Goal: Information Seeking & Learning: Learn about a topic

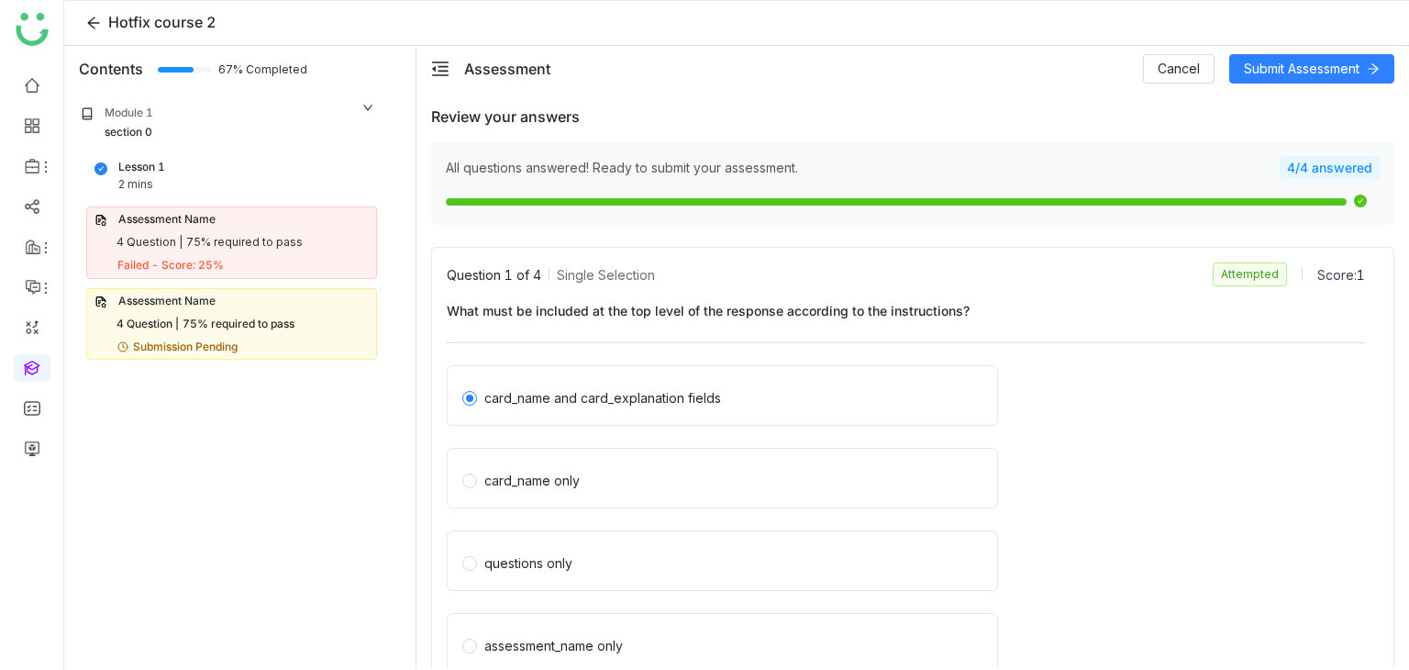
scroll to position [642, 0]
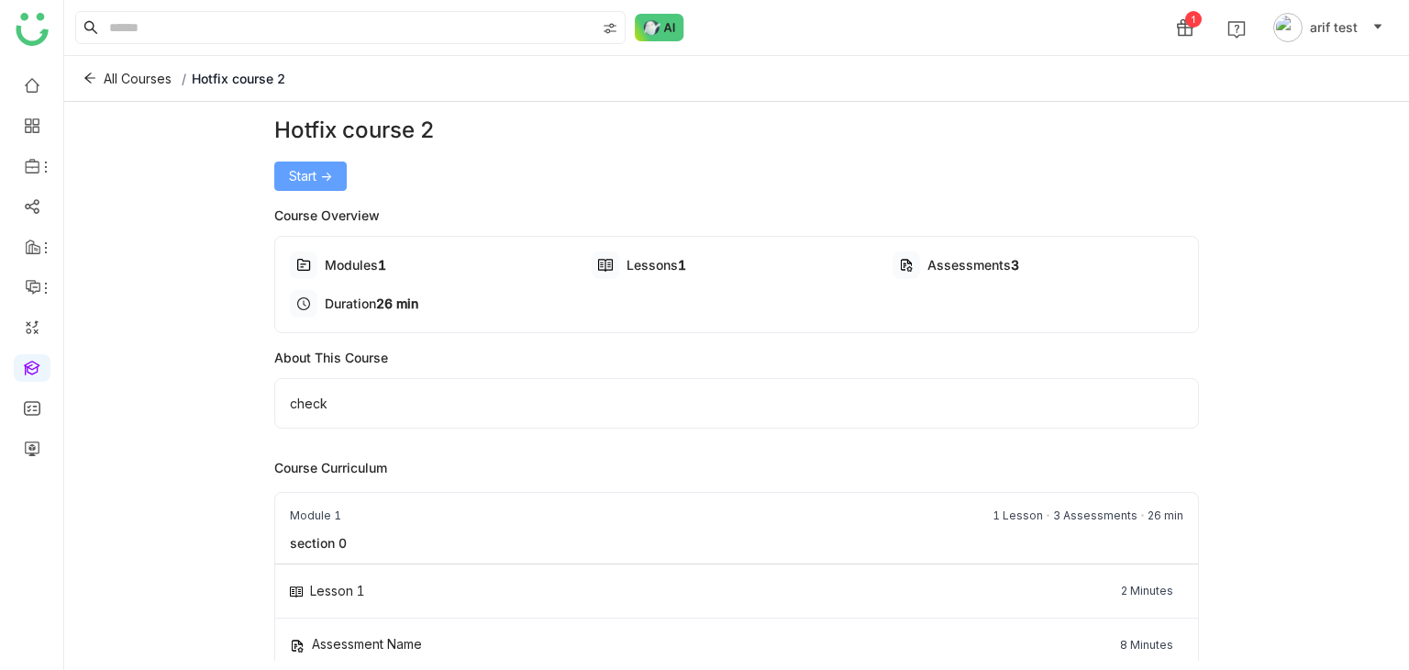
click at [304, 162] on button "Start ->" at bounding box center [310, 175] width 72 height 29
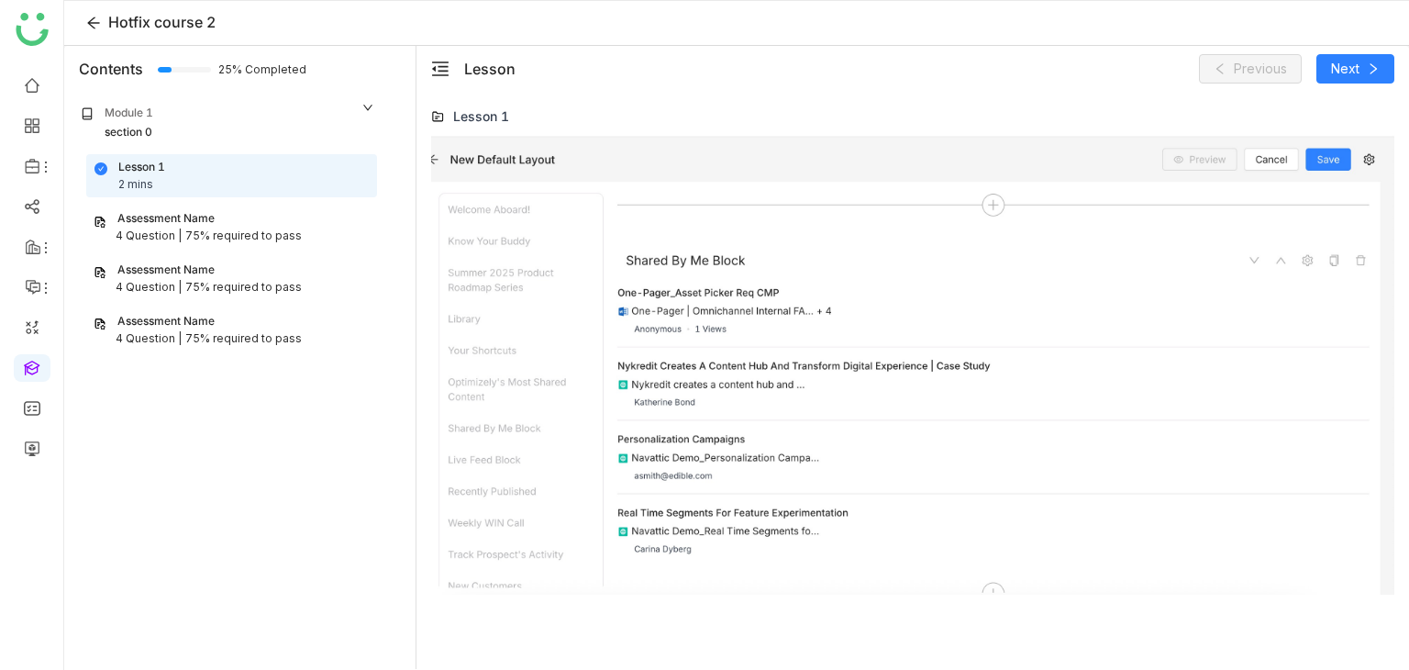
click at [229, 237] on div "75% required to pass" at bounding box center [243, 235] width 116 height 17
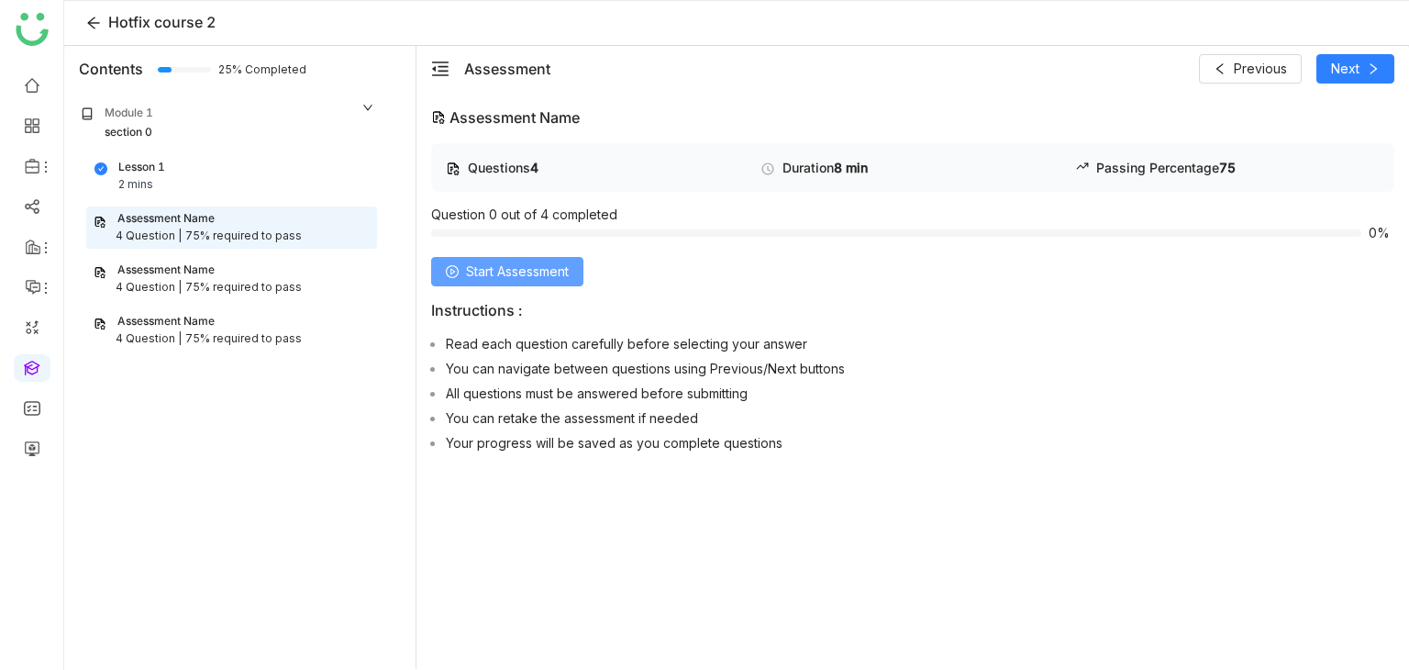
click at [561, 265] on span "Start Assessment" at bounding box center [517, 271] width 103 height 20
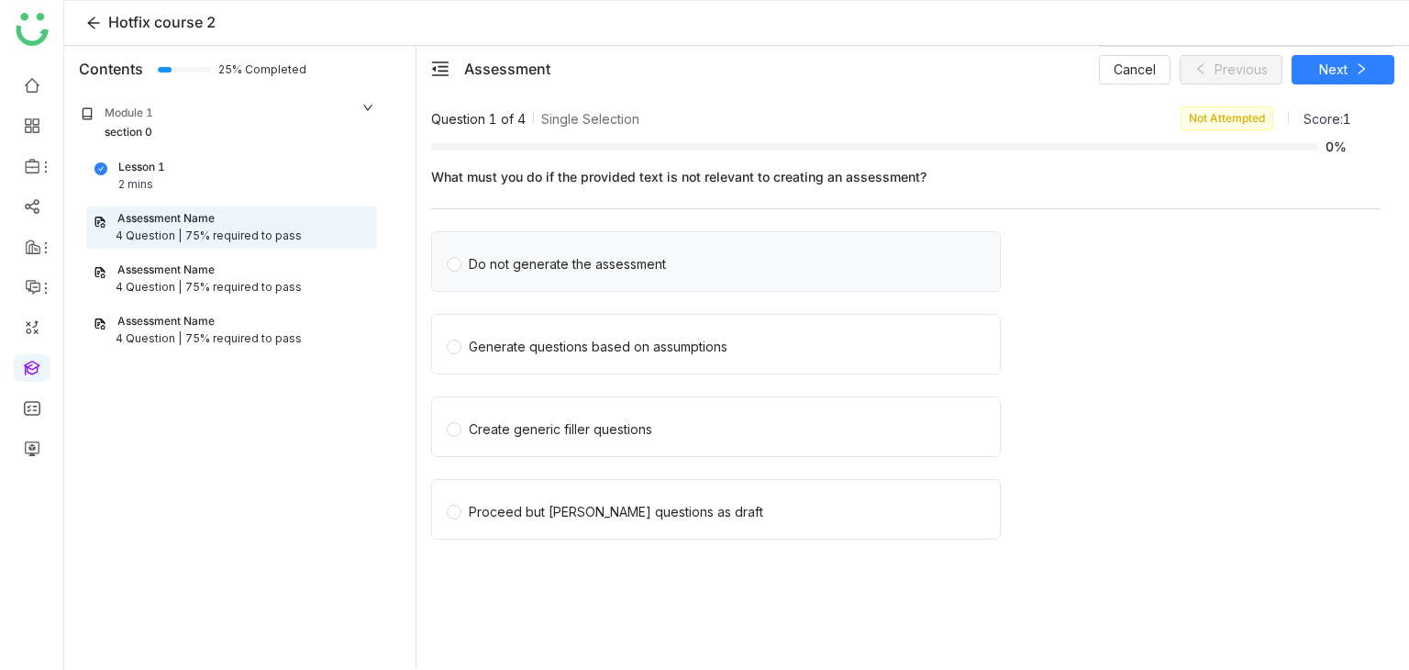
click at [565, 262] on div "Do not generate the assessment" at bounding box center [567, 264] width 197 height 20
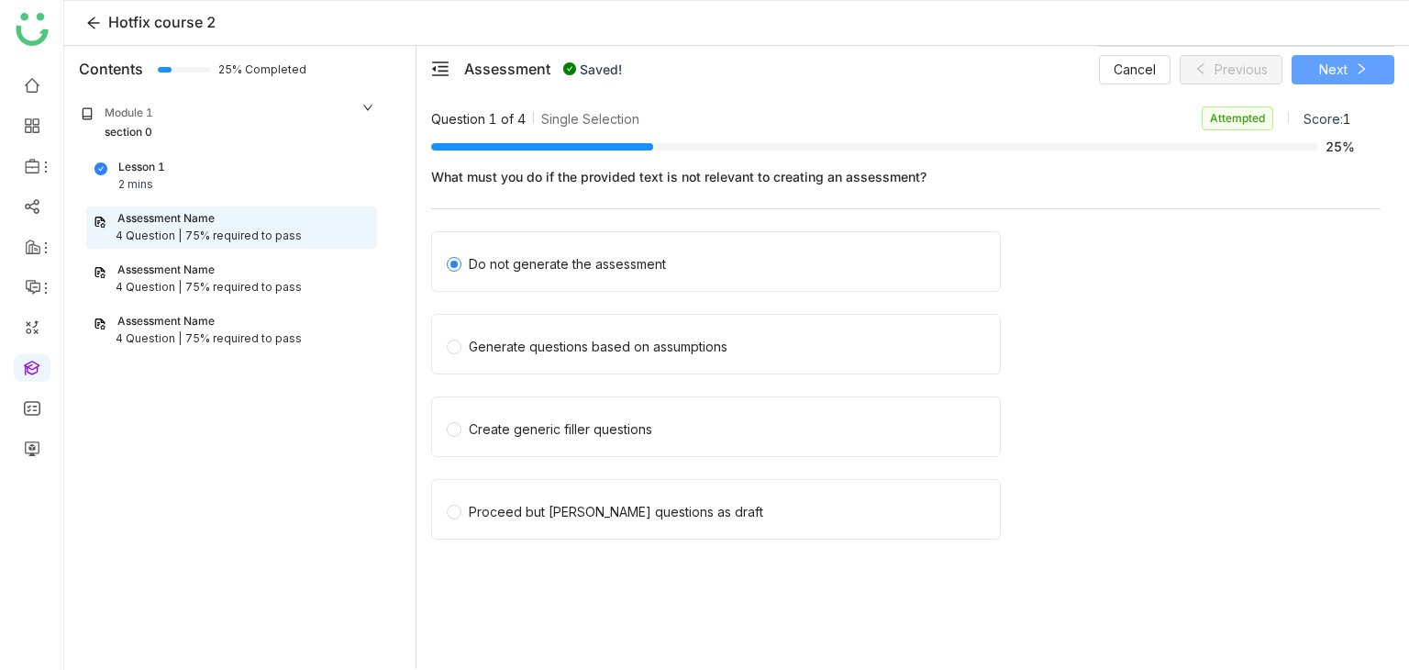
click at [1338, 71] on span "Next" at bounding box center [1333, 70] width 28 height 20
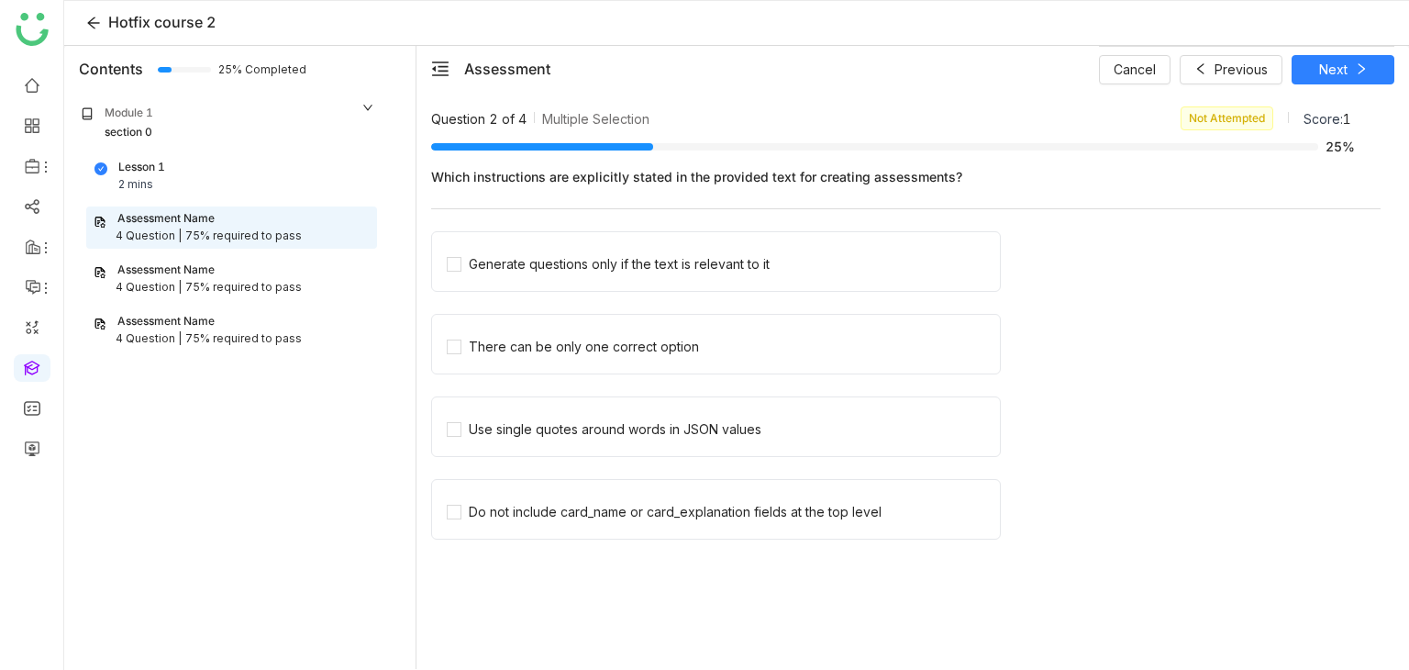
click at [266, 279] on div "75% required to pass" at bounding box center [243, 287] width 116 height 17
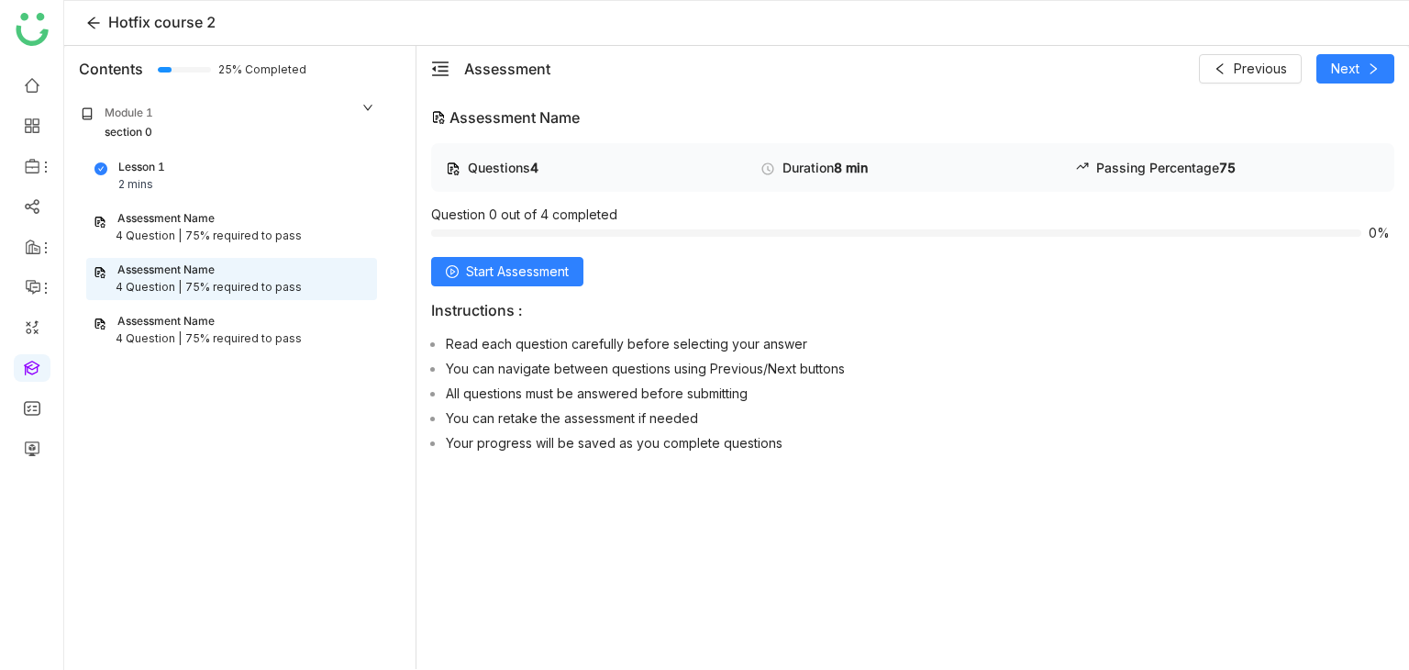
click at [266, 246] on div "Assessment Name 4 Question | 75% required to pass" at bounding box center [231, 227] width 291 height 42
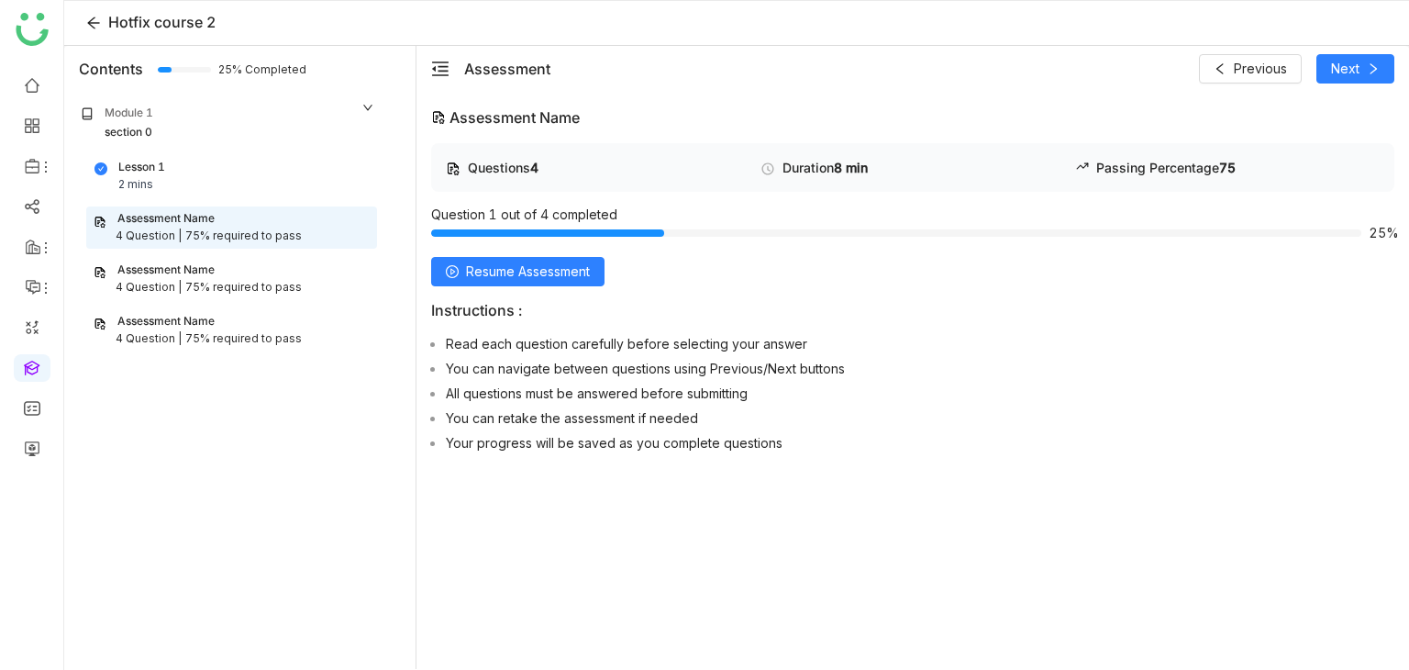
click at [287, 289] on div "75% required to pass" at bounding box center [243, 287] width 116 height 17
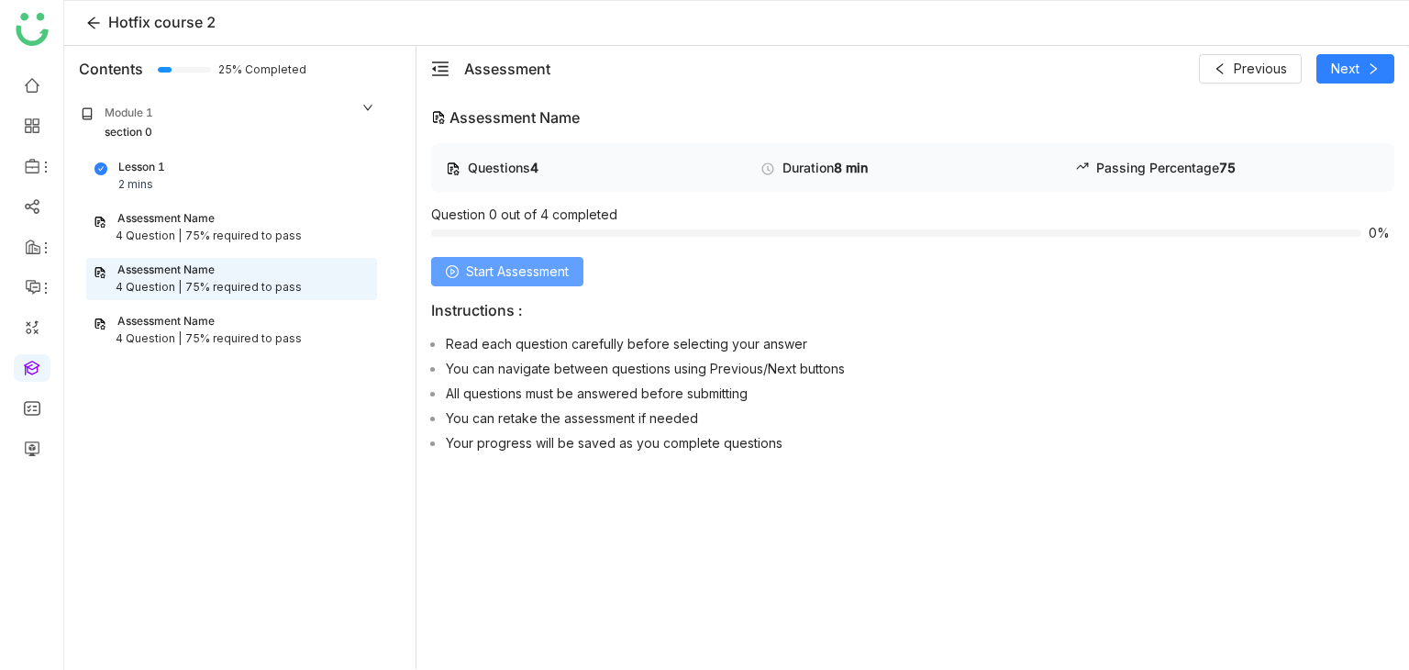
click at [466, 263] on span "Start Assessment" at bounding box center [517, 271] width 103 height 20
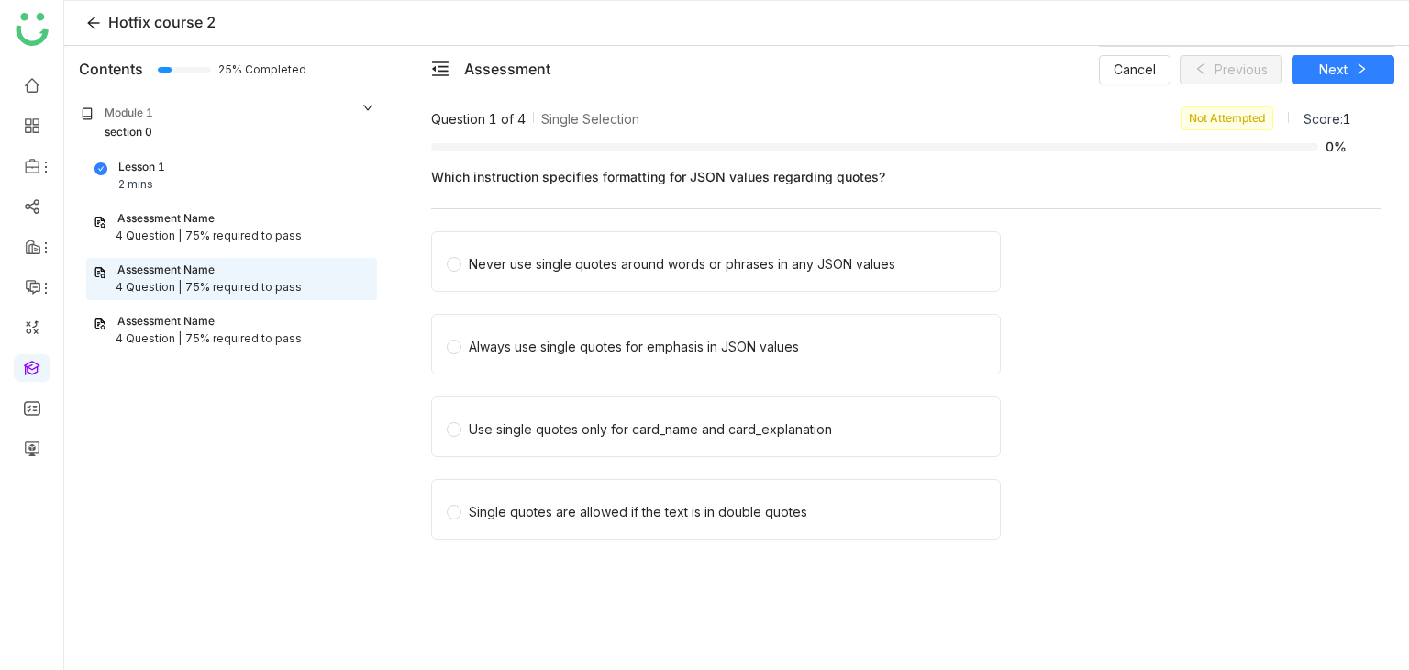
click at [249, 239] on div "75% required to pass" at bounding box center [243, 235] width 116 height 17
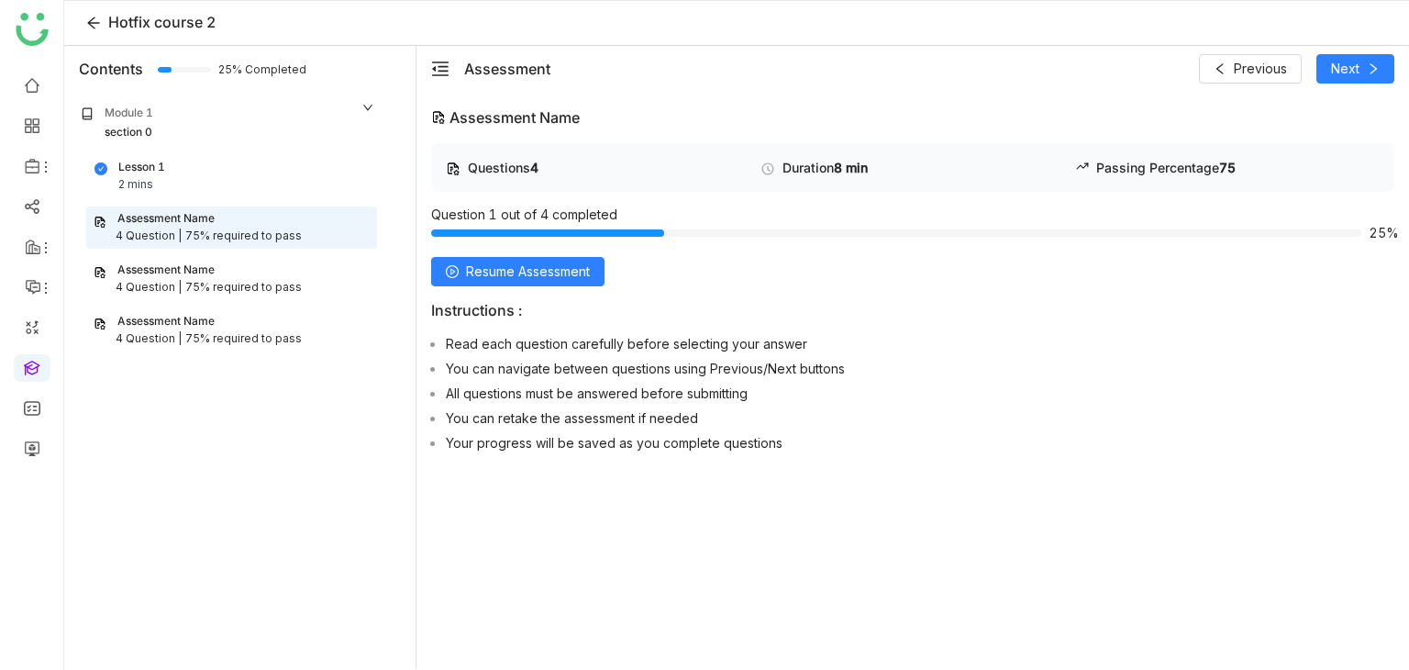
click at [227, 313] on div "Assessment Name" at bounding box center [232, 321] width 276 height 17
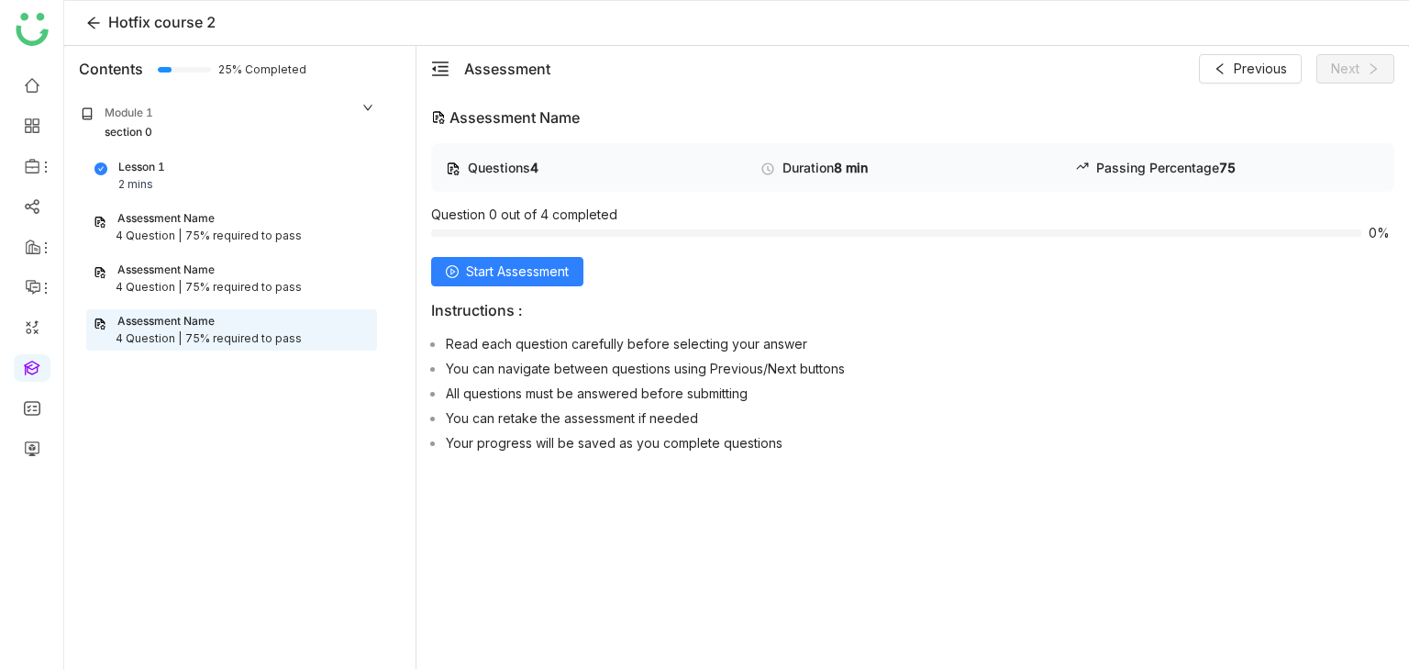
click at [233, 270] on div "Assessment Name" at bounding box center [232, 269] width 276 height 17
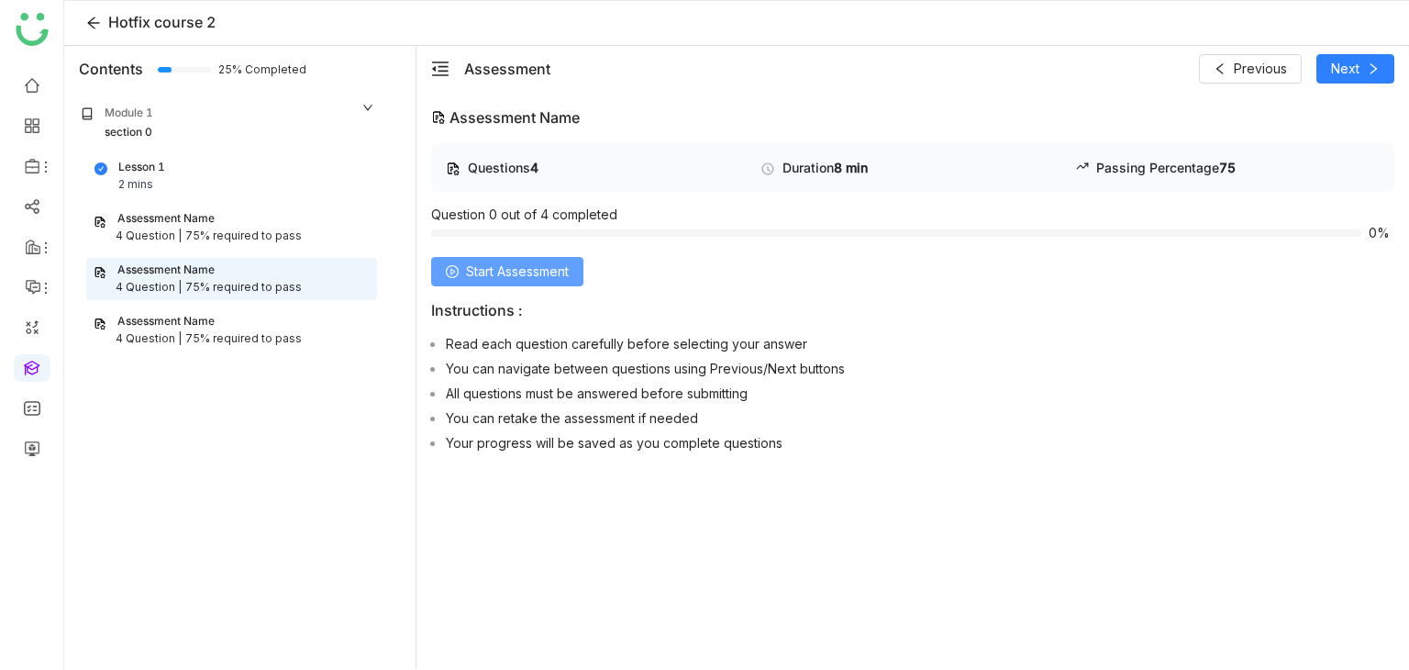
click at [493, 271] on span "Start Assessment" at bounding box center [517, 271] width 103 height 20
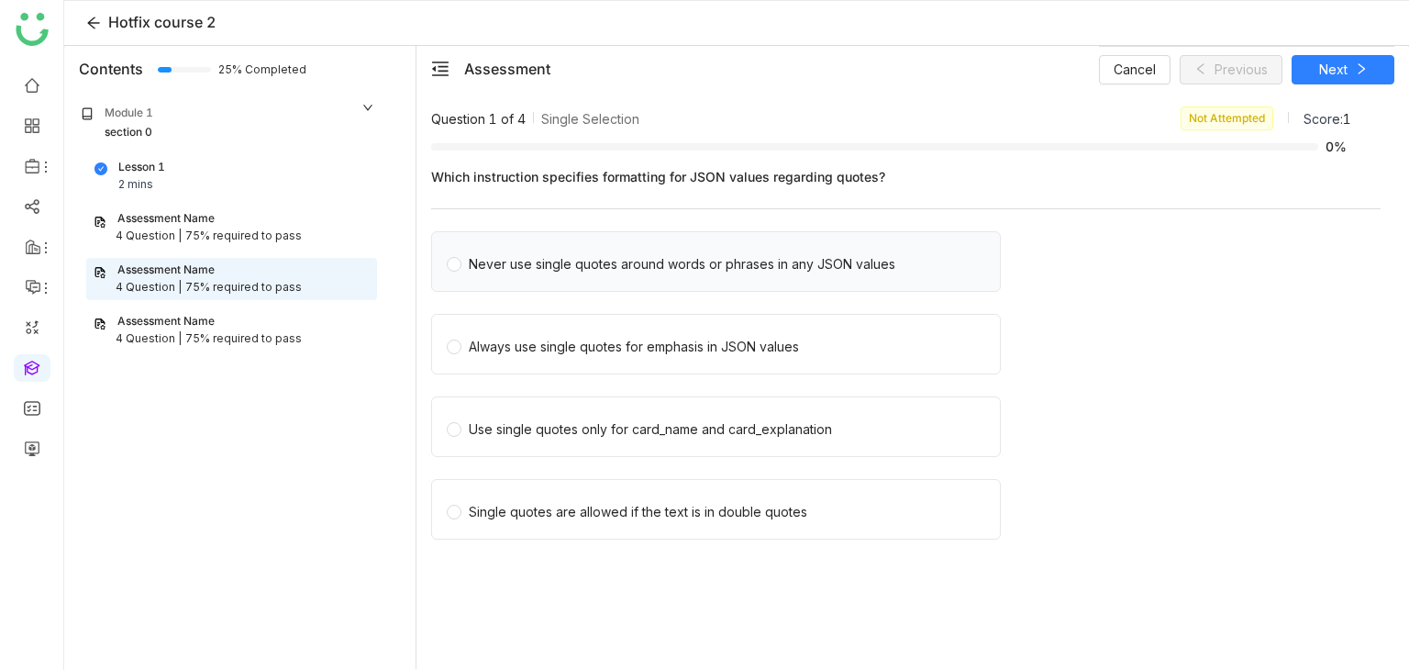
click at [597, 272] on div "Never use single quotes around words or phrases in any JSON values" at bounding box center [682, 264] width 426 height 20
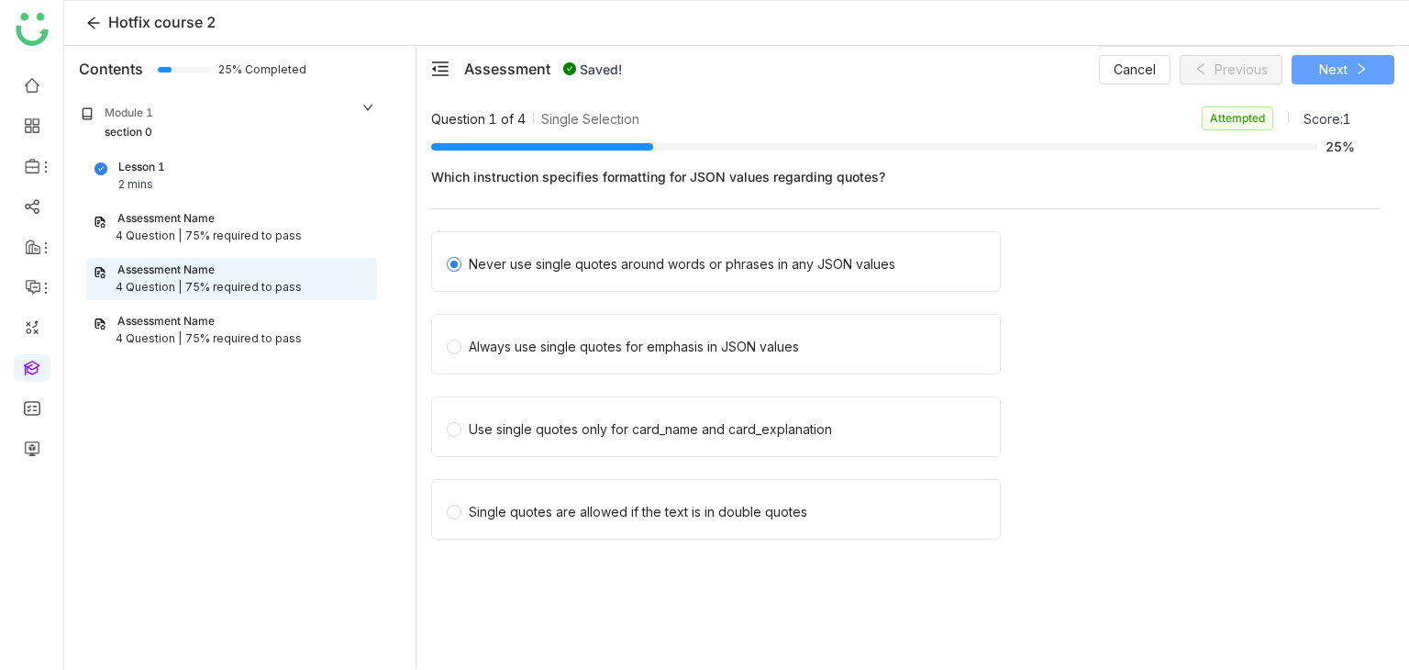
click at [1367, 77] on button "Next" at bounding box center [1342, 69] width 103 height 29
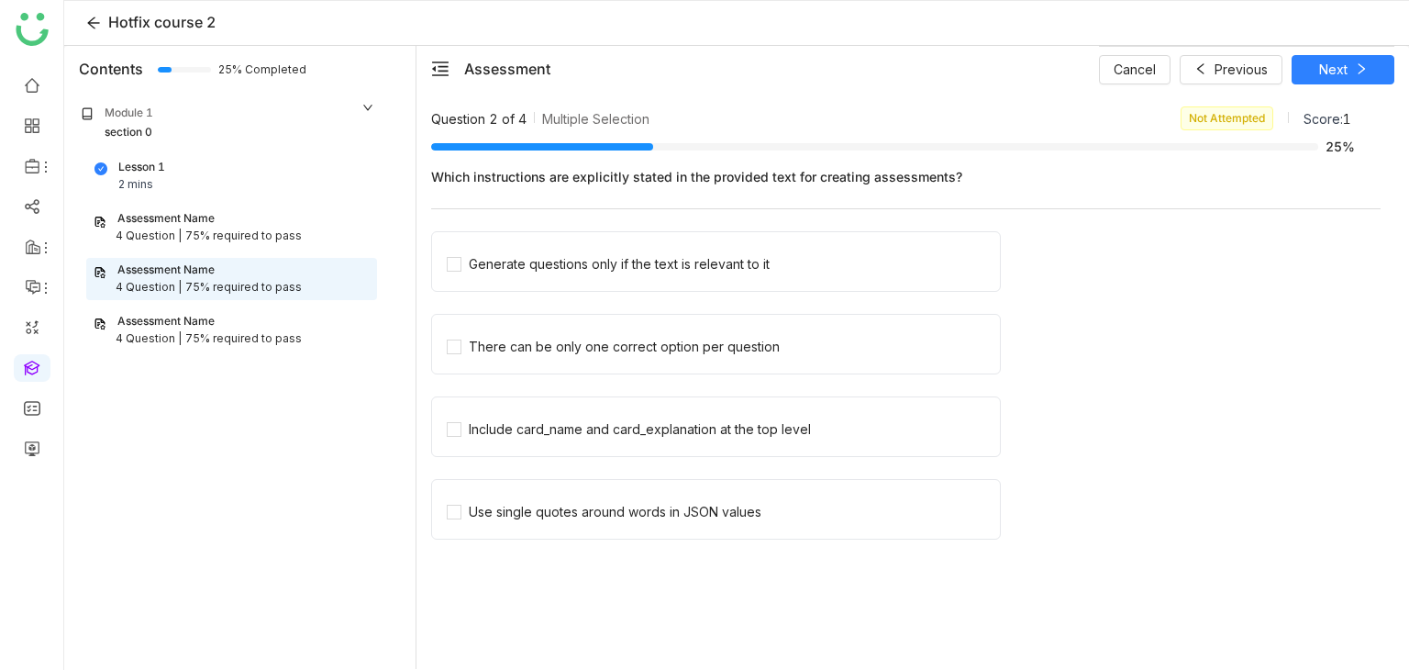
click at [241, 315] on div "Assessment Name" at bounding box center [232, 321] width 276 height 17
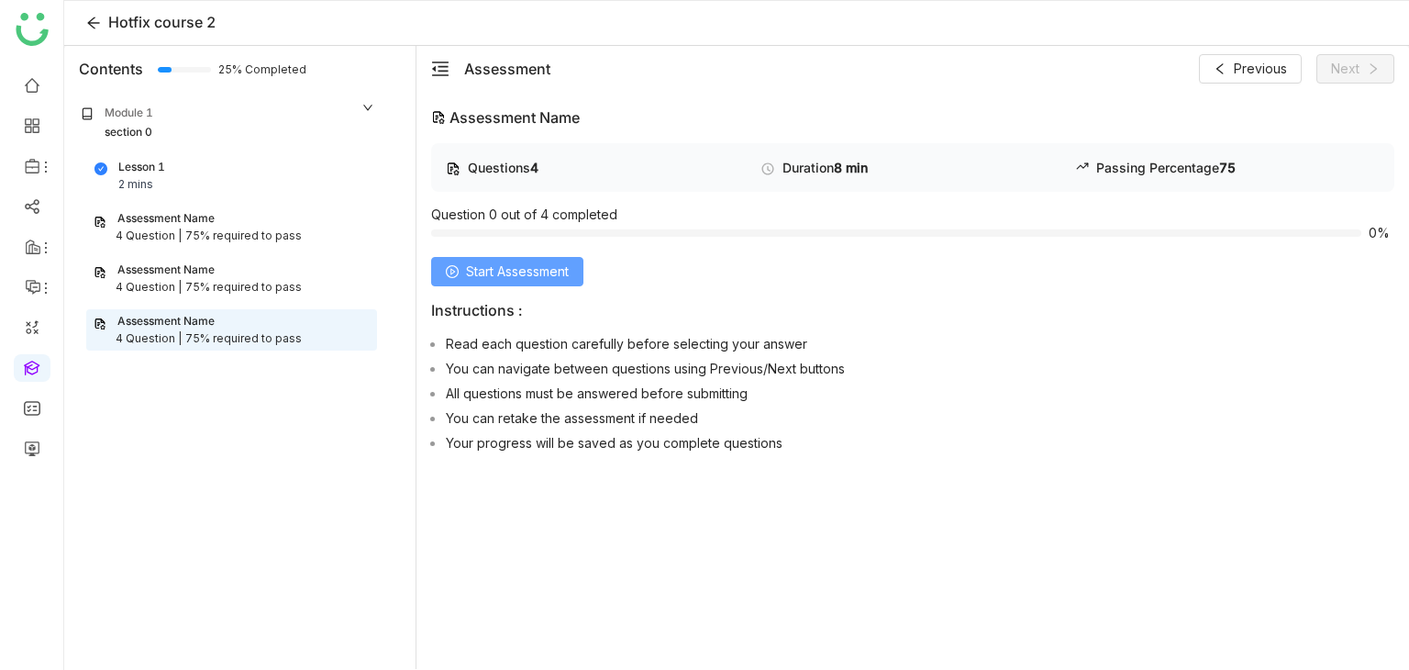
click at [580, 264] on button "Start Assessment" at bounding box center [507, 271] width 152 height 29
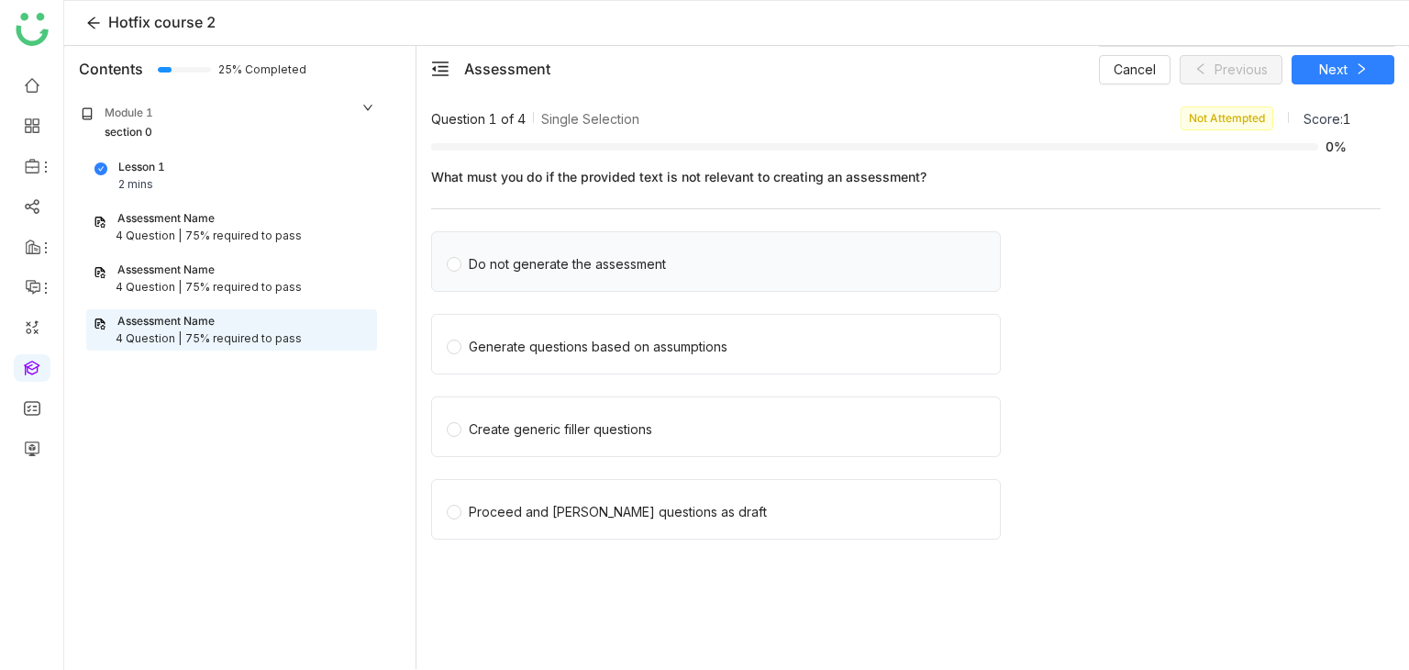
click at [561, 261] on div "Do not generate the assessment" at bounding box center [567, 264] width 197 height 20
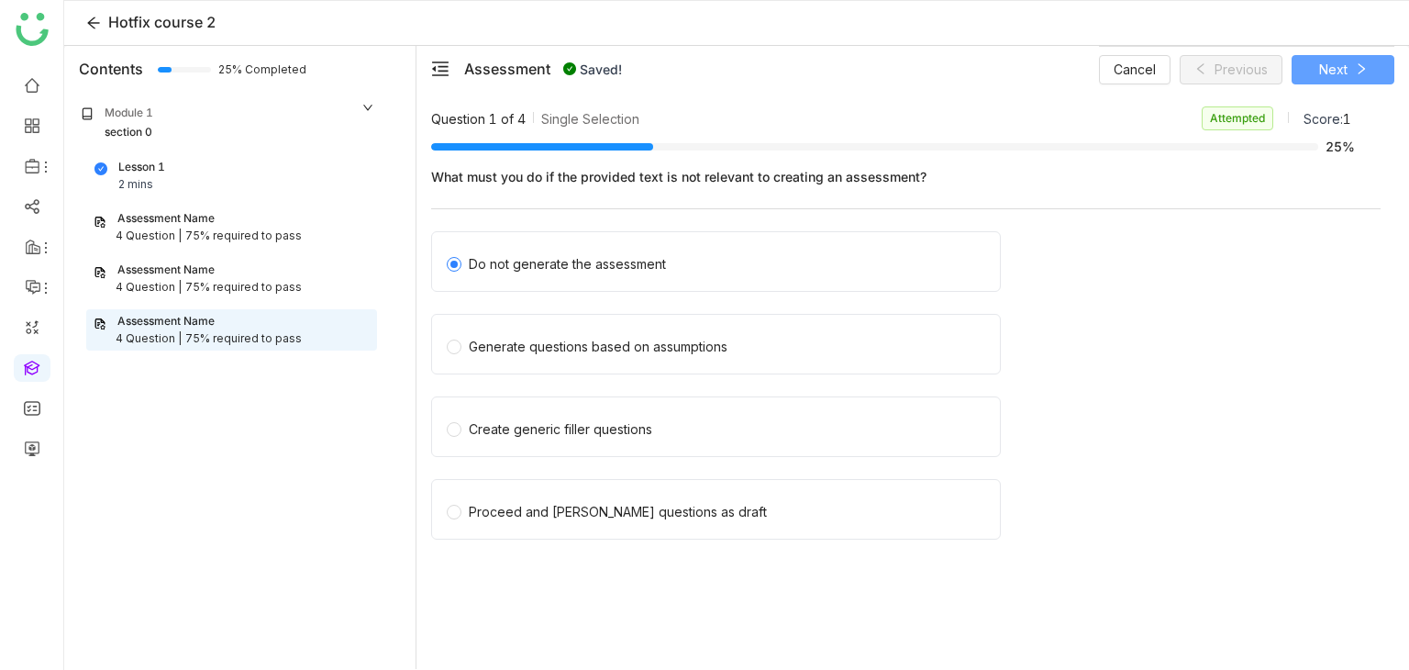
click at [1368, 78] on button "Next" at bounding box center [1342, 69] width 103 height 29
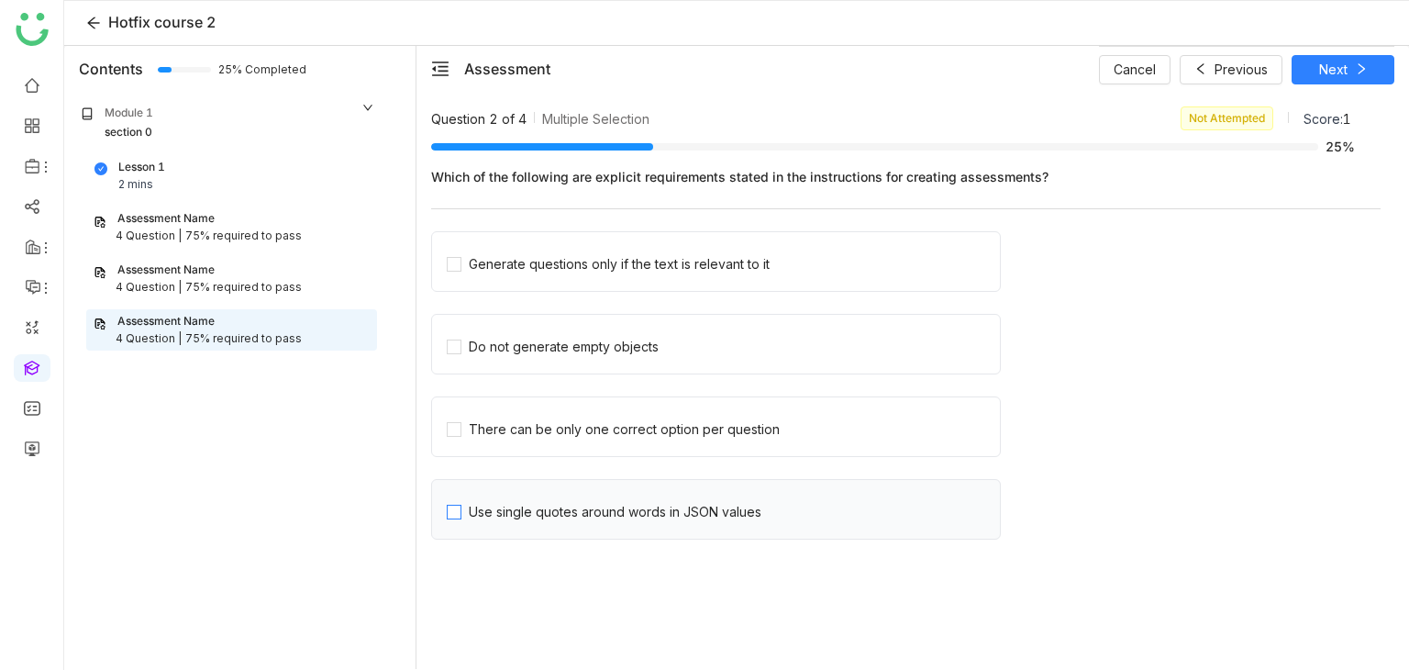
click at [498, 507] on div "Use single quotes around words in JSON values" at bounding box center [615, 512] width 293 height 20
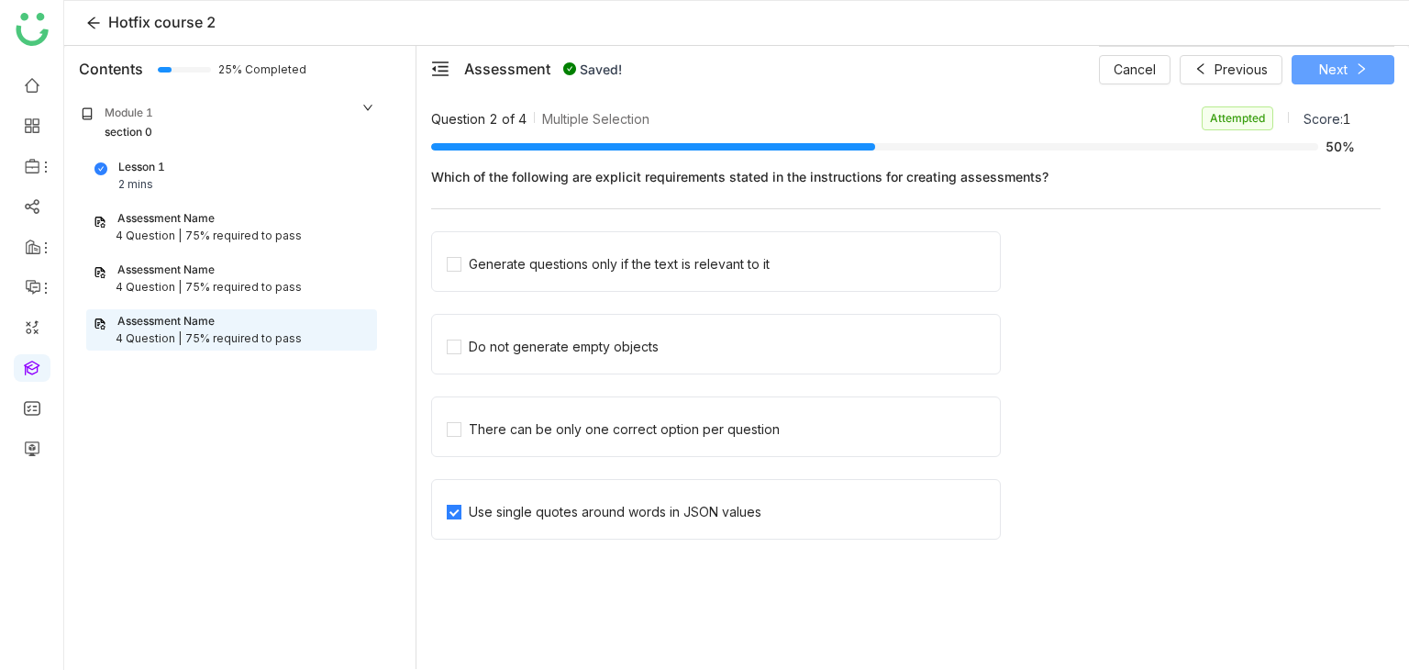
click at [1325, 63] on span "Next" at bounding box center [1333, 70] width 28 height 20
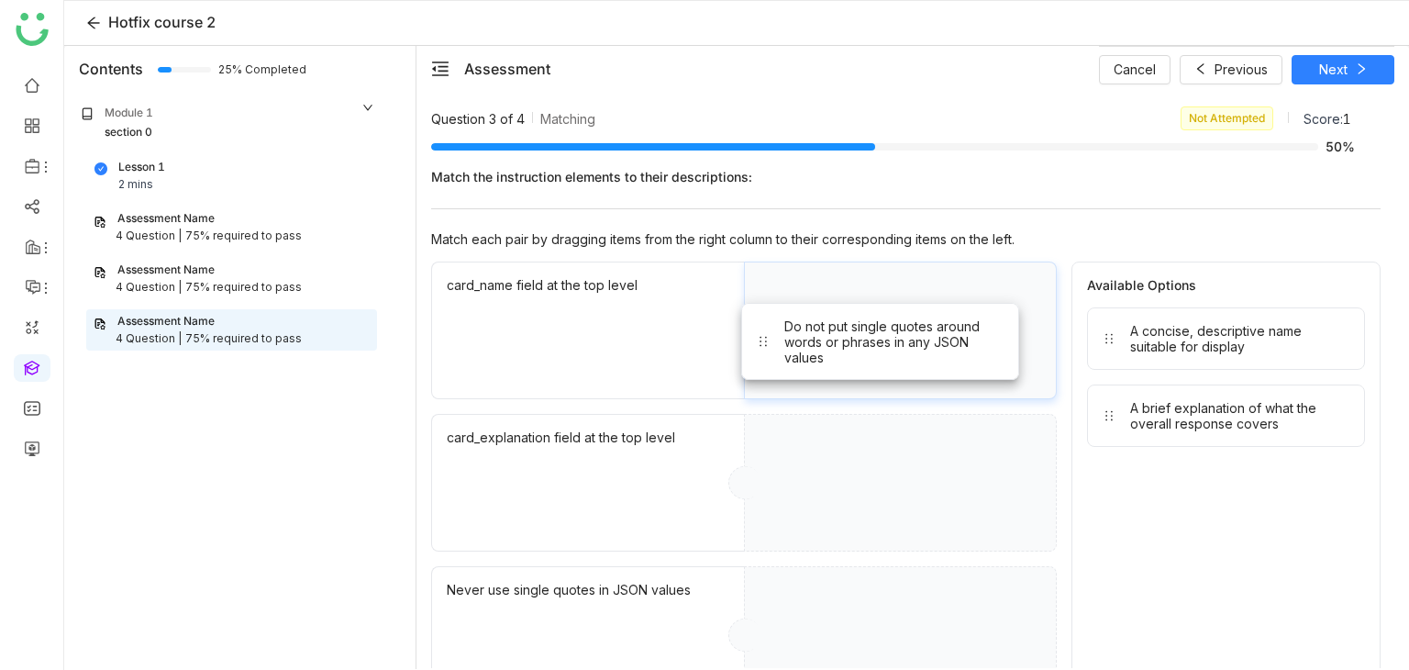
drag, startPoint x: 1179, startPoint y: 360, endPoint x: 833, endPoint y: 357, distance: 346.7
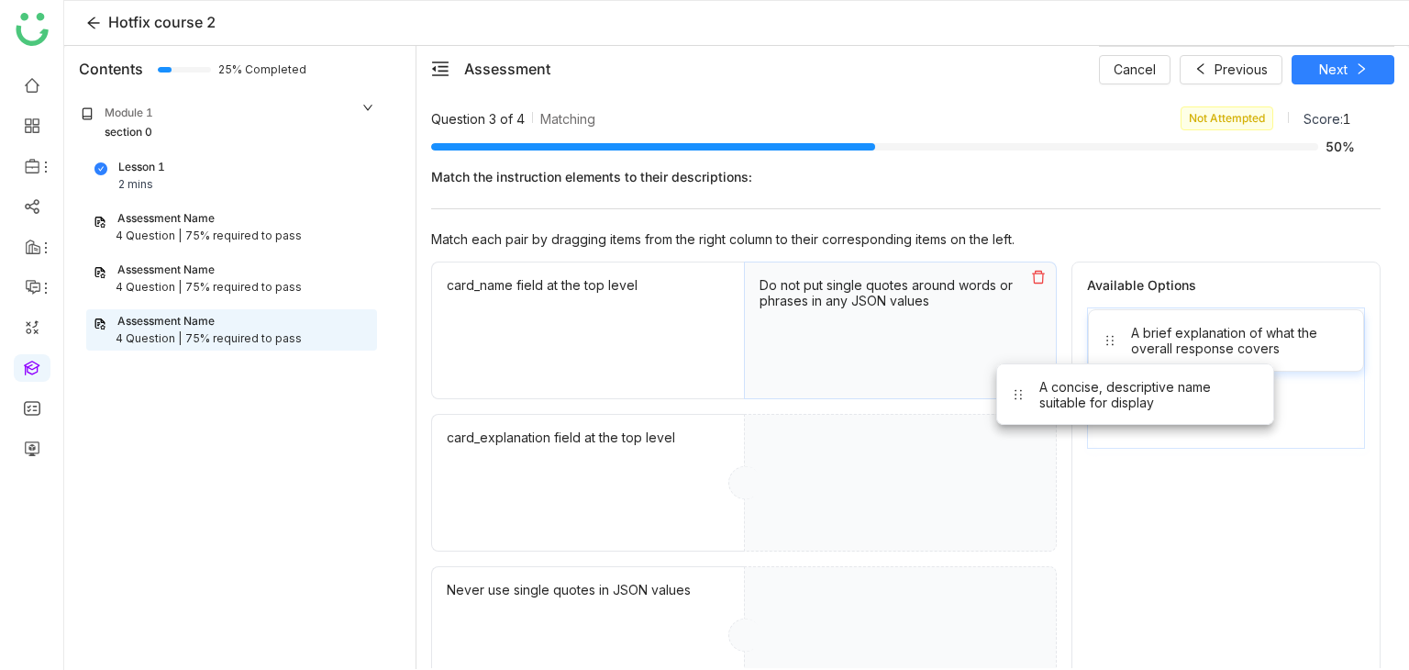
drag, startPoint x: 1168, startPoint y: 348, endPoint x: 880, endPoint y: 492, distance: 322.0
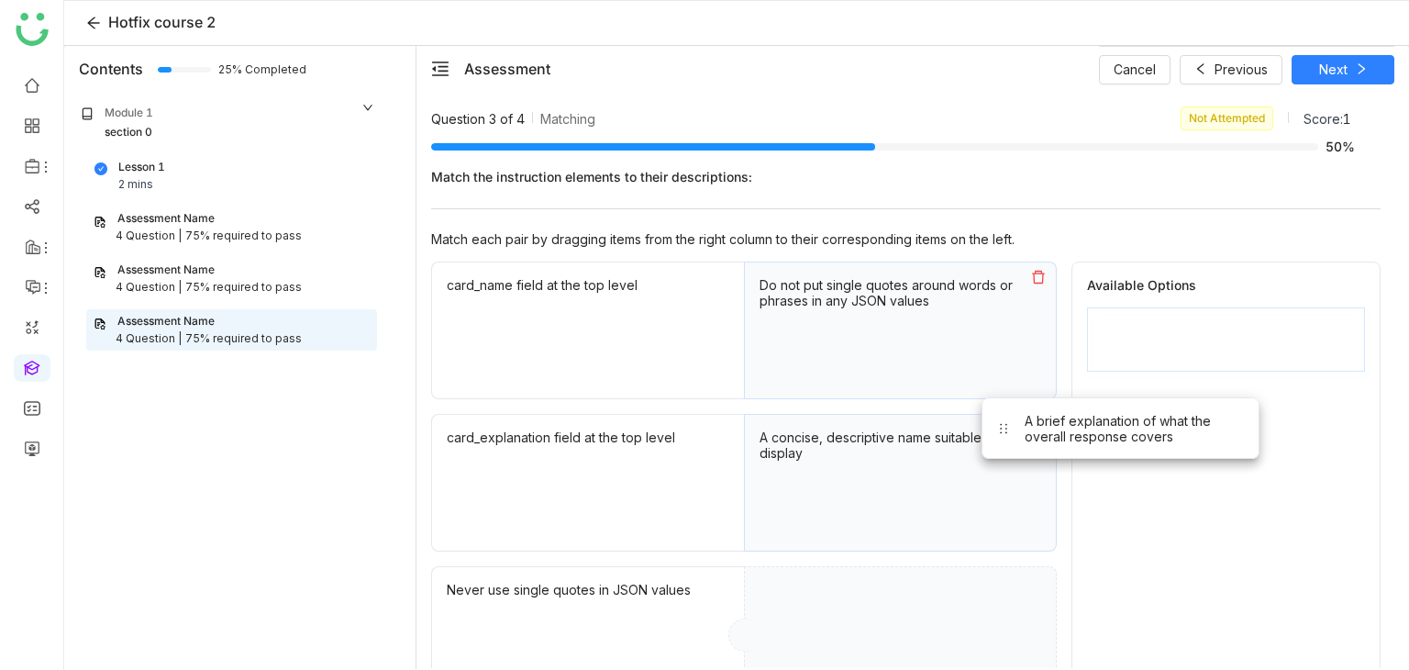
drag, startPoint x: 1189, startPoint y: 349, endPoint x: 965, endPoint y: 591, distance: 329.7
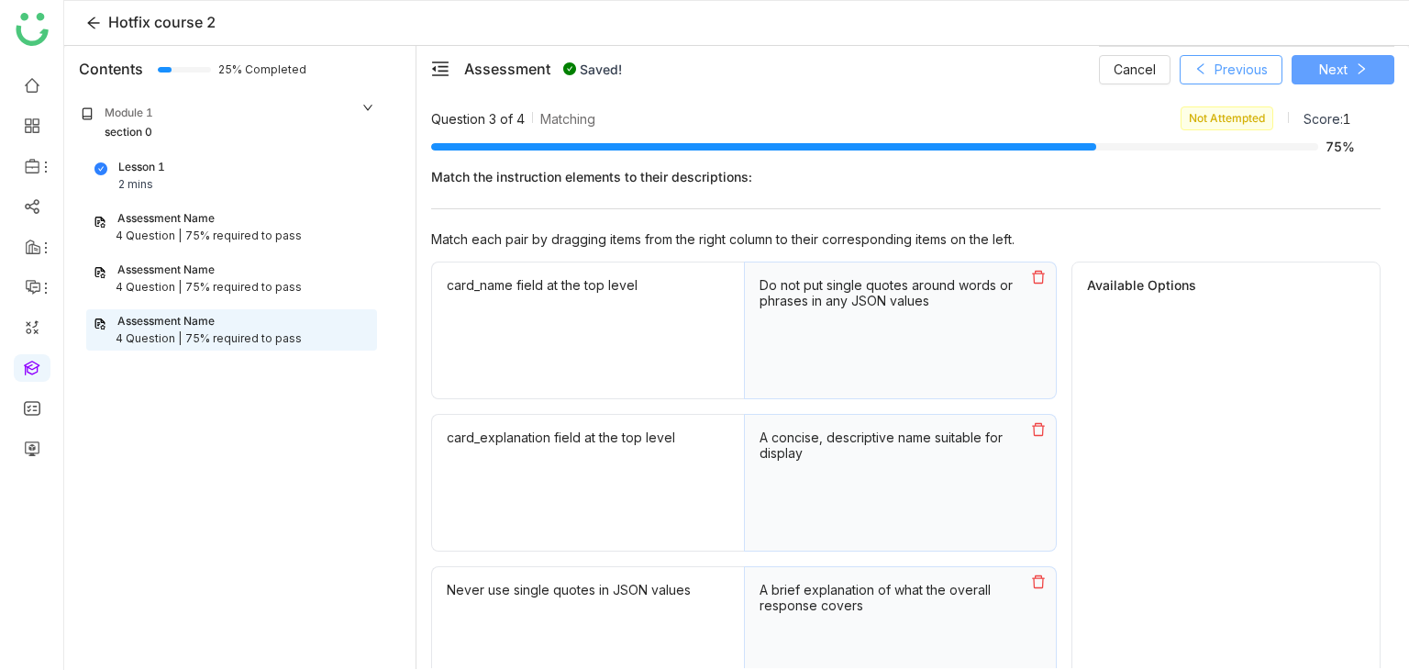
click at [1378, 75] on button "Next" at bounding box center [1342, 69] width 103 height 29
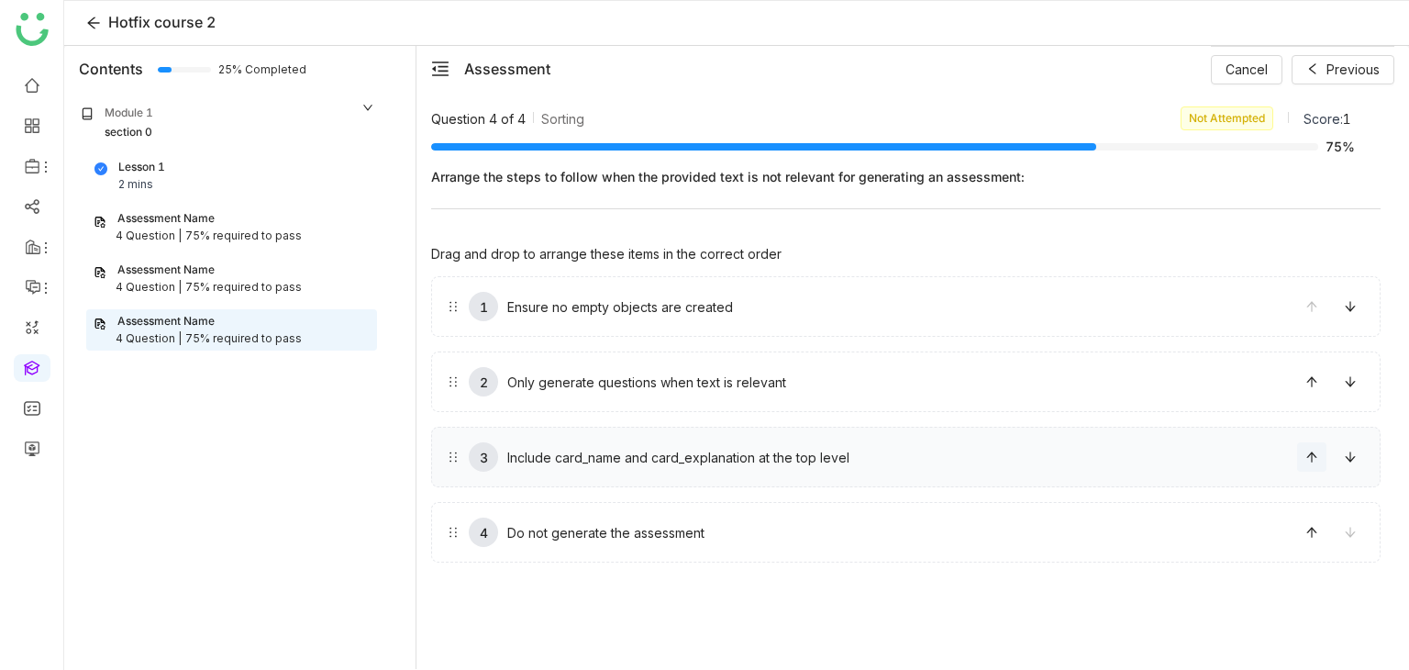
click at [1317, 459] on icon at bounding box center [1311, 456] width 13 height 13
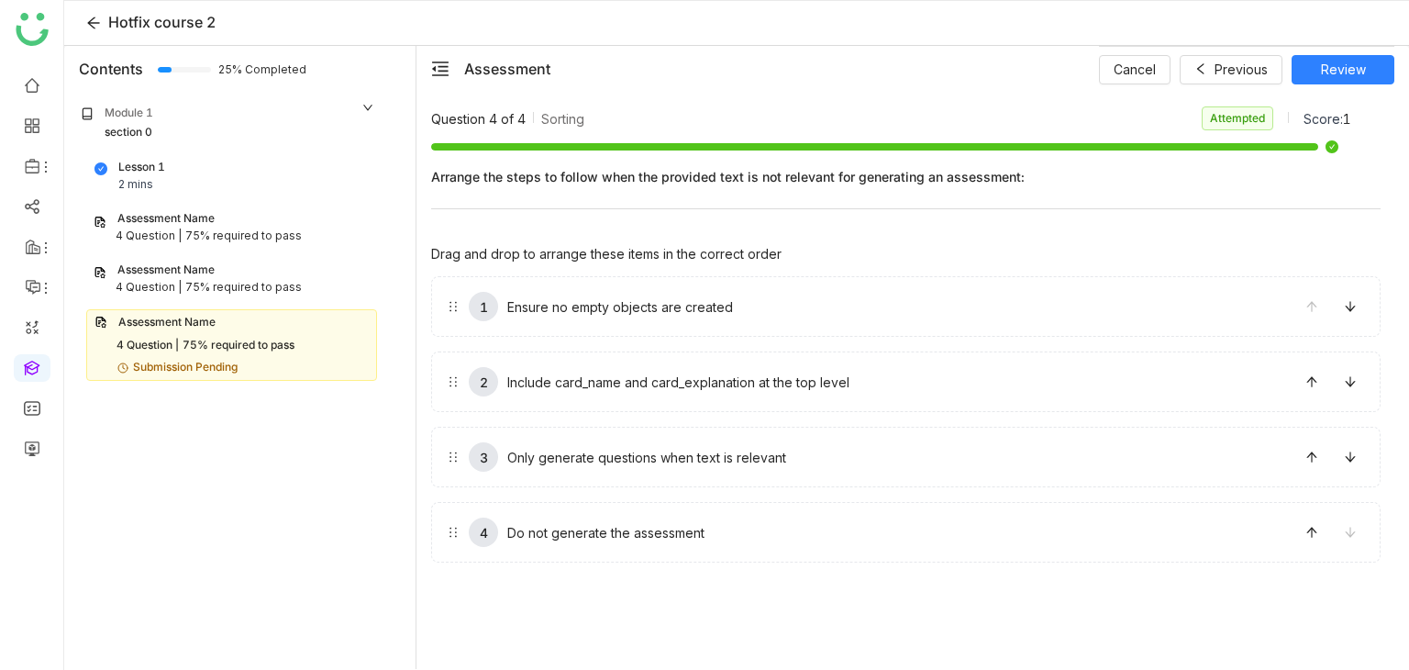
click at [308, 280] on div "4 Question | 75% required to pass" at bounding box center [232, 287] width 276 height 17
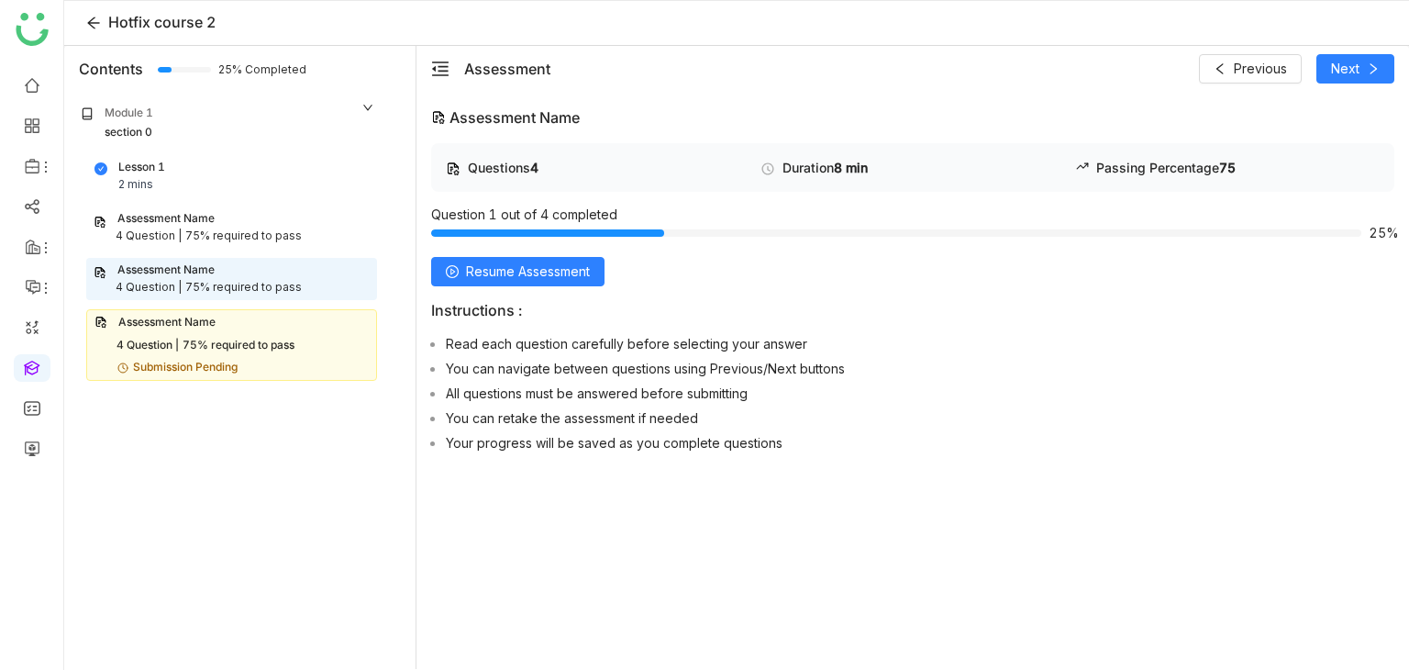
click at [541, 285] on div "Questions 4 Duration 8 min Passing Percentage 75 Question 1 out of 4 completed …" at bounding box center [912, 301] width 963 height 316
click at [581, 267] on span "Resume Assessment" at bounding box center [528, 271] width 124 height 20
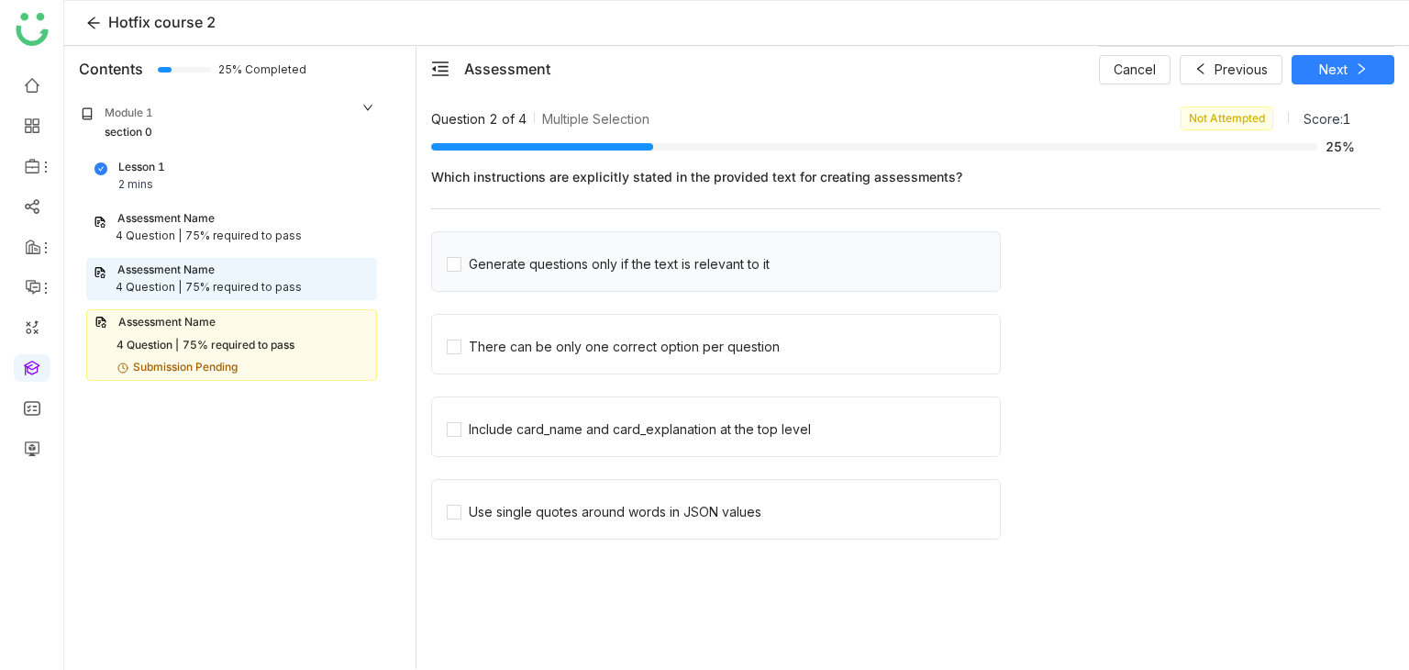
click at [706, 277] on div "Generate questions only if the text is relevant to it" at bounding box center [716, 261] width 570 height 61
click at [707, 271] on div "Generate questions only if the text is relevant to it" at bounding box center [716, 261] width 570 height 61
click at [1322, 95] on div "Question 2 of 4 Multiple Selection Not Attempted Score: 1 25% Which instruction…" at bounding box center [912, 380] width 992 height 576
click at [1324, 64] on span "Next" at bounding box center [1333, 70] width 28 height 20
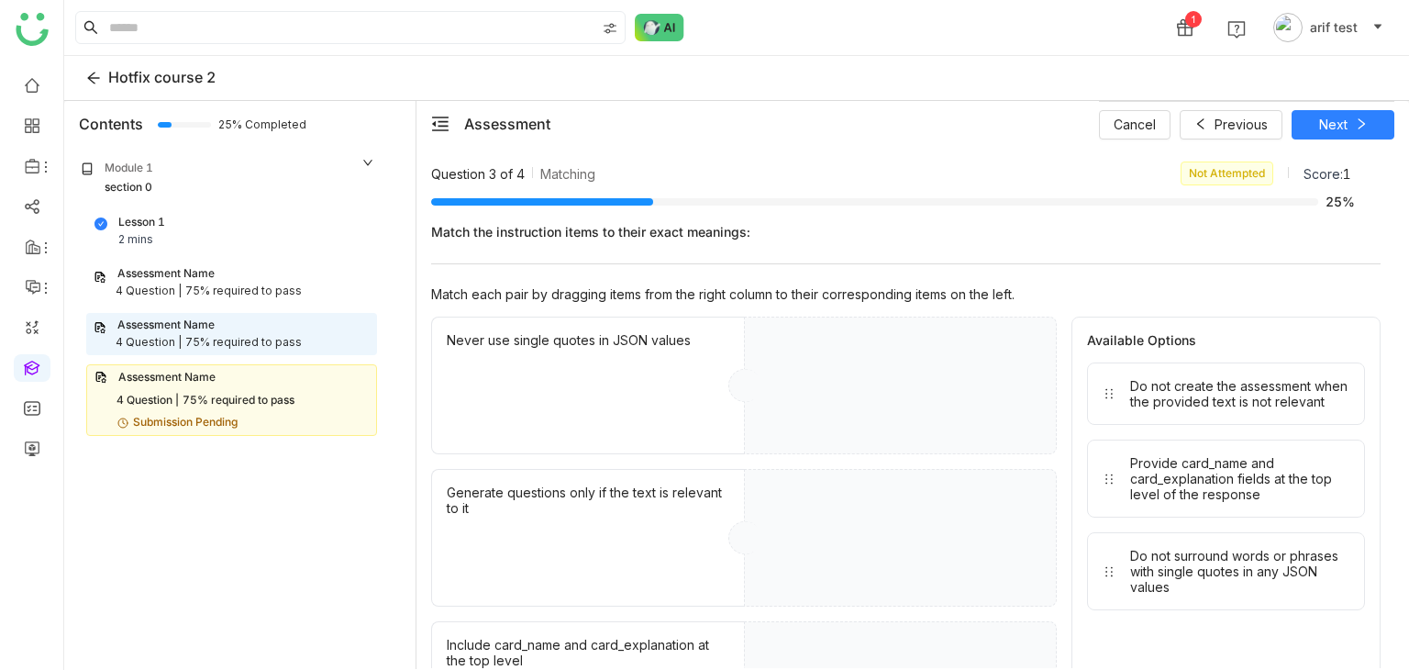
drag, startPoint x: 1233, startPoint y: 408, endPoint x: 943, endPoint y: 405, distance: 289.8
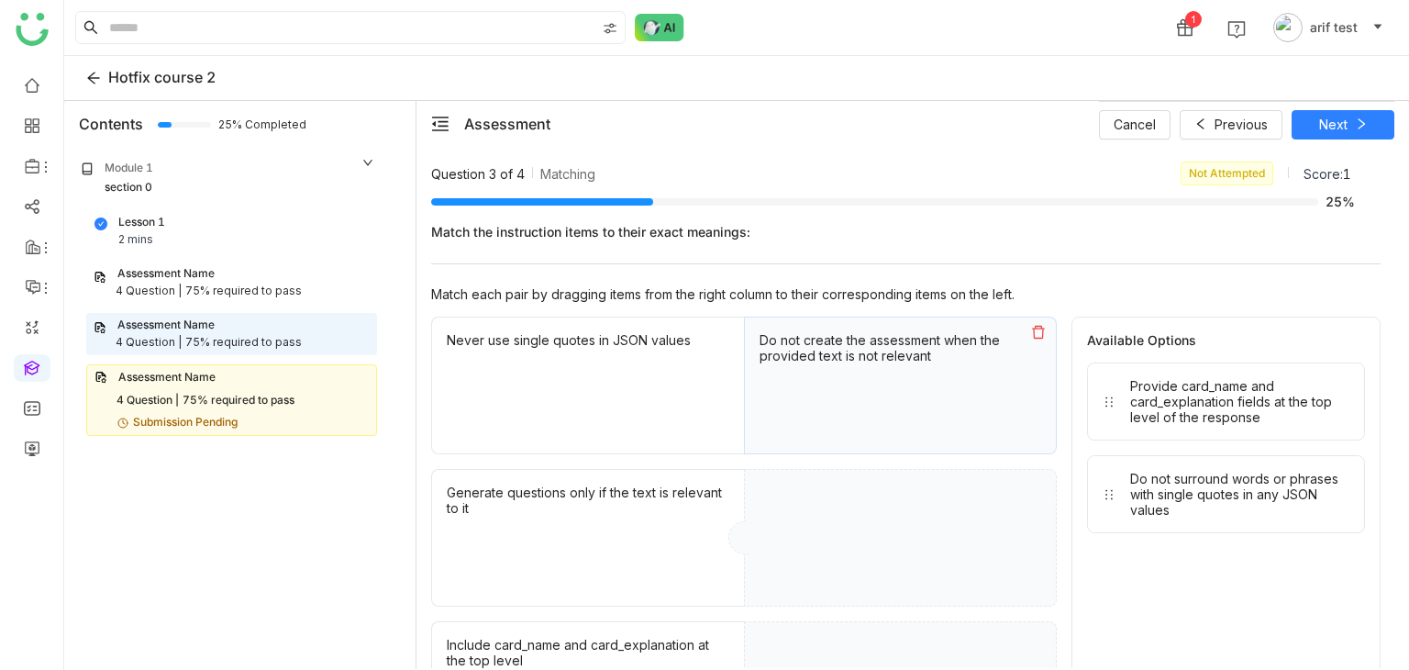
drag, startPoint x: 1244, startPoint y: 393, endPoint x: 948, endPoint y: 522, distance: 322.0
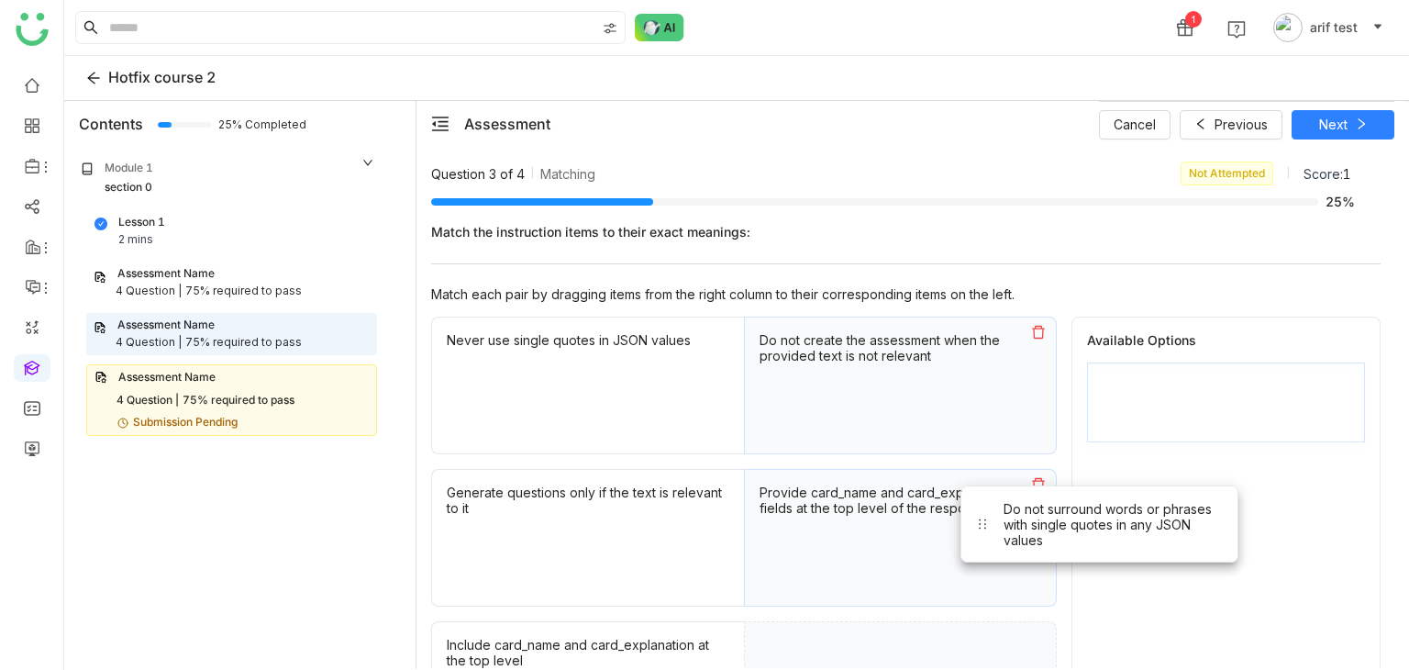
drag, startPoint x: 1210, startPoint y: 395, endPoint x: 1022, endPoint y: 565, distance: 253.3
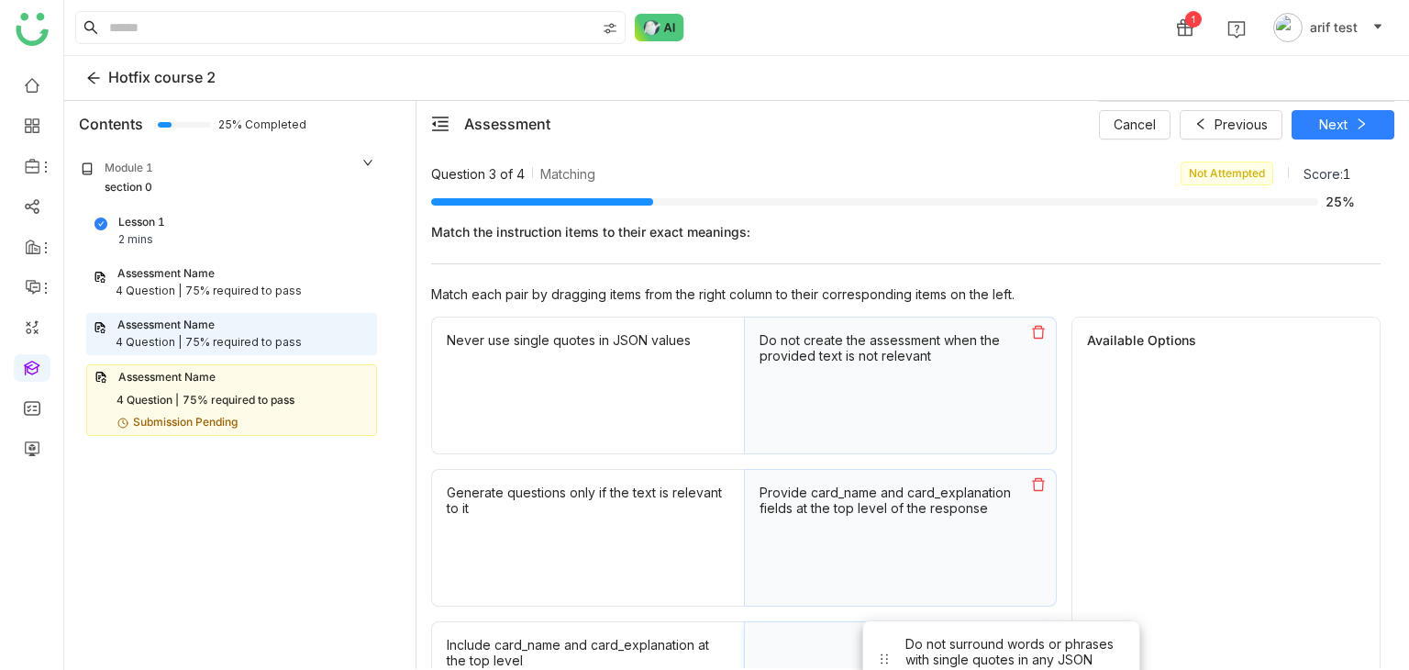
scroll to position [30, 0]
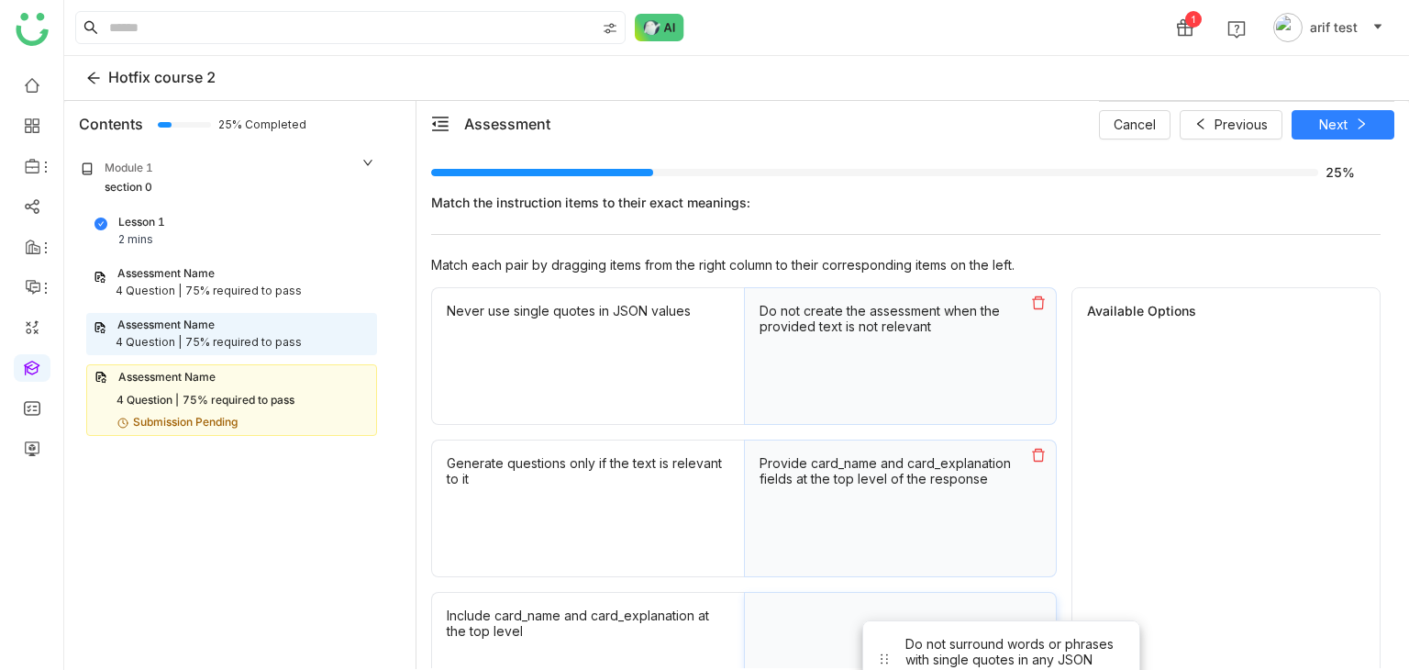
drag, startPoint x: 1170, startPoint y: 387, endPoint x: 936, endPoint y: 650, distance: 352.1
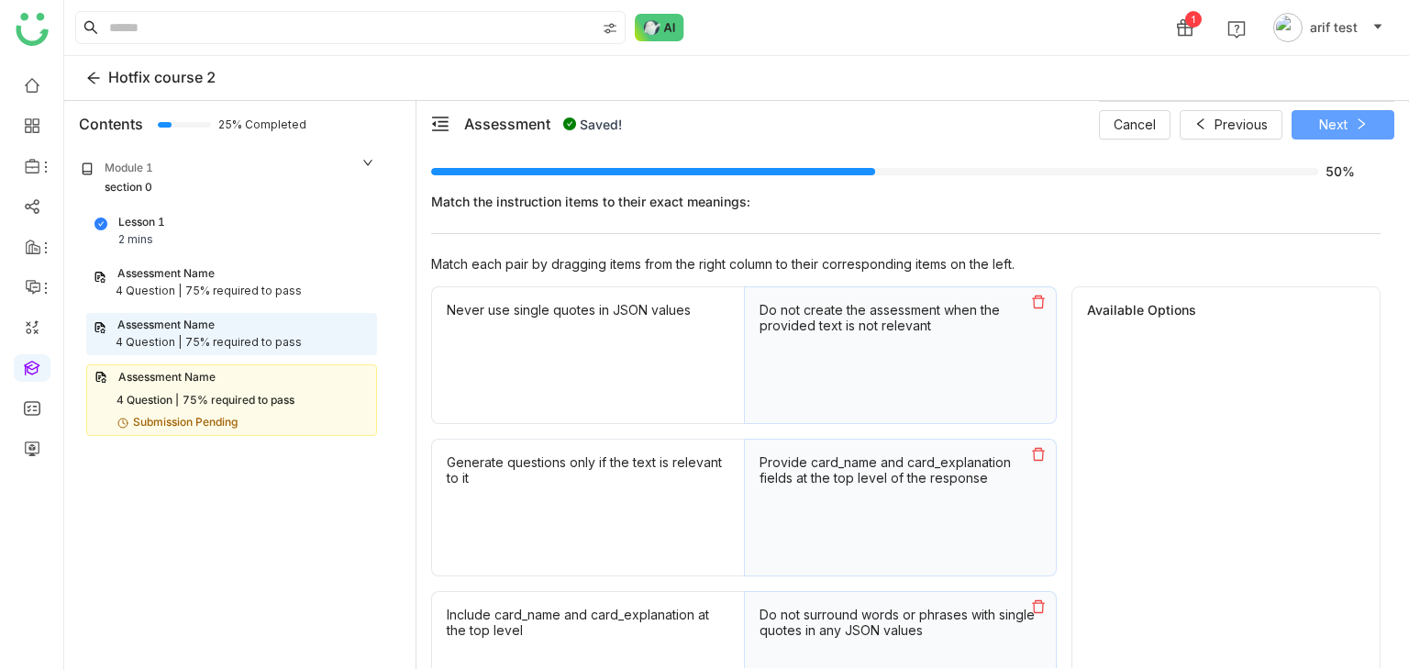
click at [1350, 118] on button "Next" at bounding box center [1342, 124] width 103 height 29
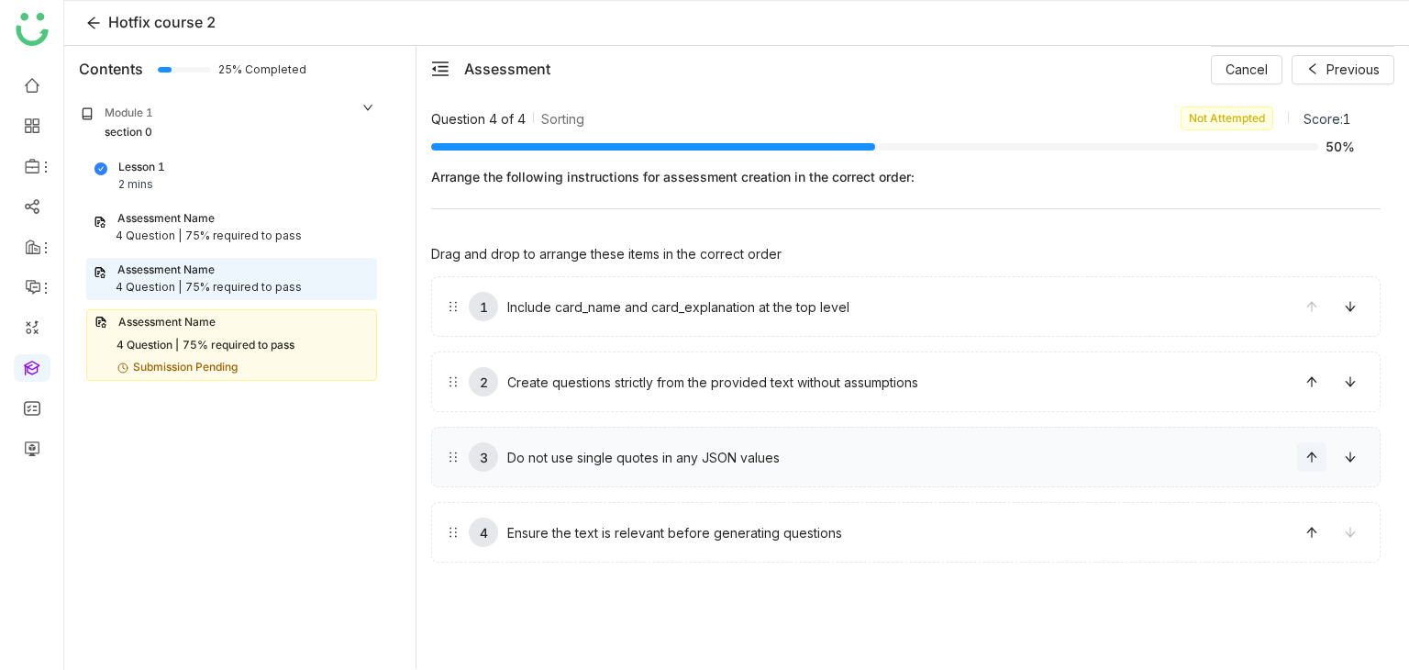
click at [1317, 465] on button at bounding box center [1311, 456] width 29 height 29
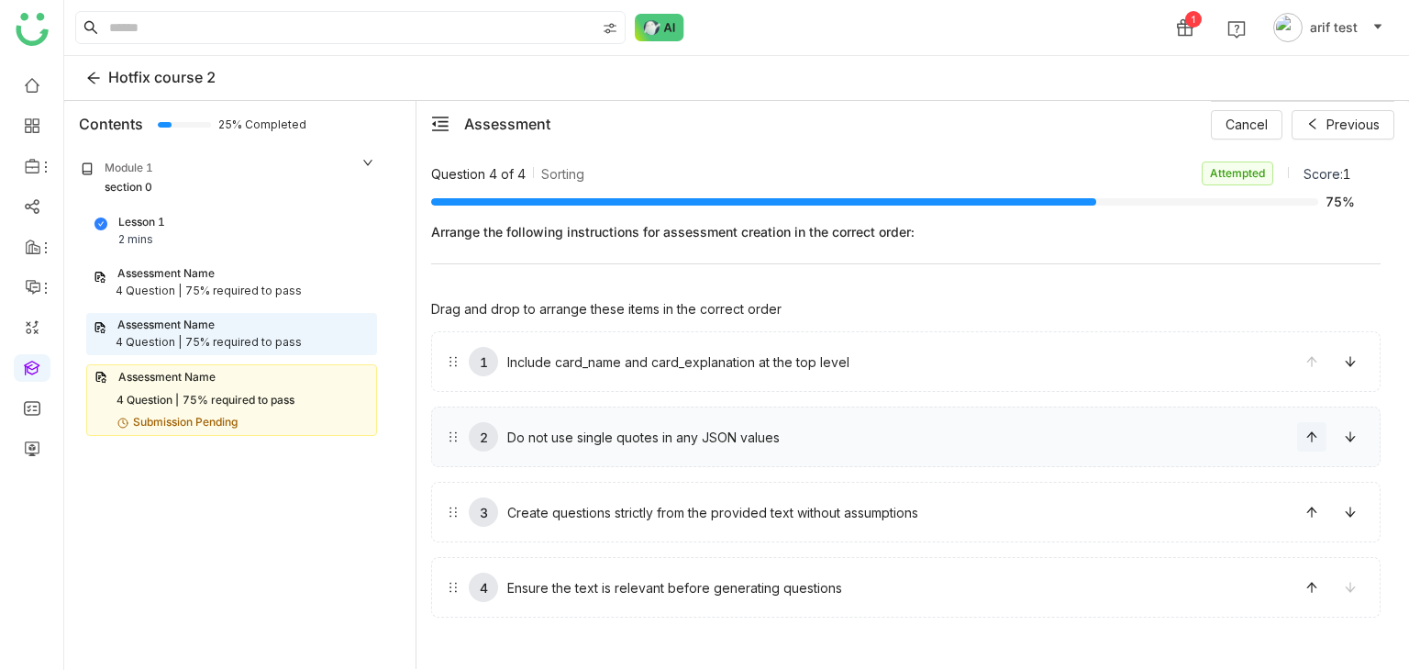
click at [1313, 444] on button at bounding box center [1311, 436] width 29 height 29
click at [1329, 119] on span "Previous" at bounding box center [1352, 125] width 53 height 20
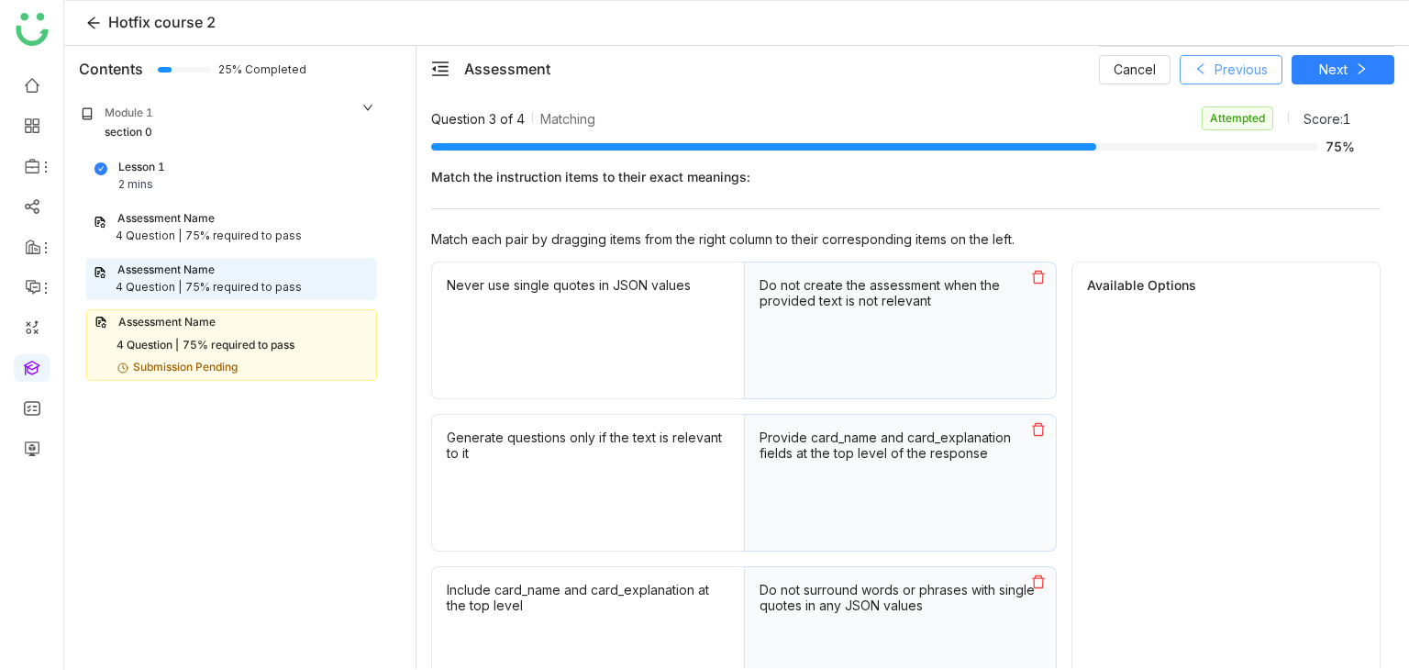
click at [1262, 72] on span "Previous" at bounding box center [1240, 70] width 53 height 20
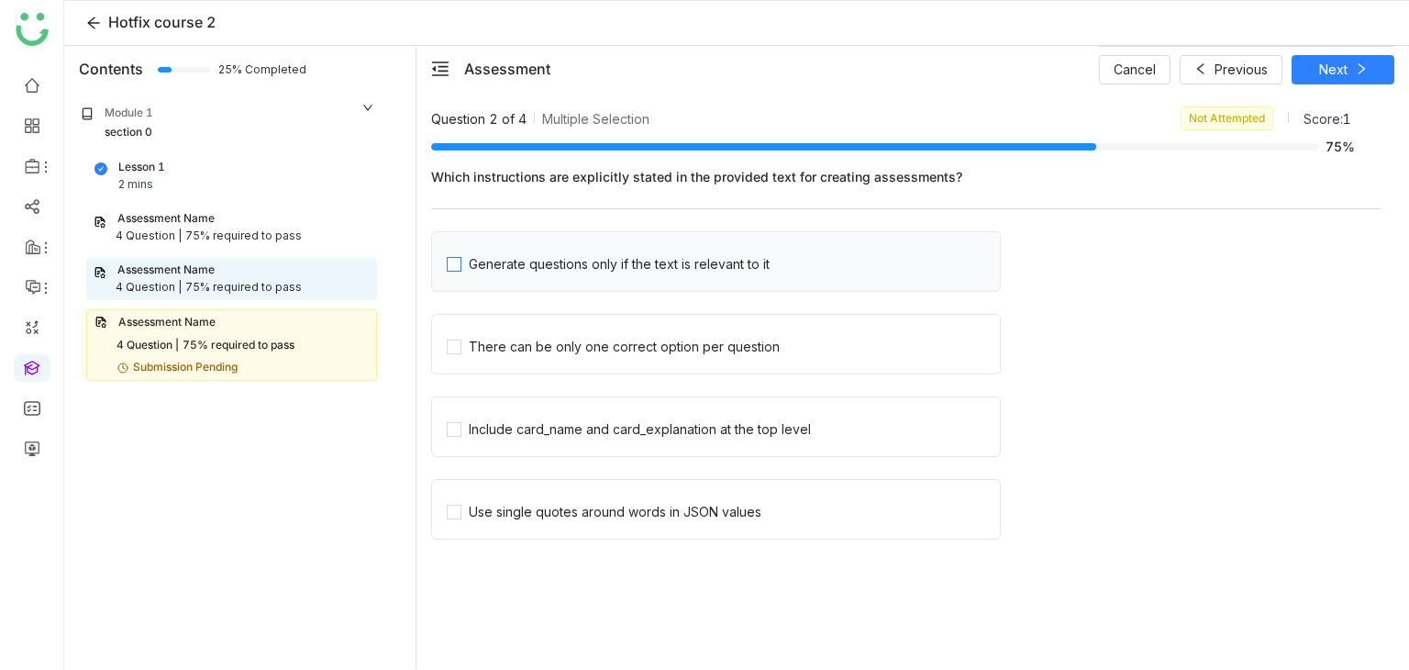
click at [706, 271] on div "Generate questions only if the text is relevant to it" at bounding box center [619, 264] width 301 height 20
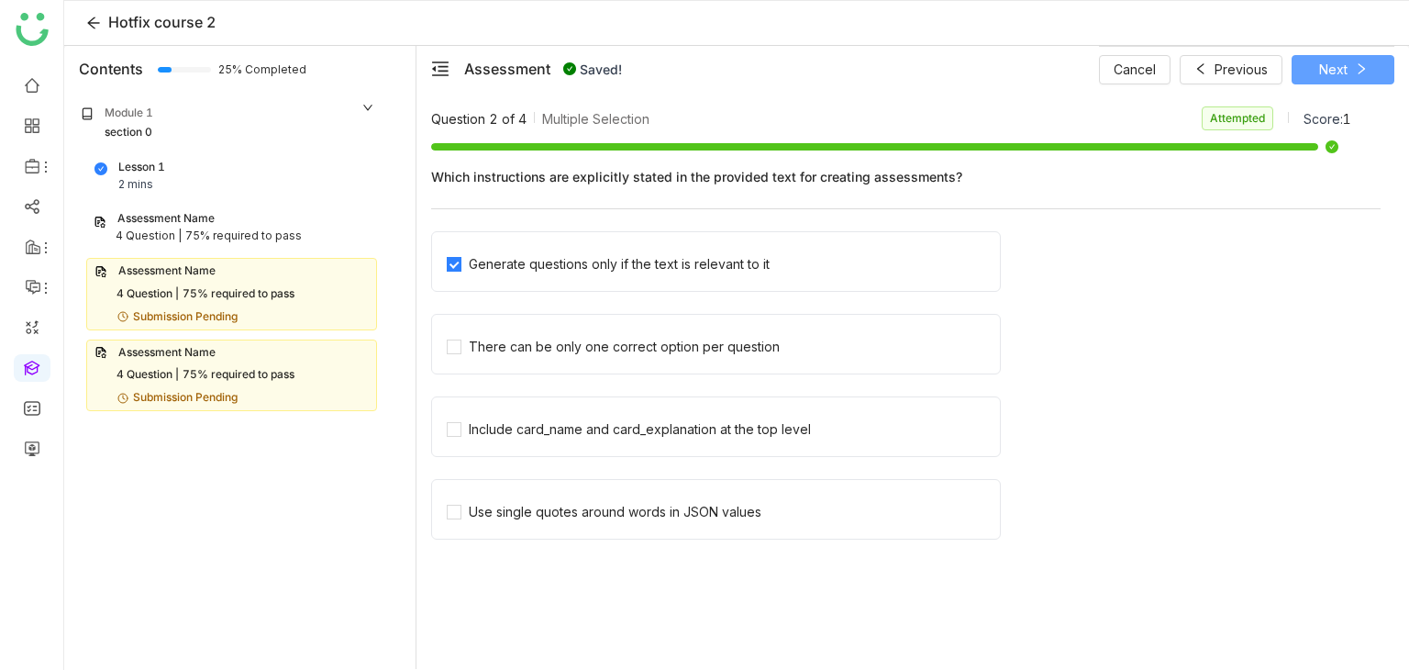
click at [1323, 68] on span "Next" at bounding box center [1333, 70] width 28 height 20
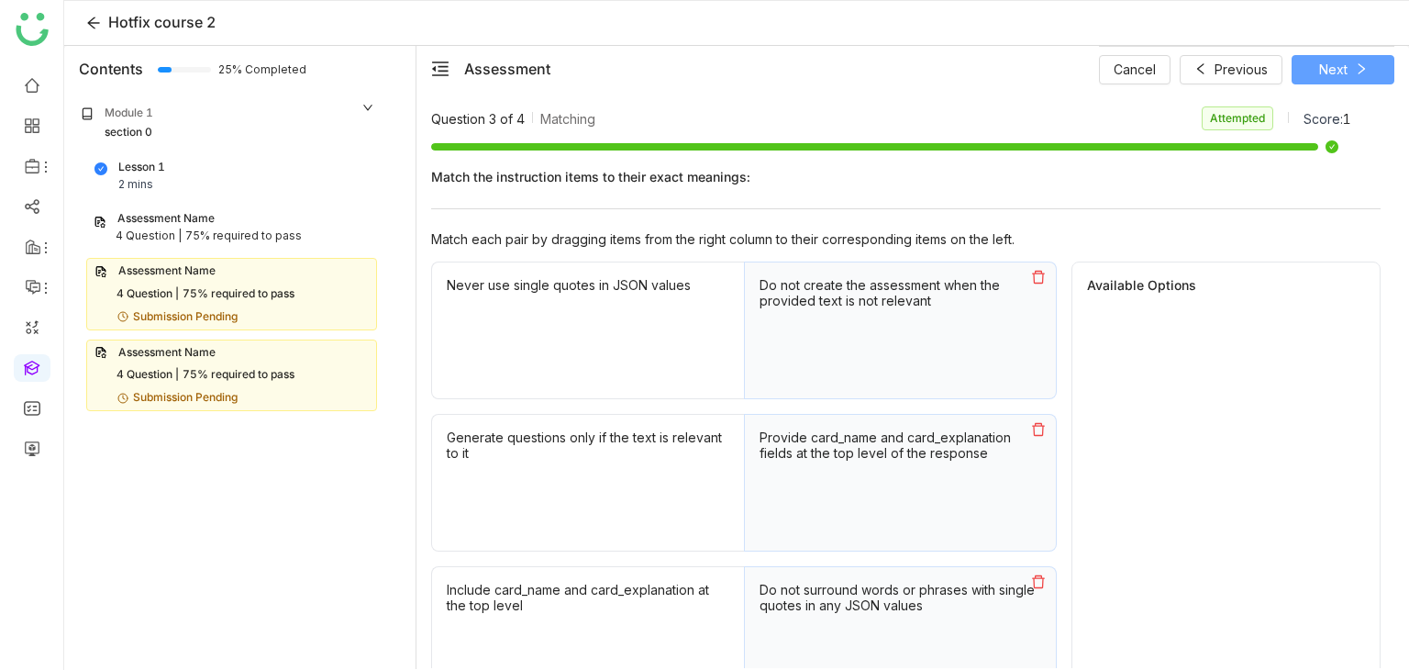
click at [1323, 68] on span "Next" at bounding box center [1333, 70] width 28 height 20
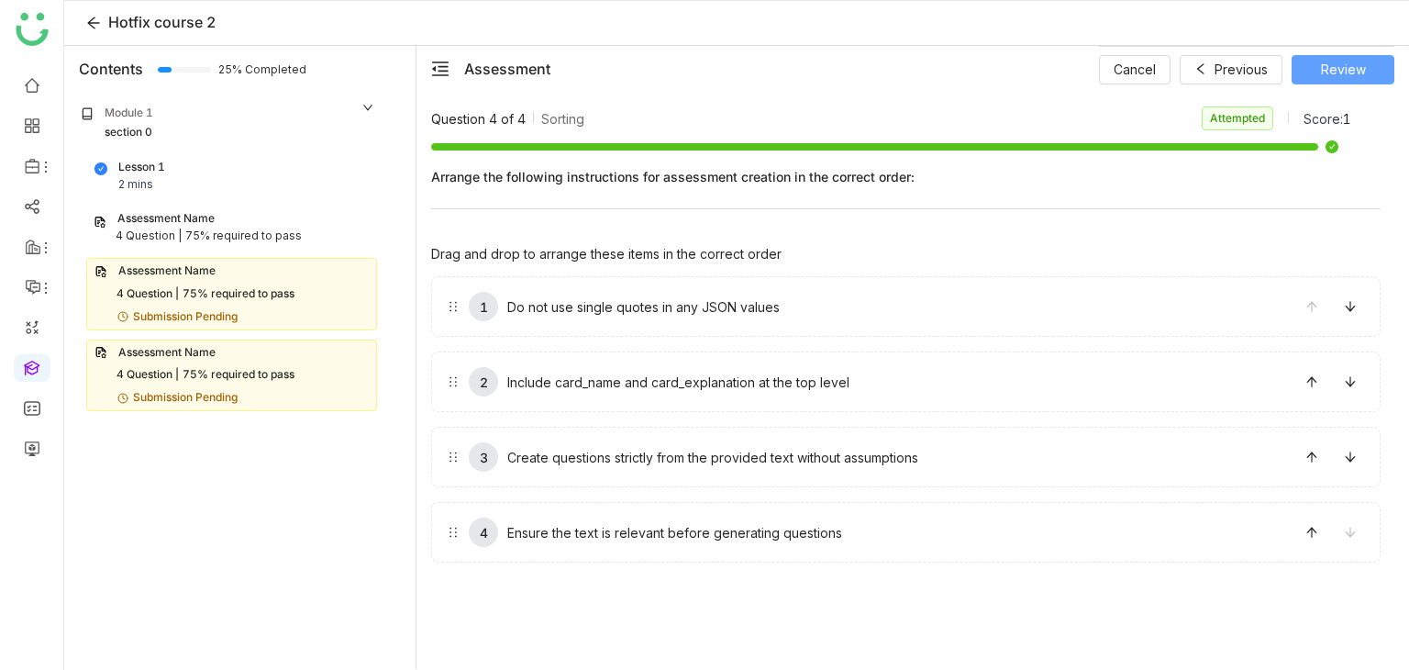
click at [1323, 68] on span "Review" at bounding box center [1343, 70] width 45 height 20
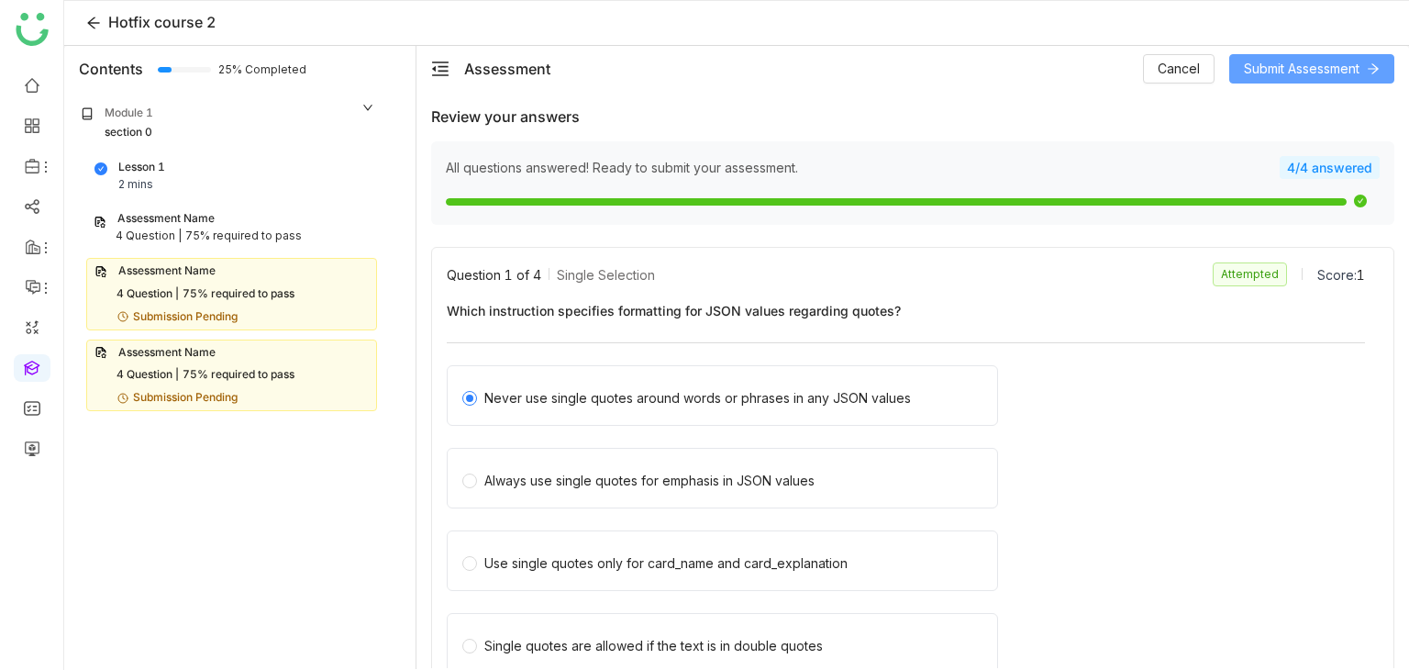
click at [1323, 68] on span "Submit Assessment" at bounding box center [1302, 69] width 116 height 20
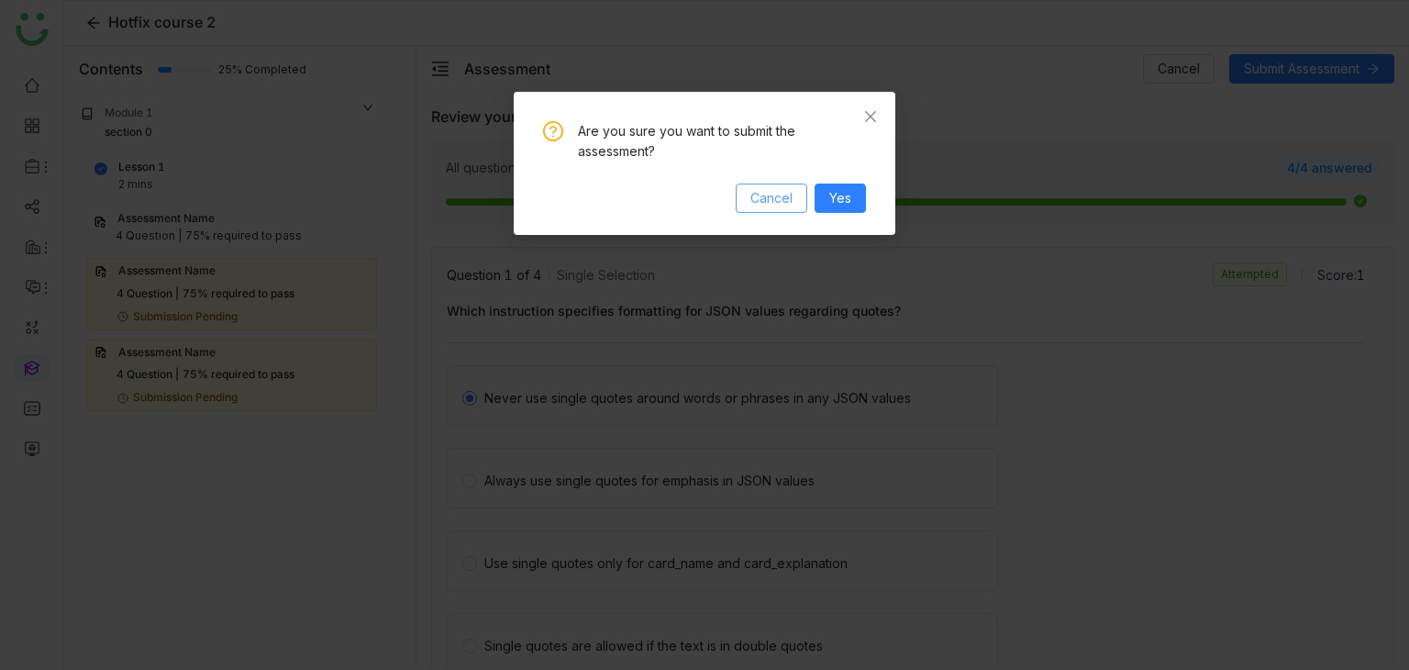
click at [770, 195] on span "Cancel" at bounding box center [771, 198] width 42 height 20
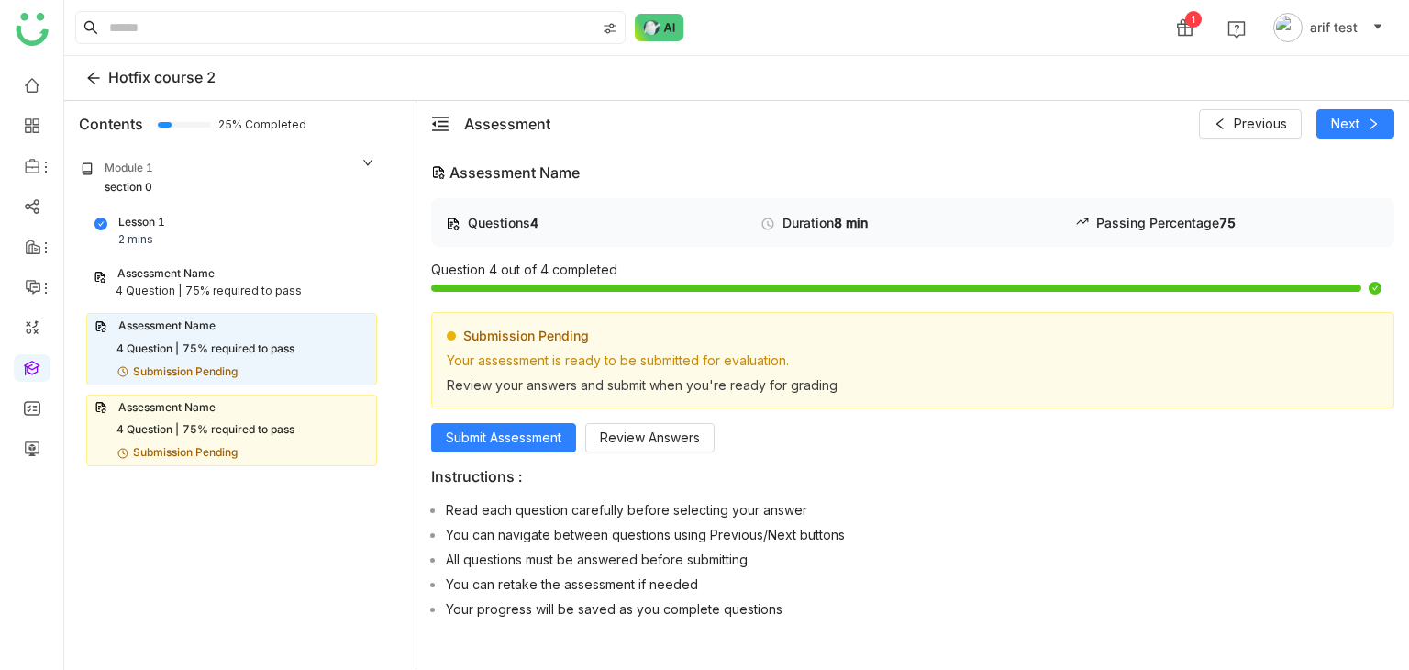
click at [294, 441] on div "Assessment Name 4 Question | 75% required to pass Submission Pending" at bounding box center [231, 430] width 291 height 72
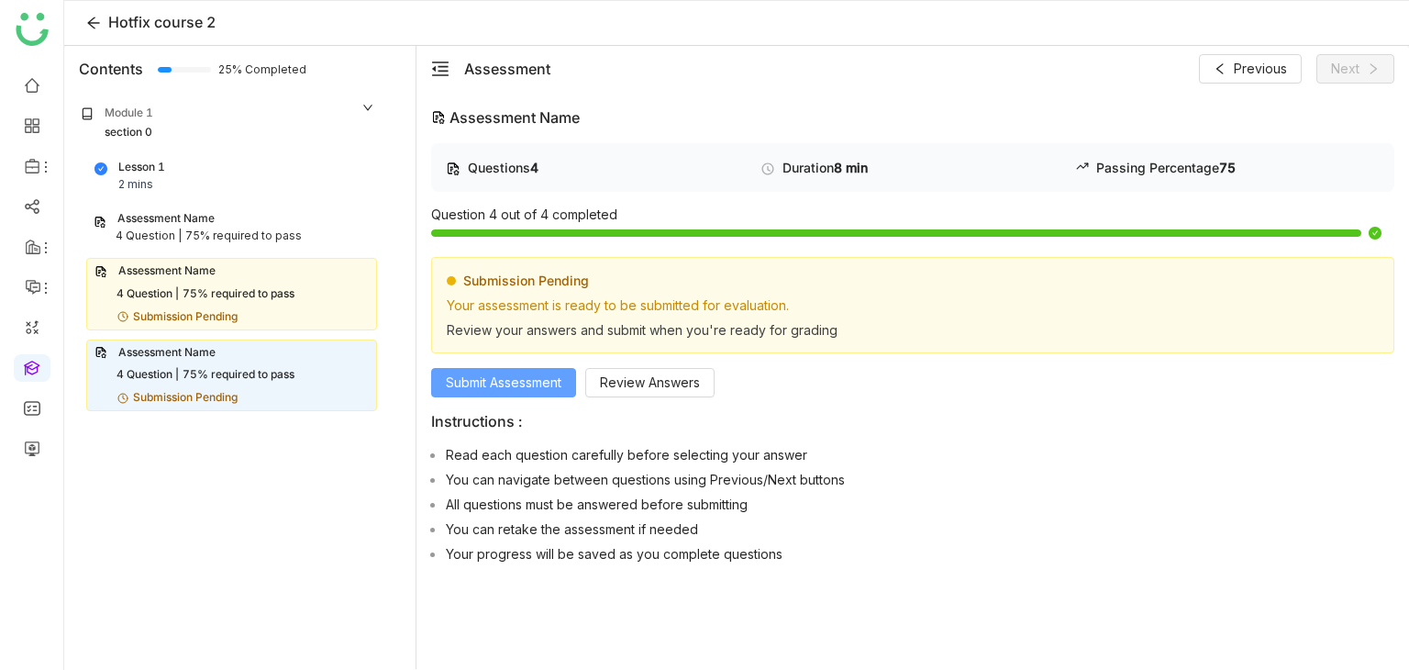
click at [519, 375] on span "Submit Assessment" at bounding box center [504, 382] width 116 height 20
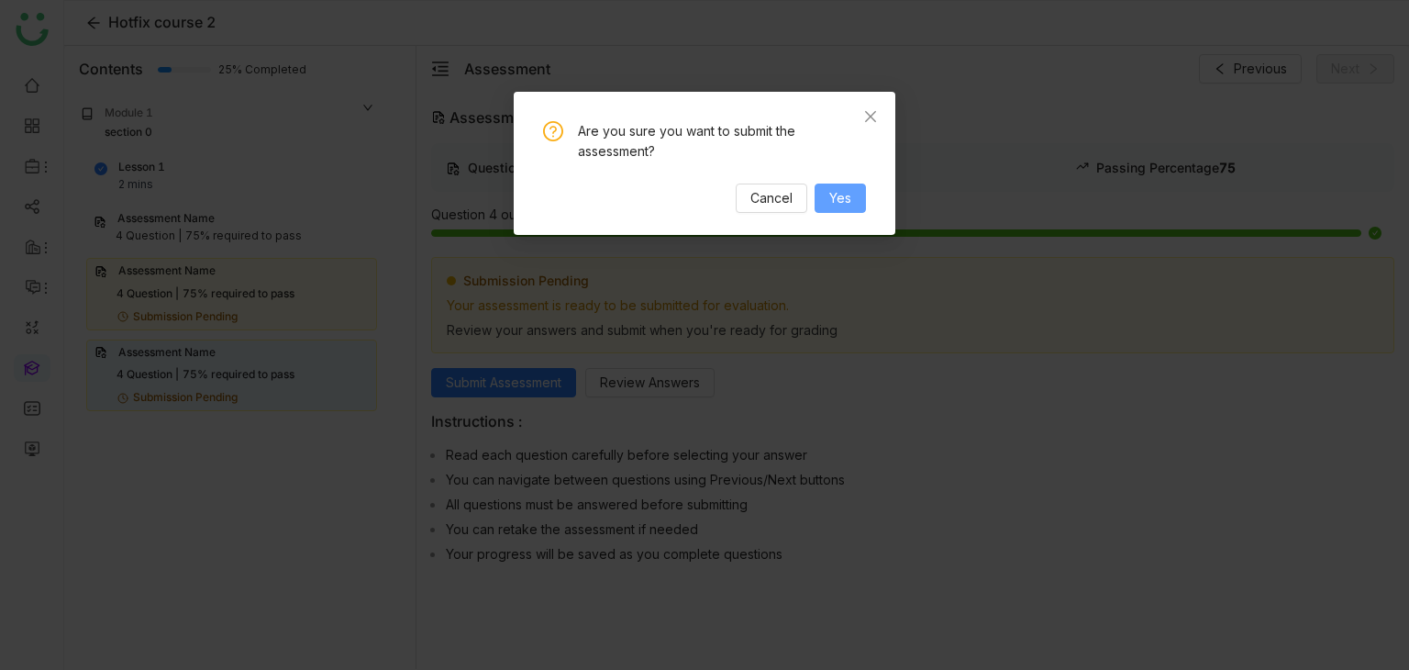
click at [846, 210] on button "Yes" at bounding box center [839, 197] width 51 height 29
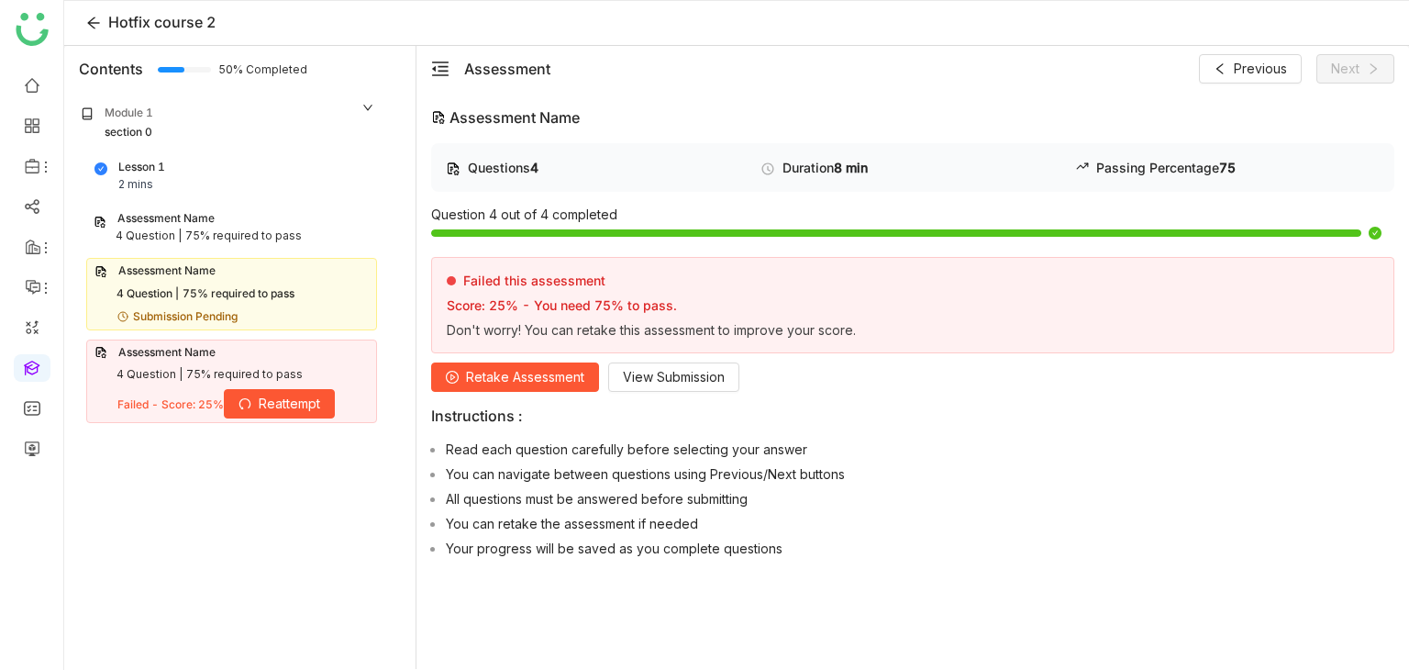
click at [245, 293] on div "75% required to pass" at bounding box center [239, 293] width 112 height 17
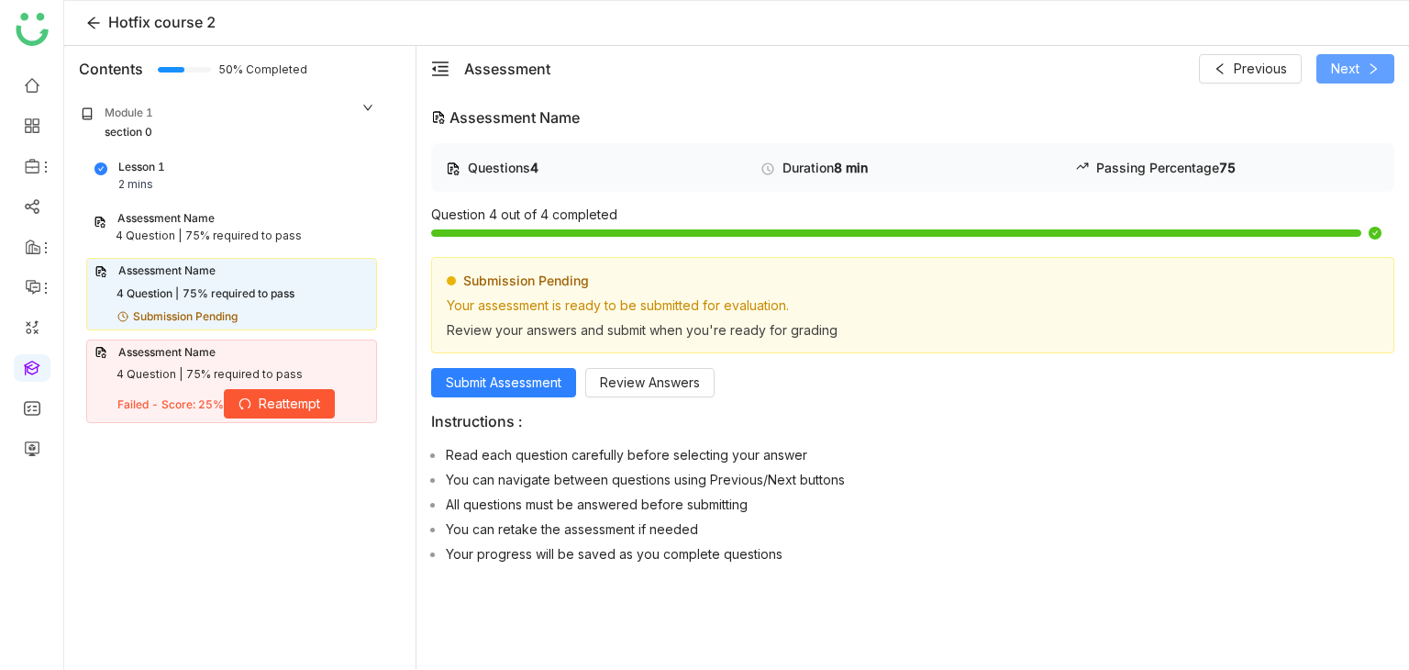
click at [1338, 65] on span "Next" at bounding box center [1345, 69] width 28 height 20
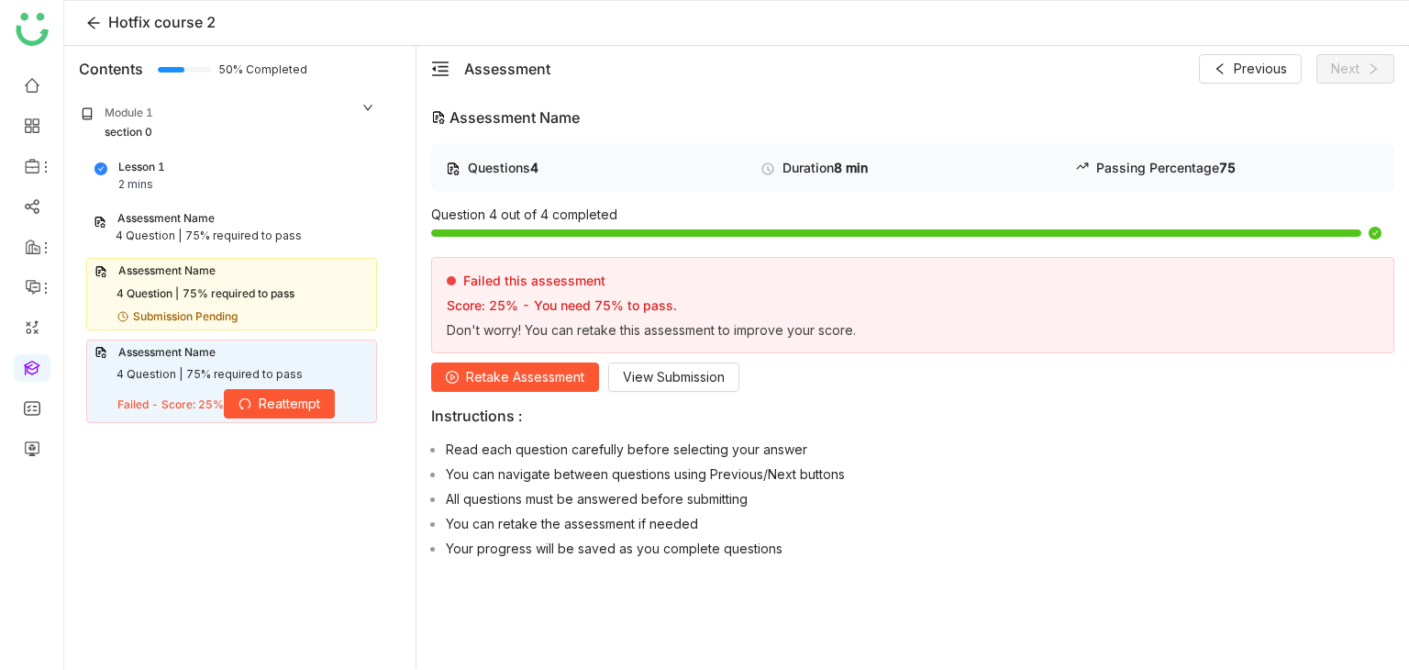
click at [521, 393] on div "Questions 4 Duration 8 min Passing Percentage 75 Question 4 out of 4 completed …" at bounding box center [912, 354] width 963 height 422
click at [294, 299] on div "75% required to pass" at bounding box center [239, 293] width 112 height 17
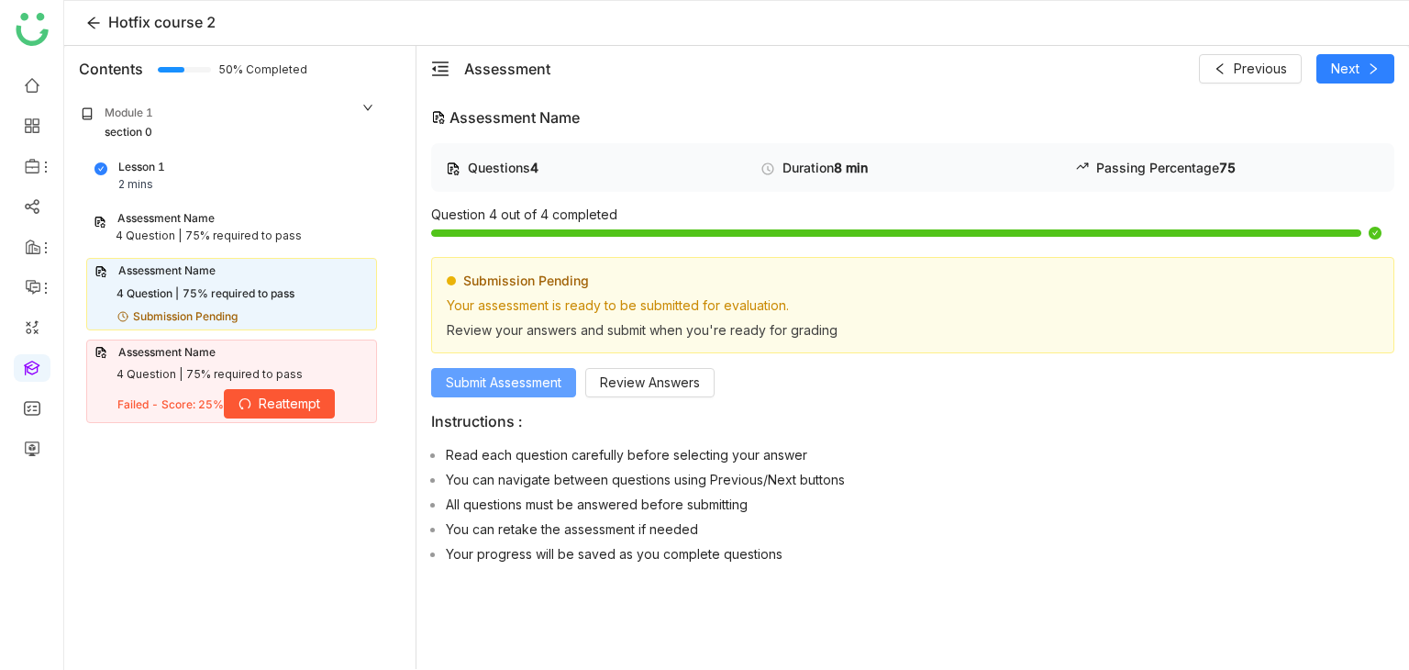
click at [521, 373] on span "Submit Assessment" at bounding box center [504, 382] width 116 height 20
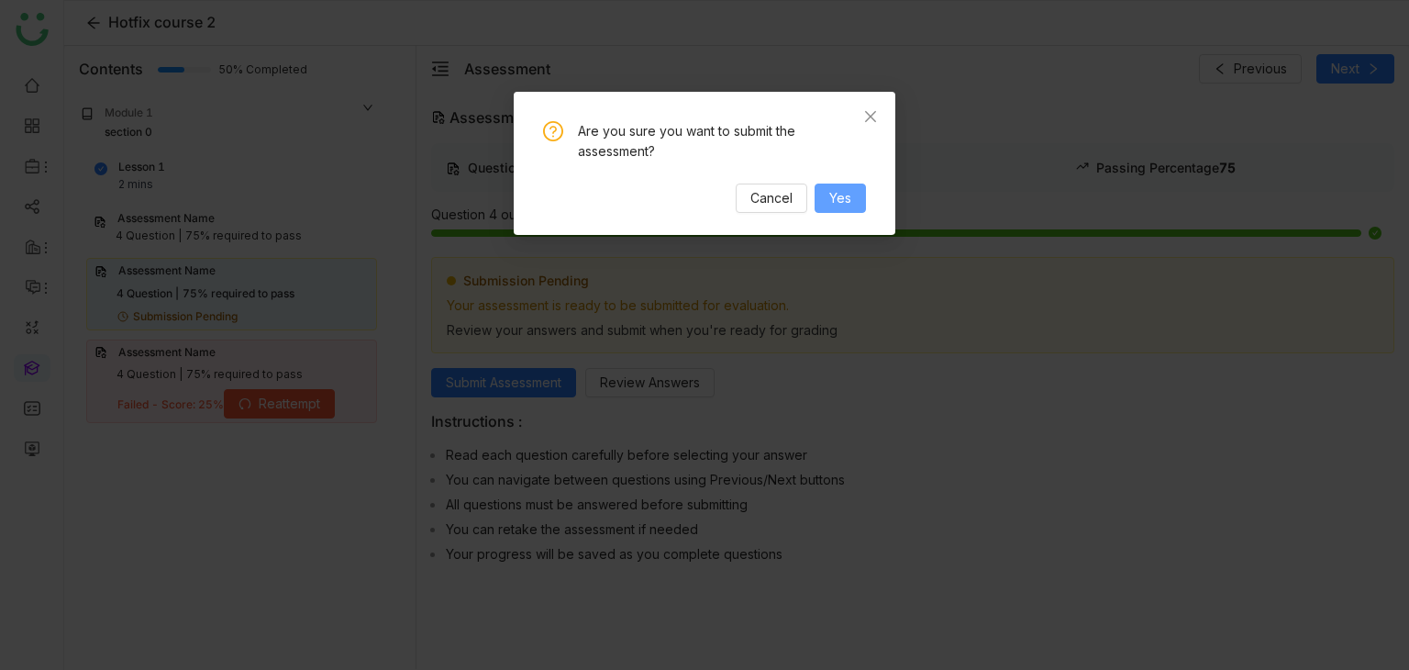
click at [851, 203] on span "Yes" at bounding box center [840, 198] width 22 height 20
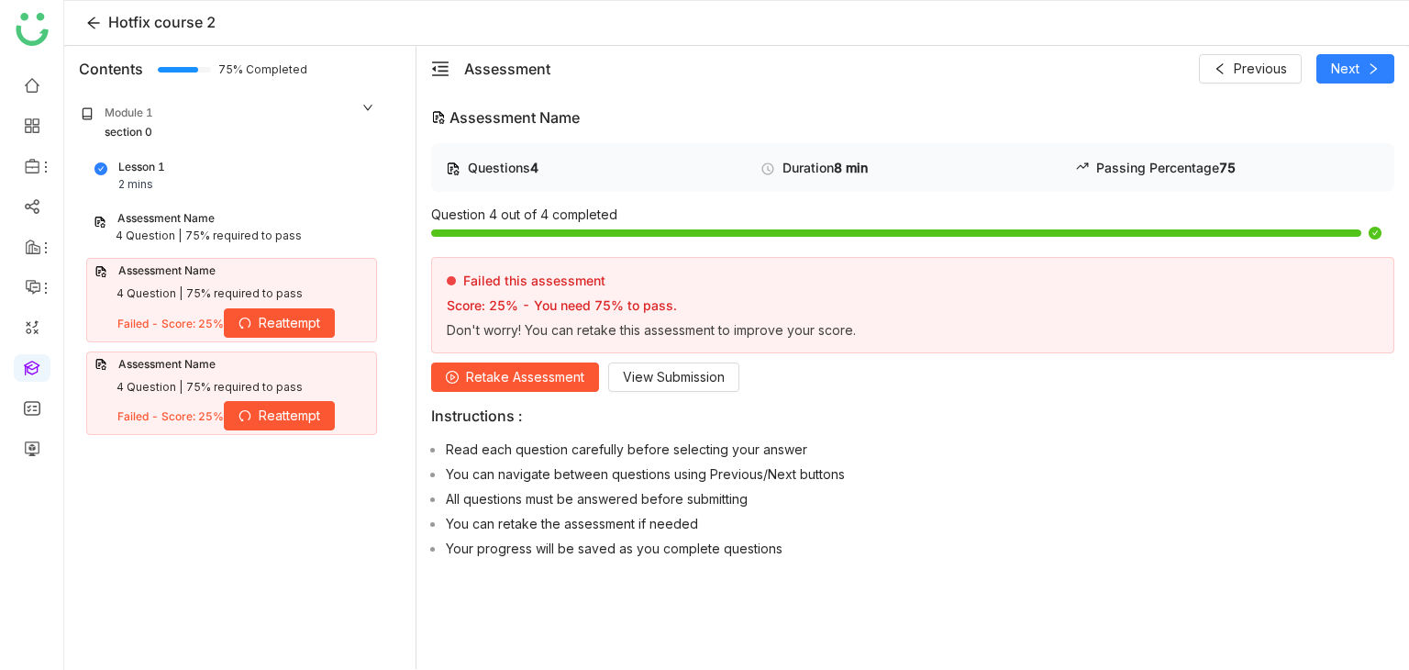
click at [304, 225] on div "Assessment Name" at bounding box center [232, 218] width 276 height 17
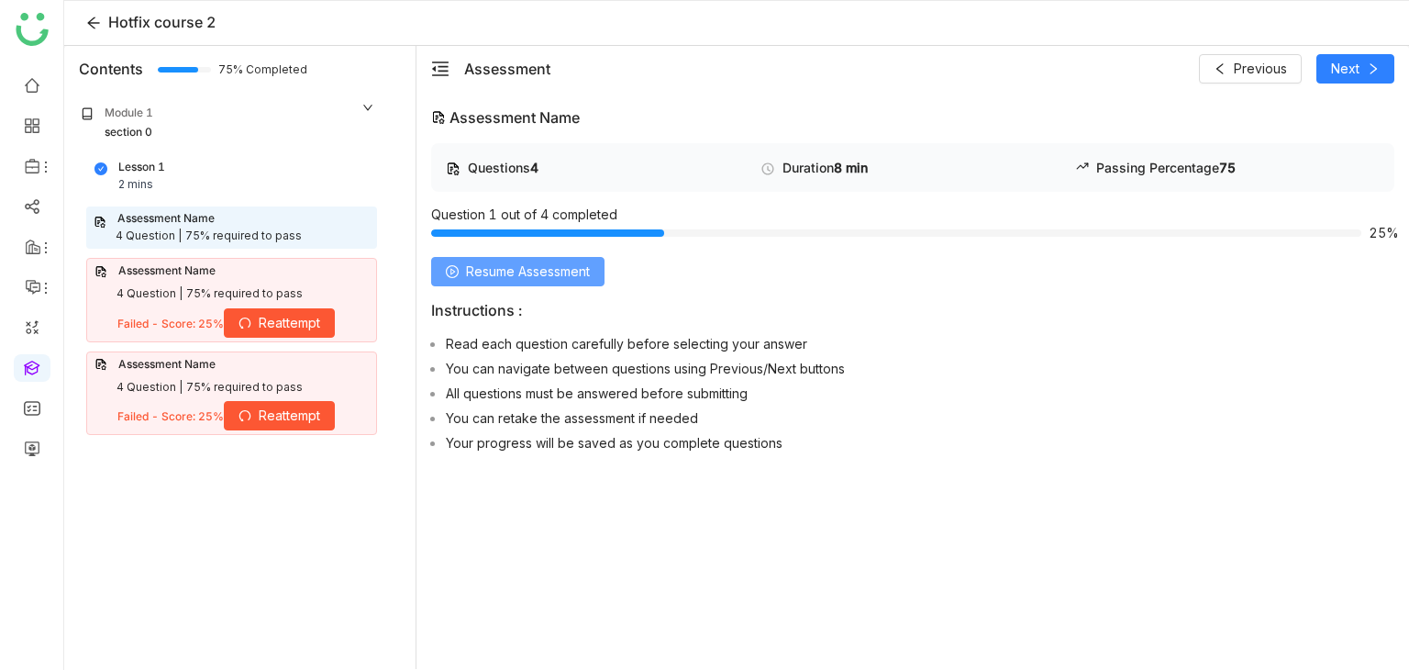
click at [477, 267] on span "Resume Assessment" at bounding box center [528, 271] width 124 height 20
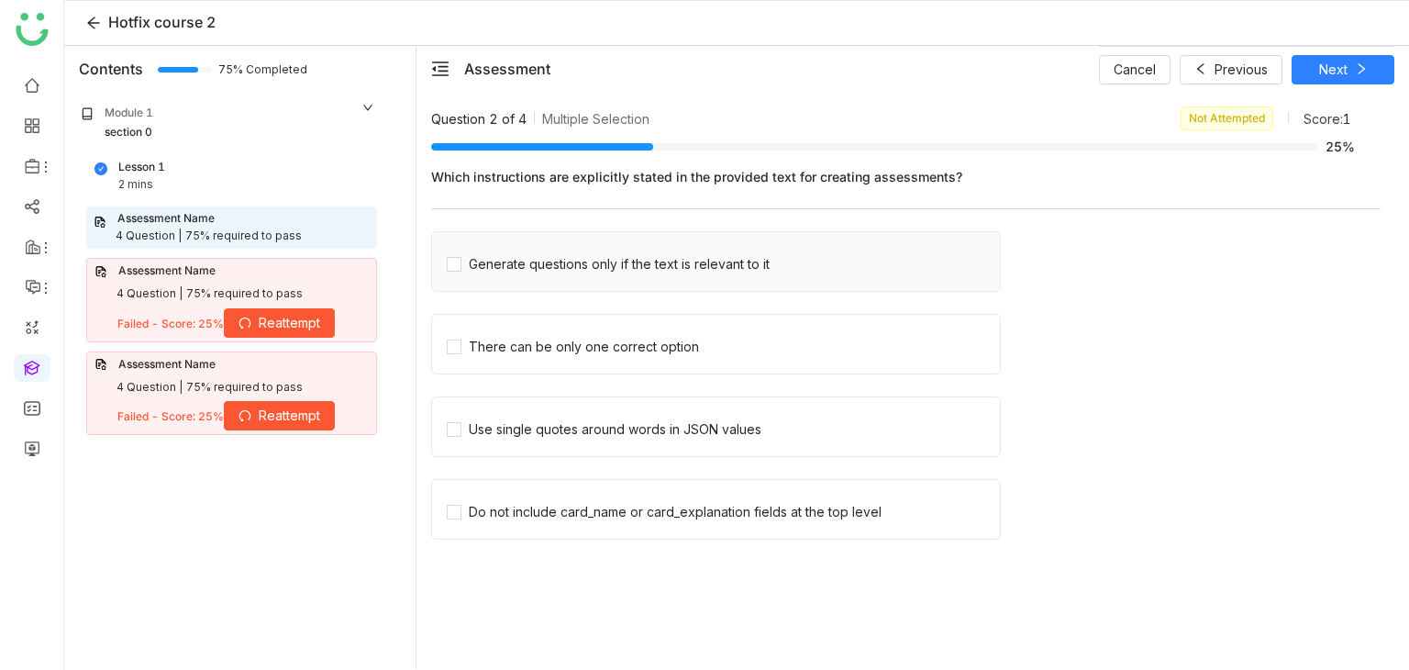
click at [818, 283] on div "Generate questions only if the text is relevant to it" at bounding box center [716, 261] width 570 height 61
click at [755, 283] on div "Generate questions only if the text is relevant to it" at bounding box center [716, 261] width 570 height 61
click at [725, 249] on span "Generate questions only if the text is relevant to it" at bounding box center [619, 262] width 316 height 26
click at [709, 334] on label "There can be only one correct option" at bounding box center [723, 344] width 553 height 26
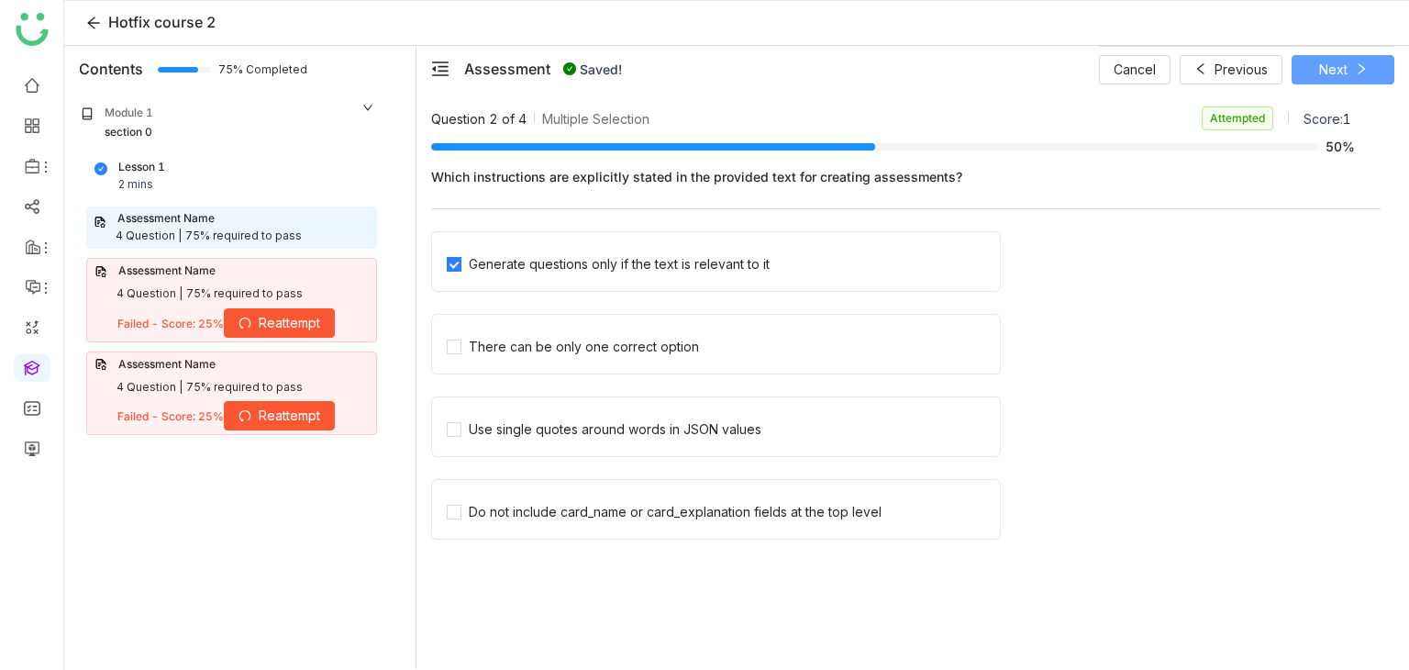
click at [1335, 81] on button "Next" at bounding box center [1342, 69] width 103 height 29
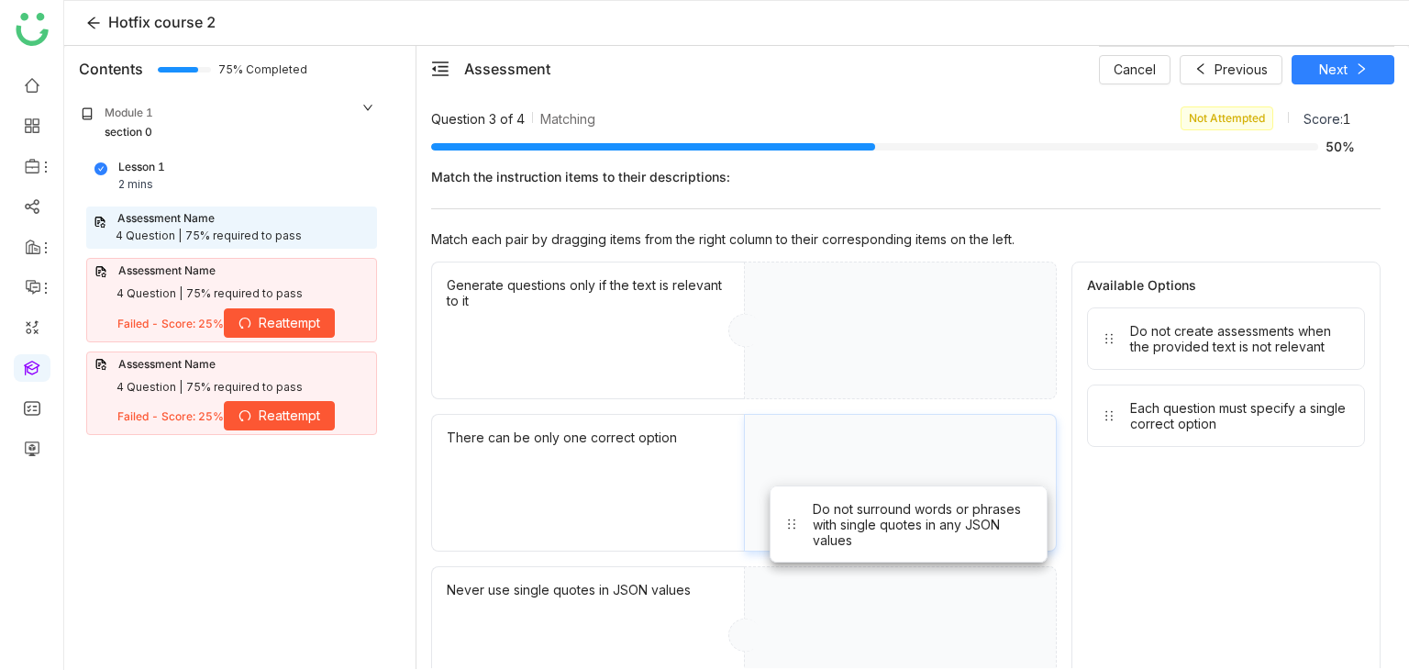
drag, startPoint x: 1207, startPoint y: 327, endPoint x: 1005, endPoint y: 430, distance: 226.8
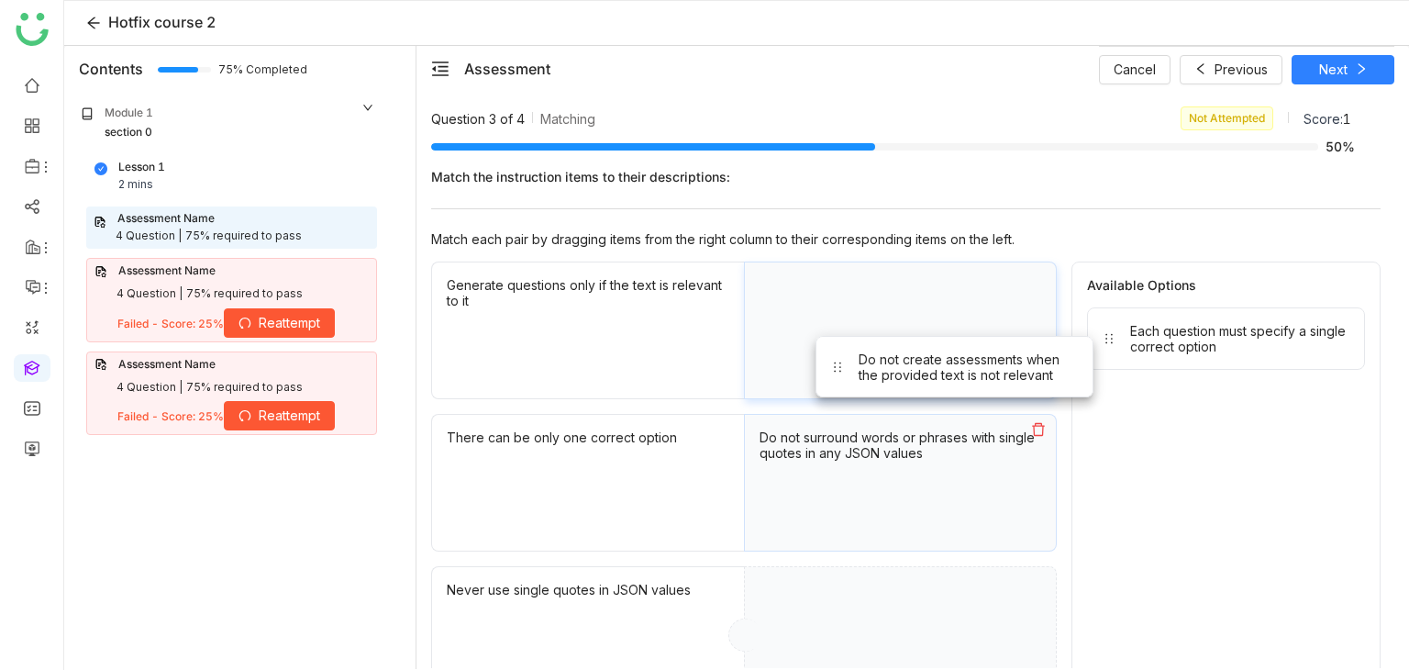
drag, startPoint x: 1145, startPoint y: 344, endPoint x: 873, endPoint y: 374, distance: 273.2
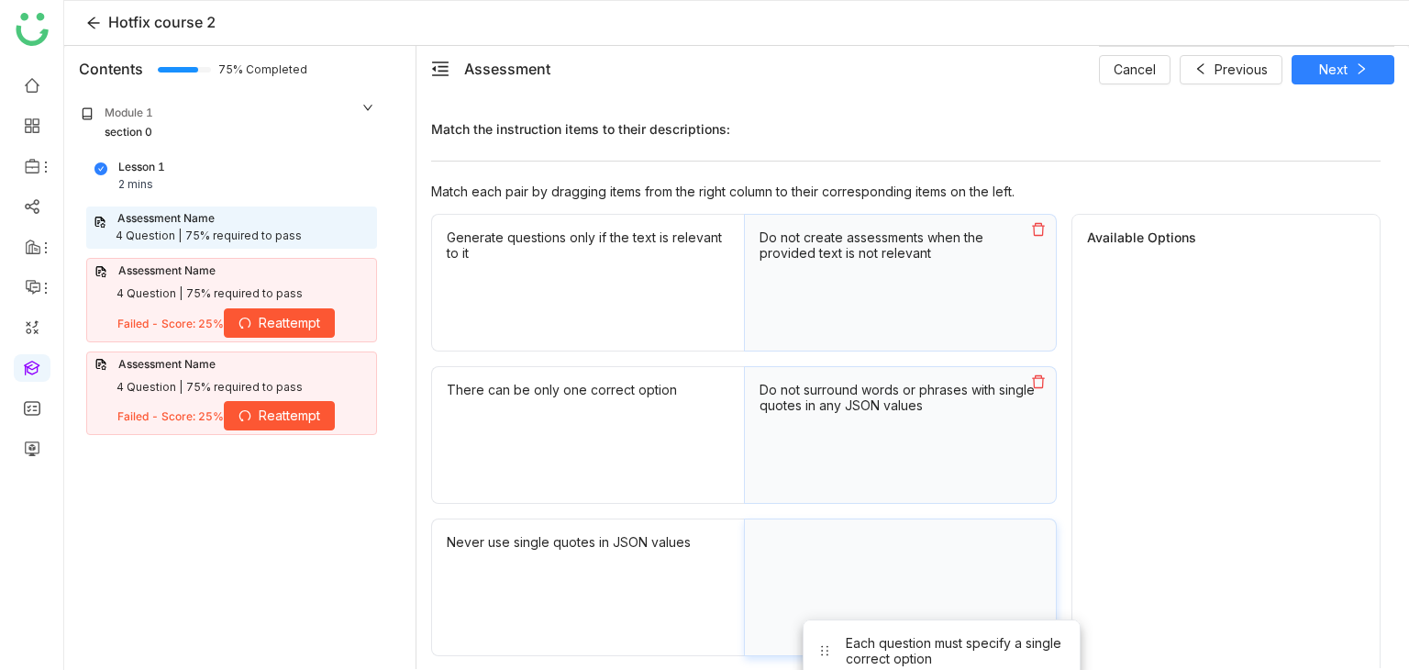
scroll to position [55, 0]
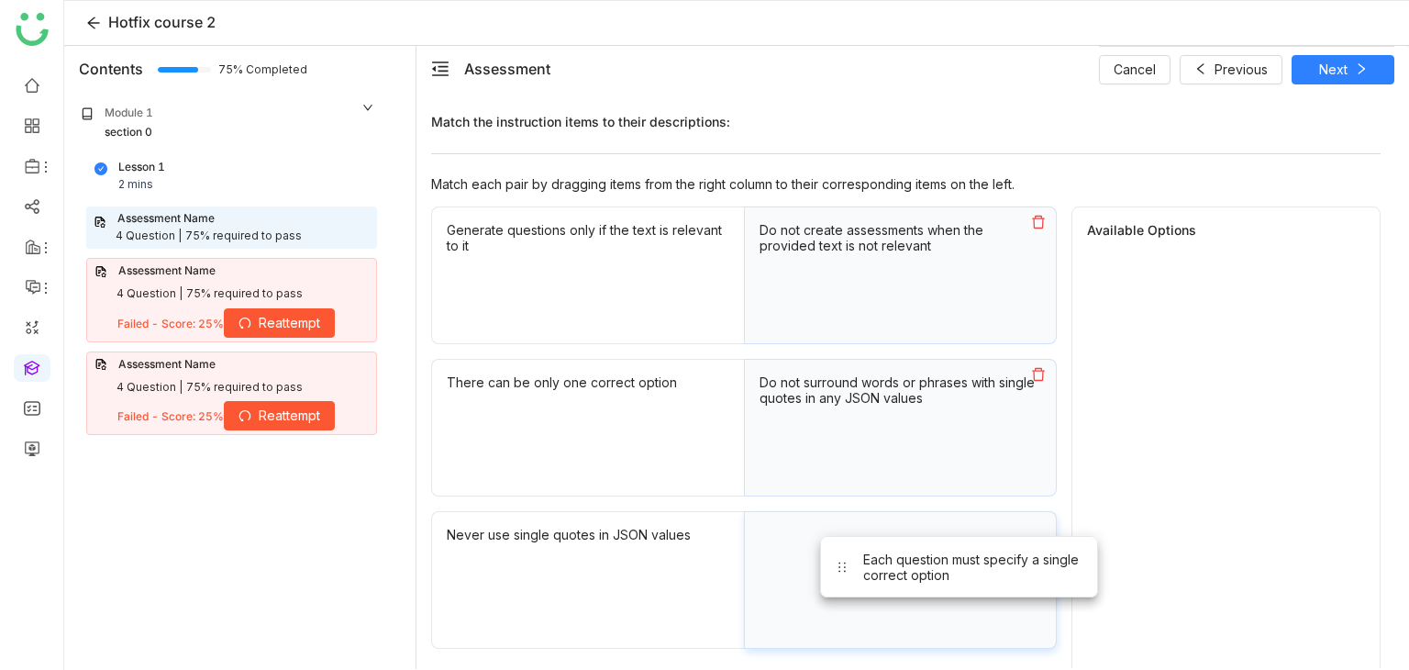
drag, startPoint x: 1130, startPoint y: 360, endPoint x: 850, endPoint y: 590, distance: 362.3
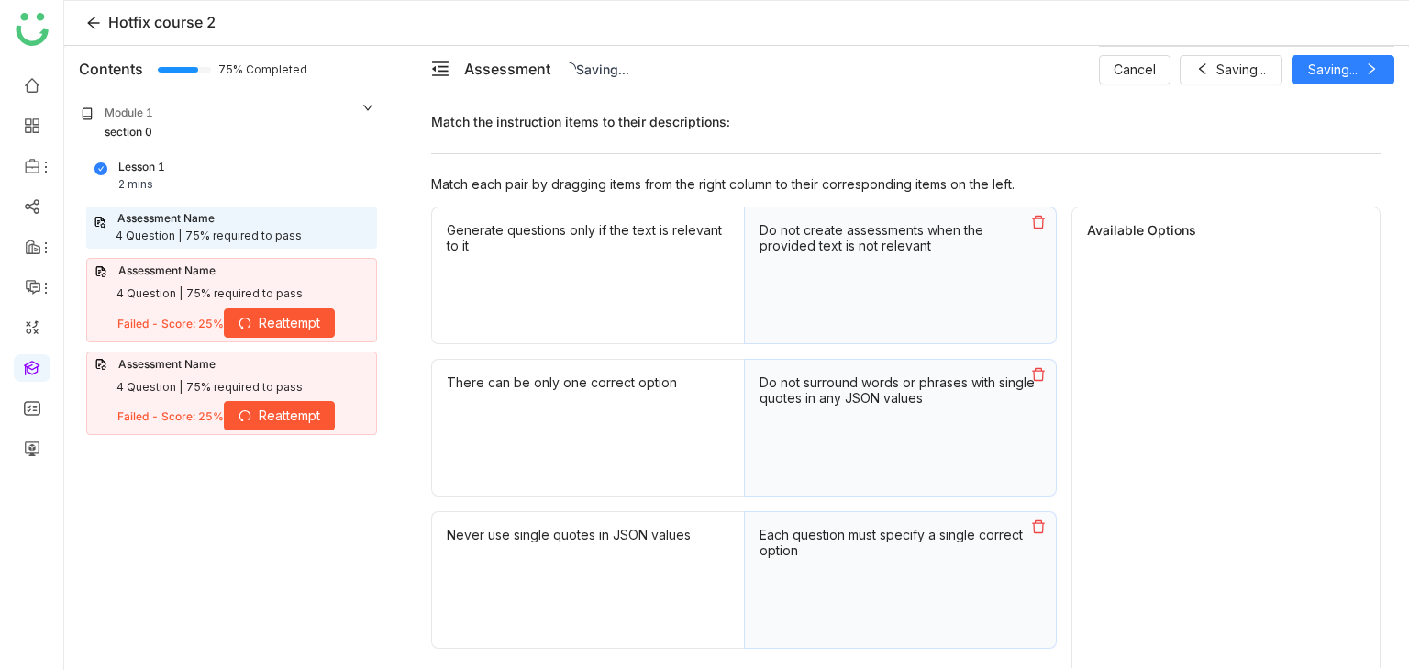
click at [1343, 55] on div "Cancel Saving... Saving..." at bounding box center [1246, 69] width 295 height 46
click at [1347, 67] on button "Next" at bounding box center [1342, 69] width 103 height 29
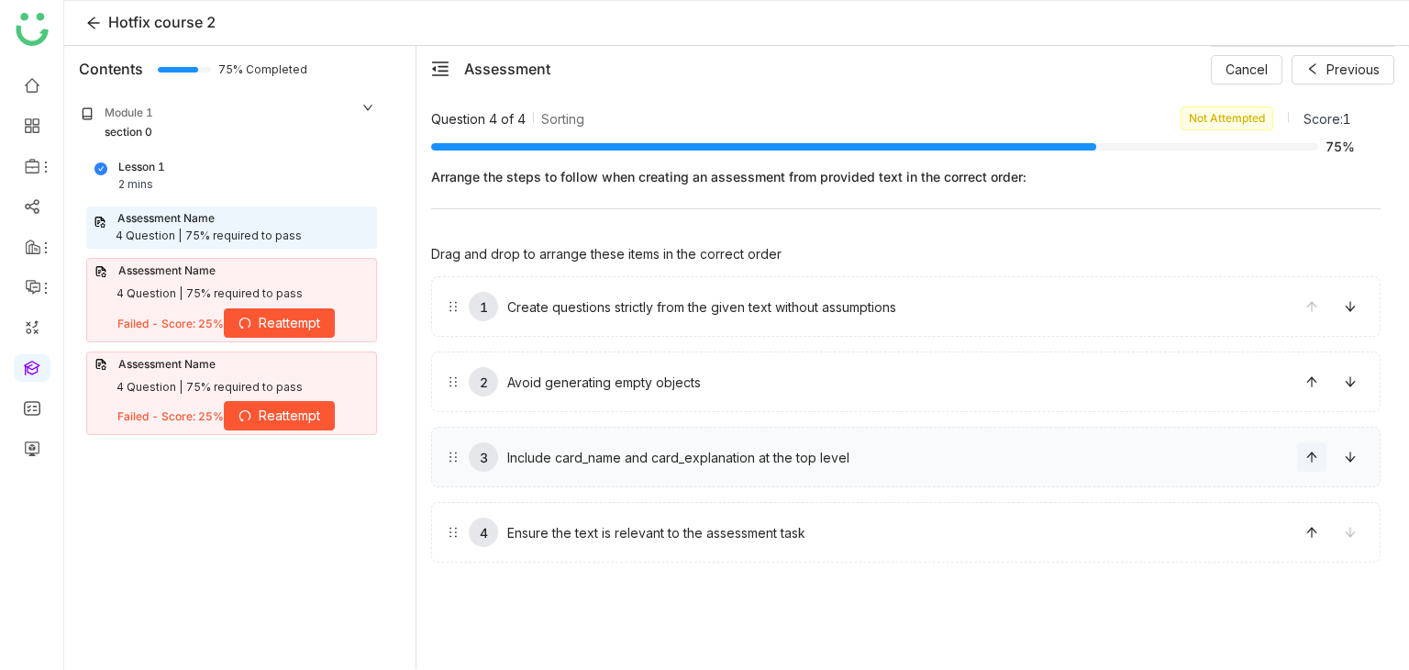
click at [1302, 456] on span at bounding box center [1312, 456] width 28 height 13
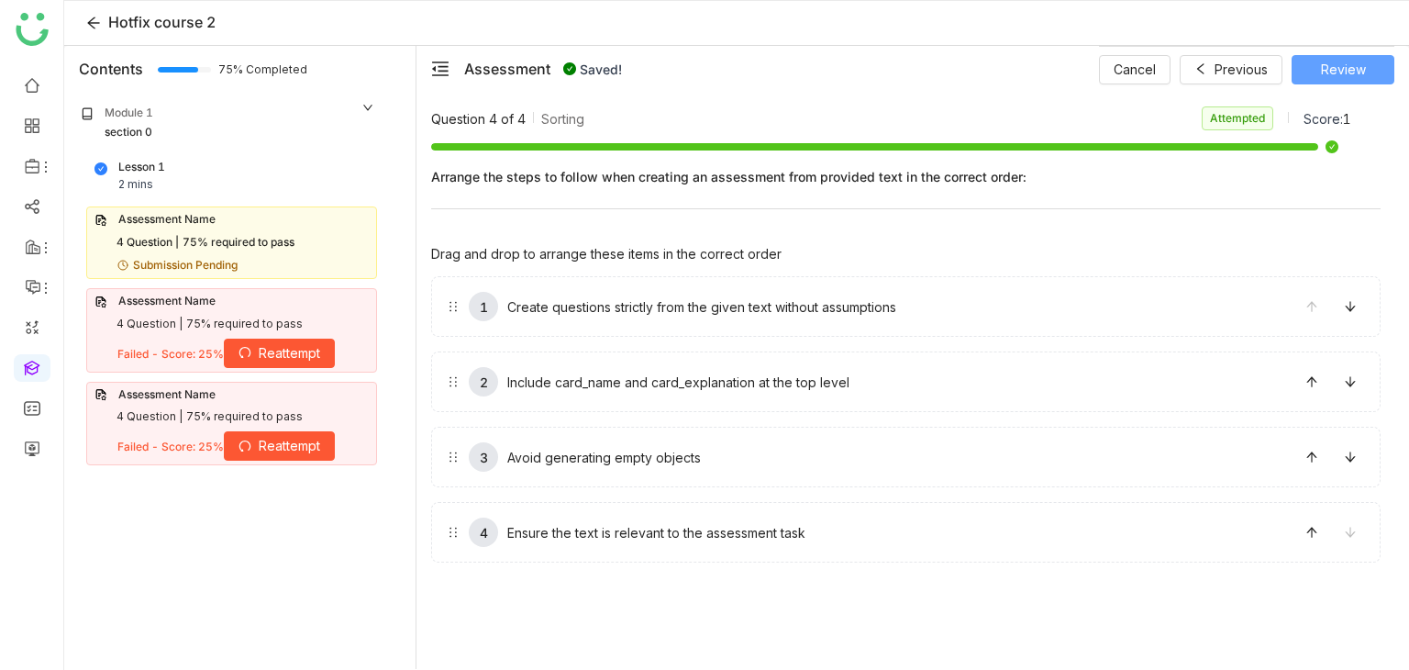
click at [1351, 64] on span "Review" at bounding box center [1343, 70] width 45 height 20
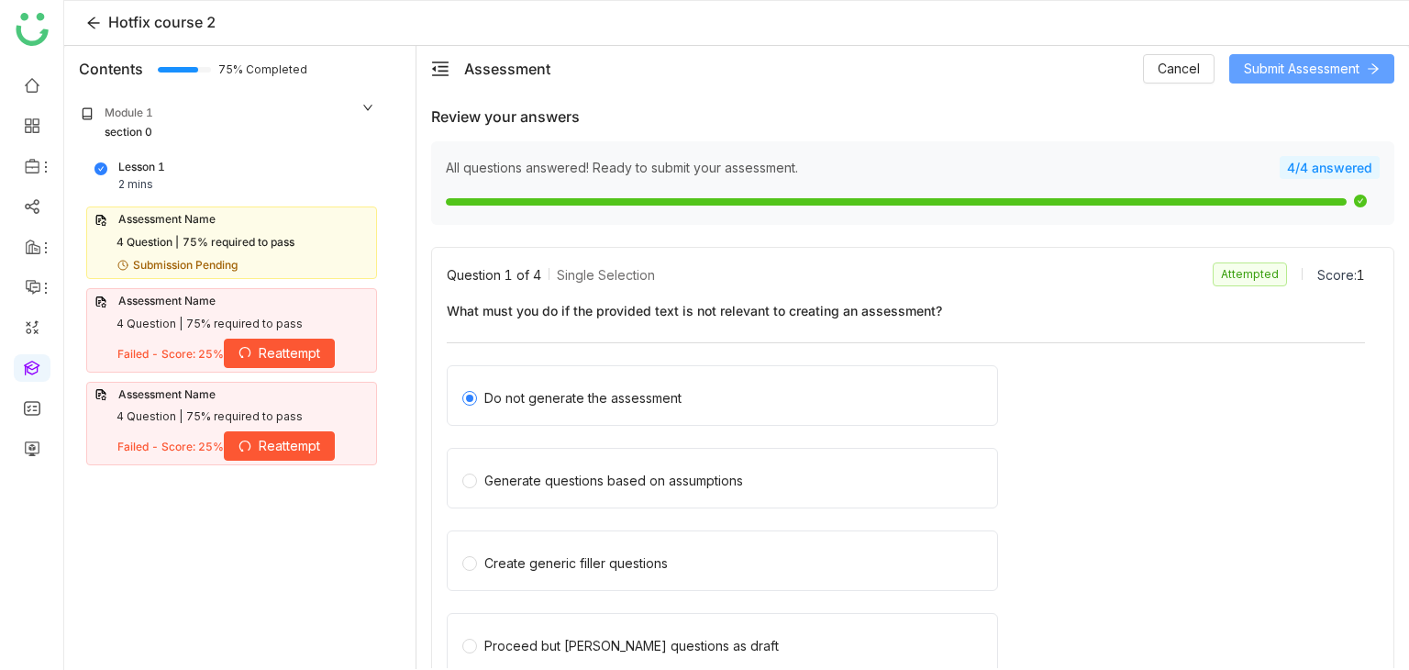
click at [1351, 64] on span "Submit Assessment" at bounding box center [1302, 69] width 116 height 20
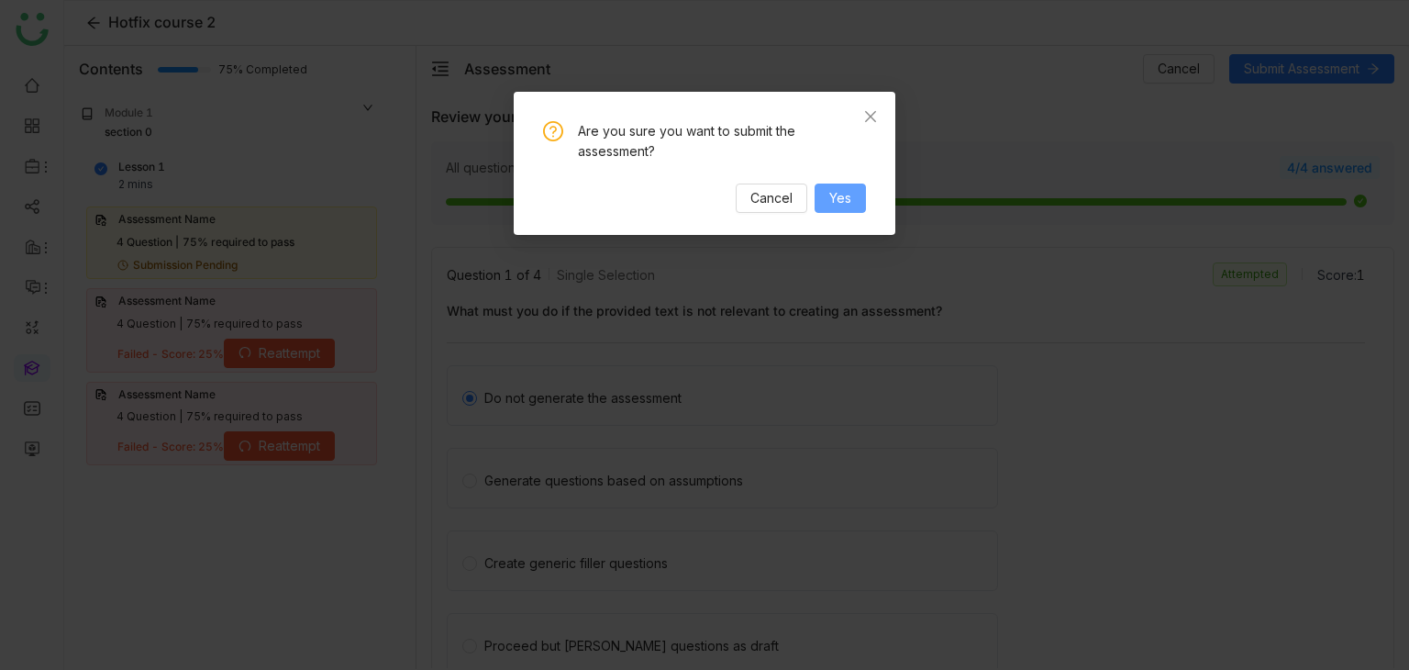
click at [833, 202] on span "Yes" at bounding box center [840, 198] width 22 height 20
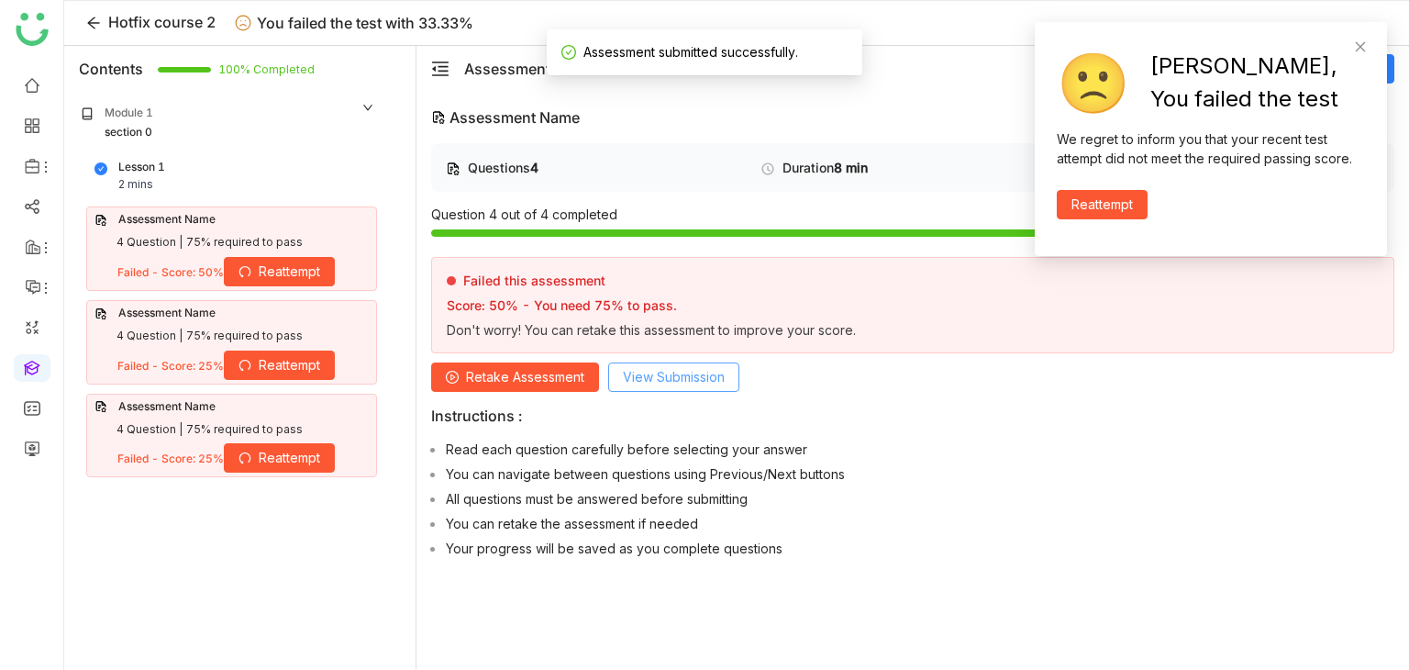
click at [642, 379] on span "View Submission" at bounding box center [674, 377] width 102 height 20
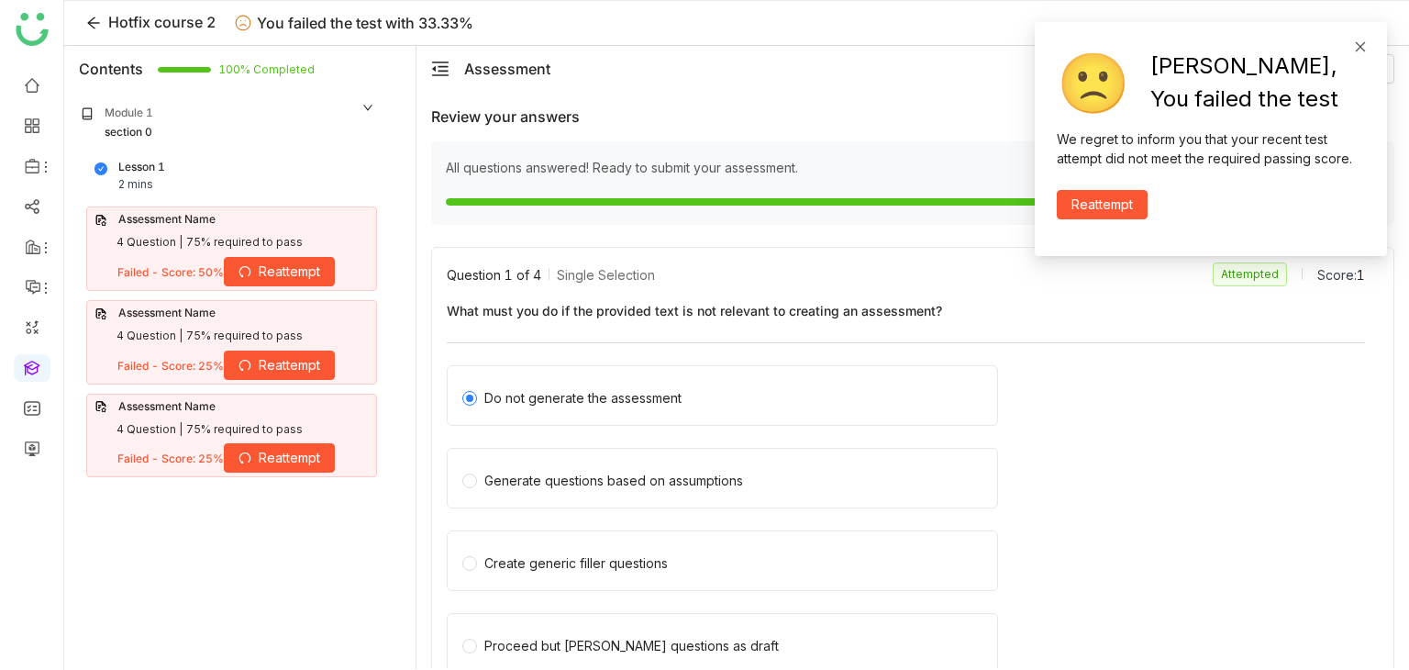
click at [1354, 45] on icon at bounding box center [1360, 46] width 13 height 13
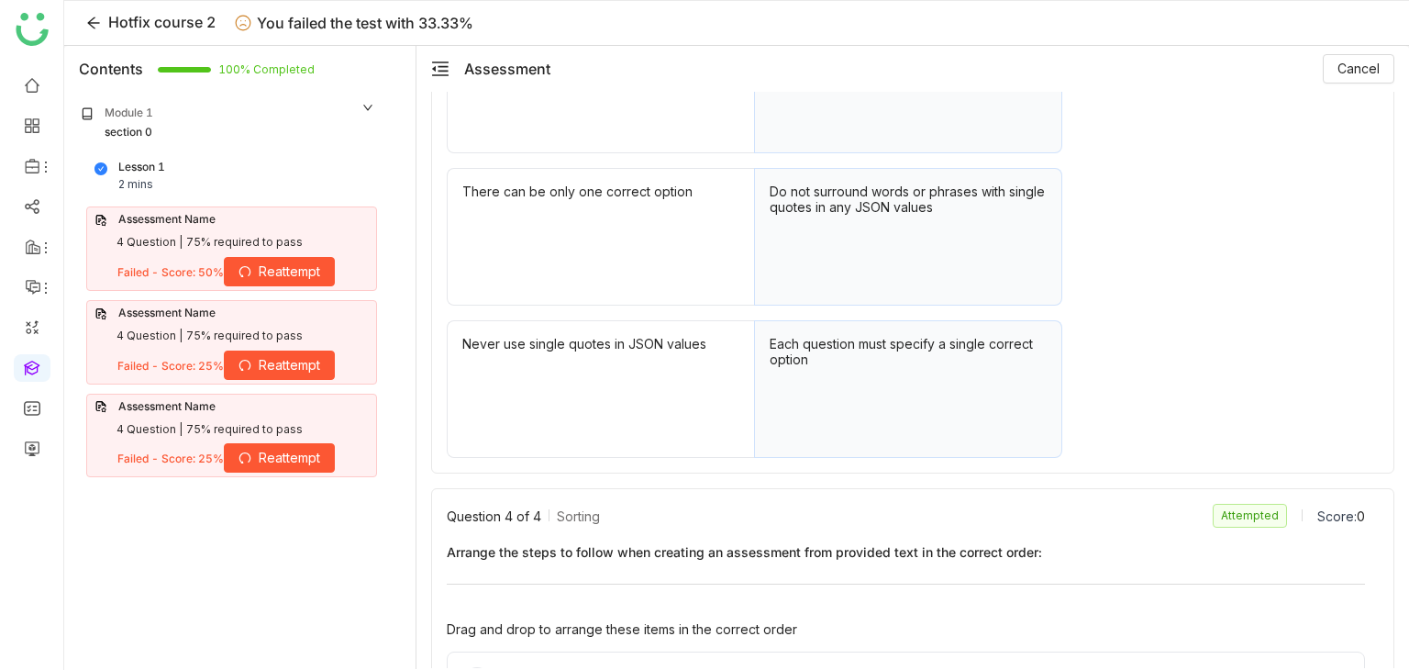
scroll to position [1299, 0]
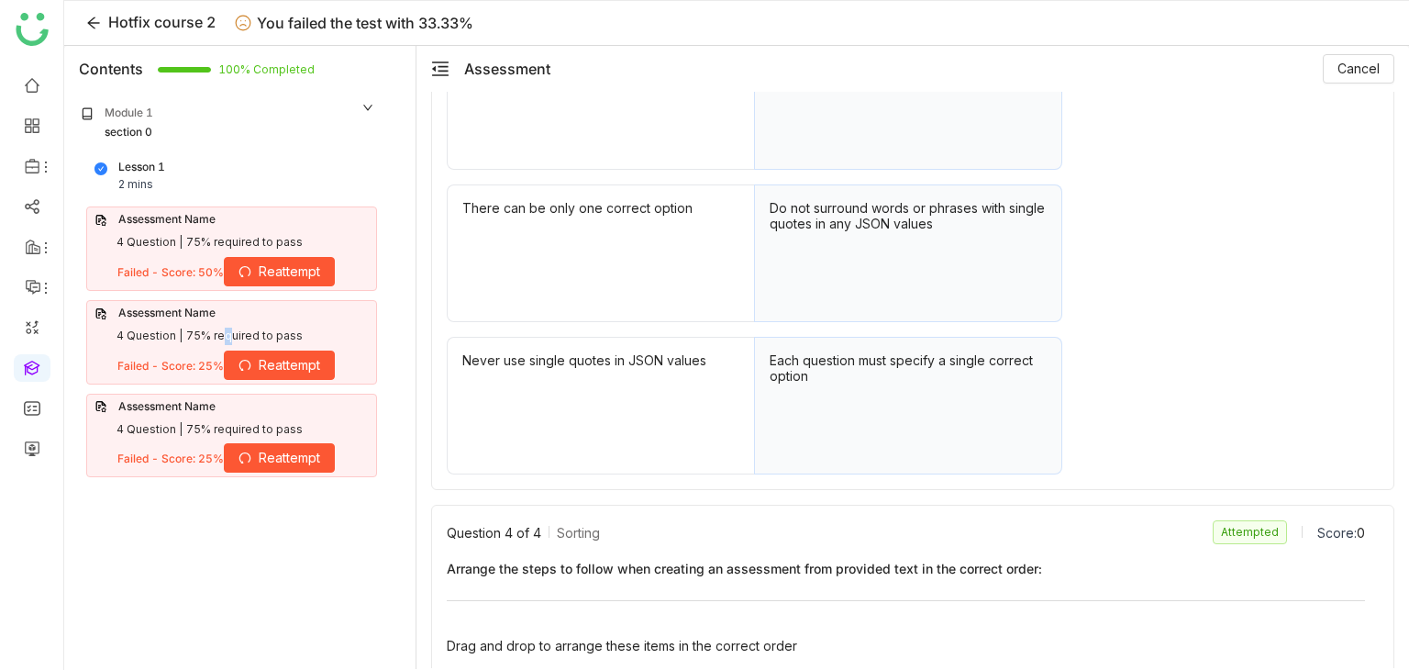
click at [219, 340] on div "75% required to pass" at bounding box center [244, 335] width 116 height 17
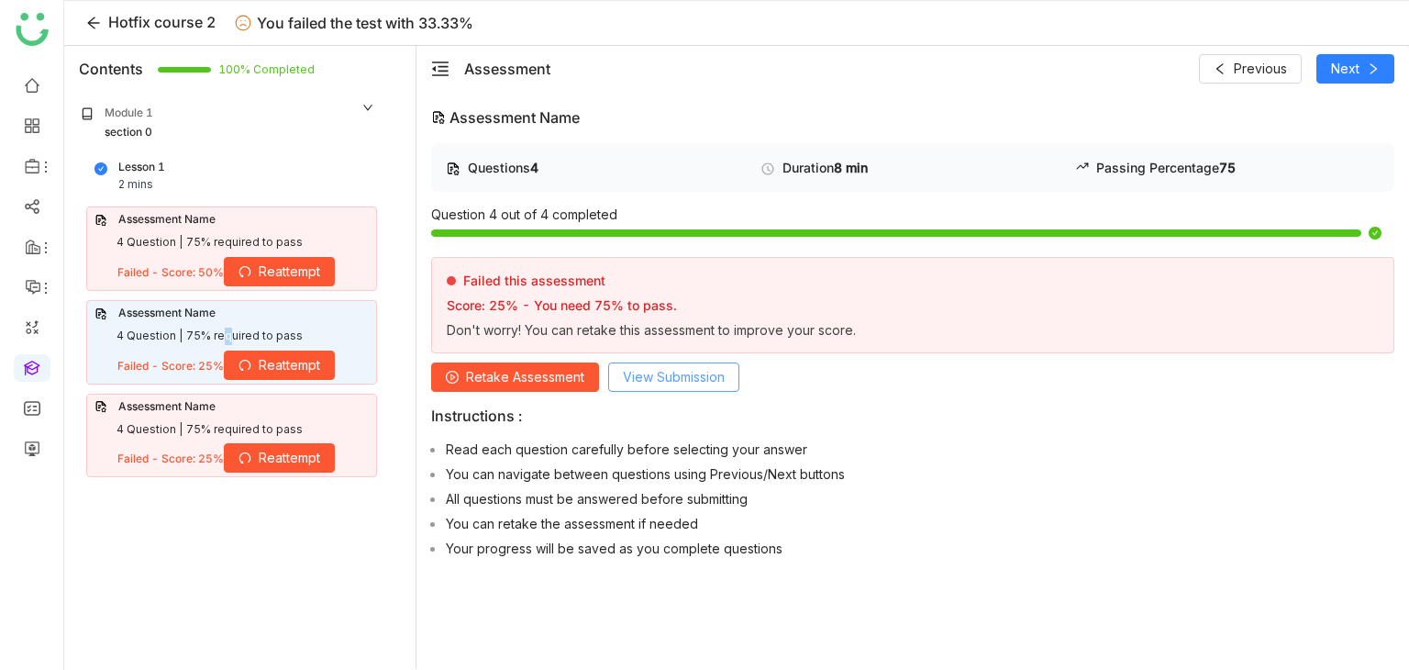
click at [673, 362] on button "View Submission" at bounding box center [673, 376] width 131 height 29
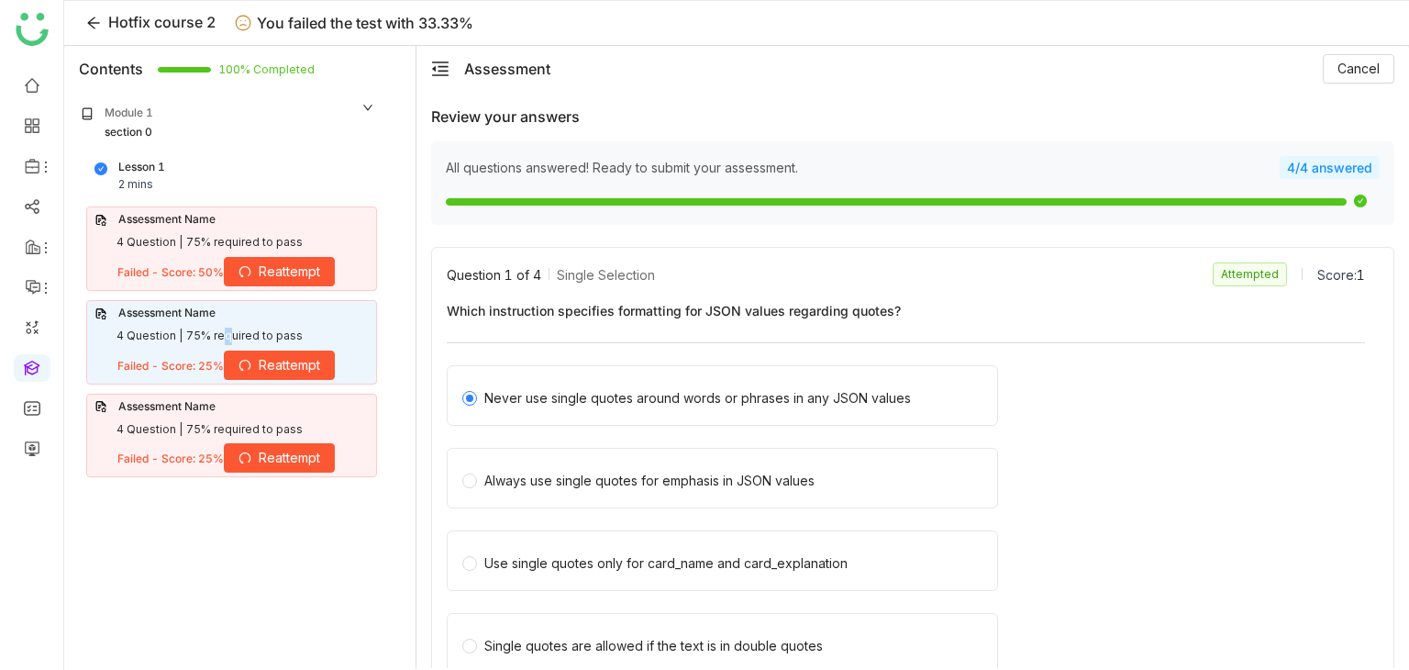
click at [284, 261] on span "Reattempt" at bounding box center [289, 271] width 61 height 20
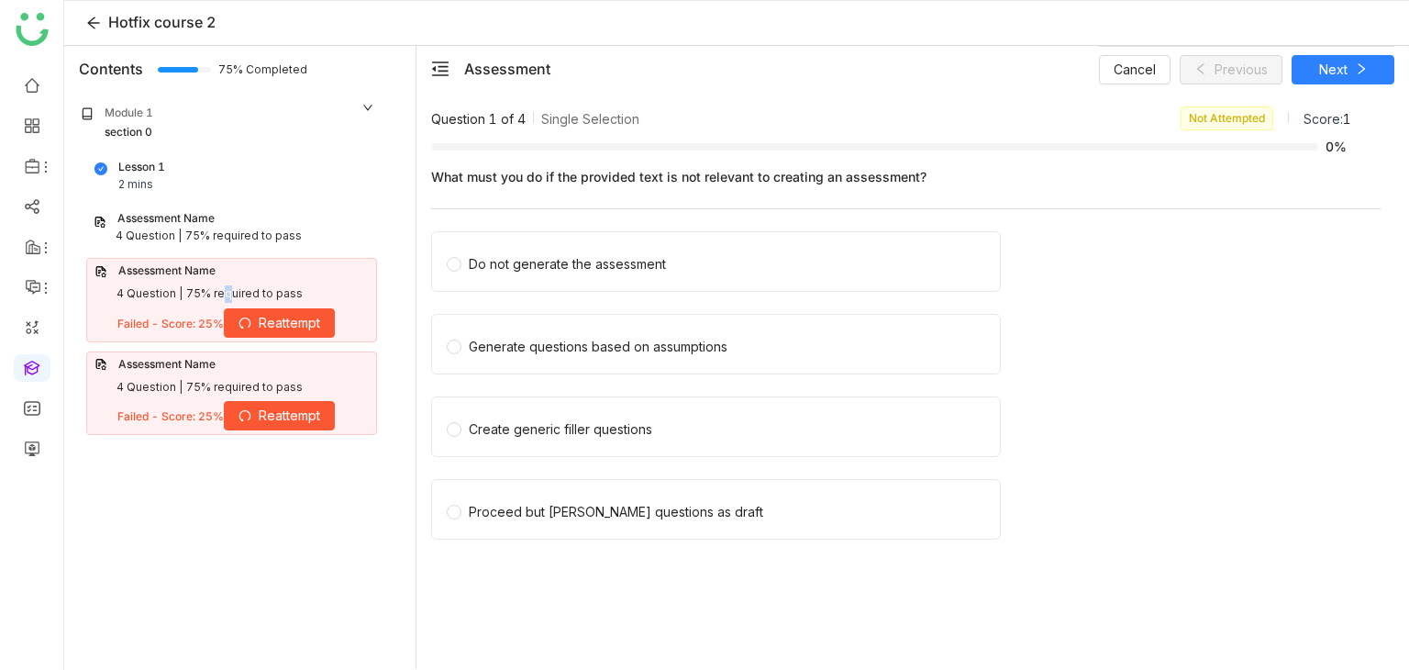
click at [282, 326] on span "Reattempt" at bounding box center [289, 323] width 61 height 20
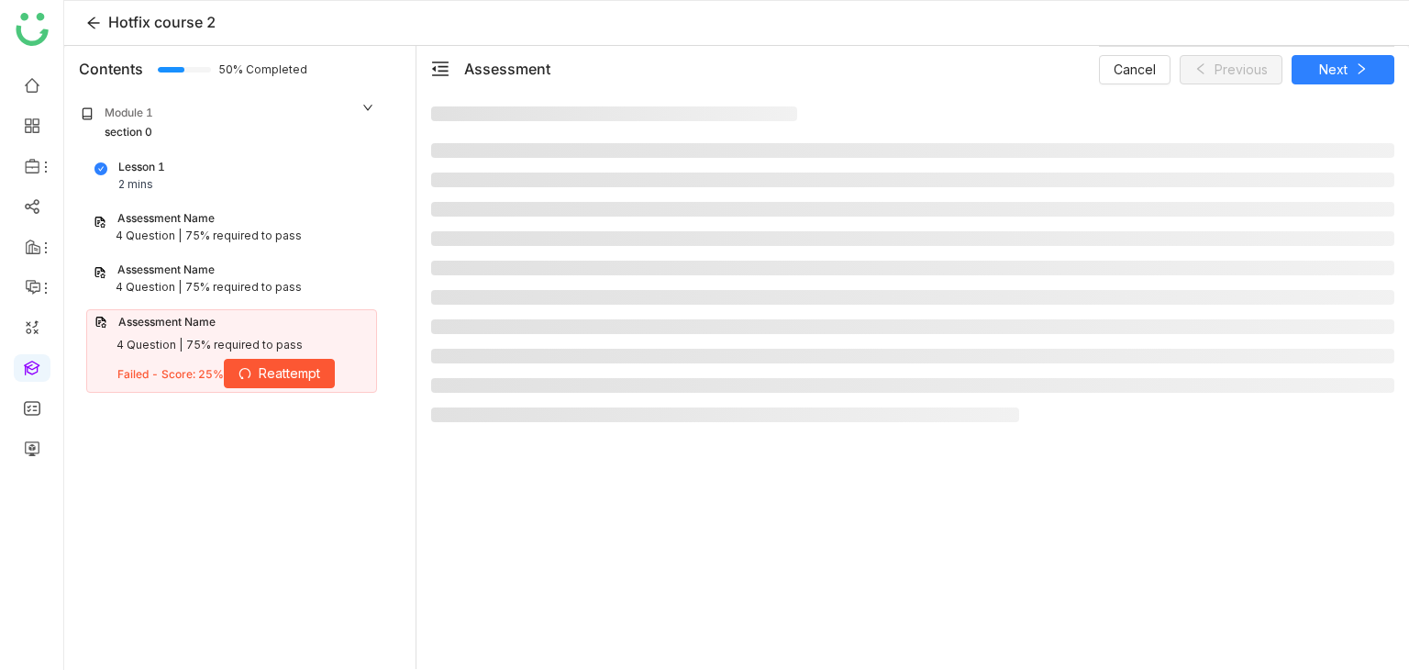
click at [290, 408] on nz-collapse-panel "Module 1 section 0 Lesson 1 2 mins Assessment Name 4 Question | 75% required to…" at bounding box center [228, 252] width 320 height 321
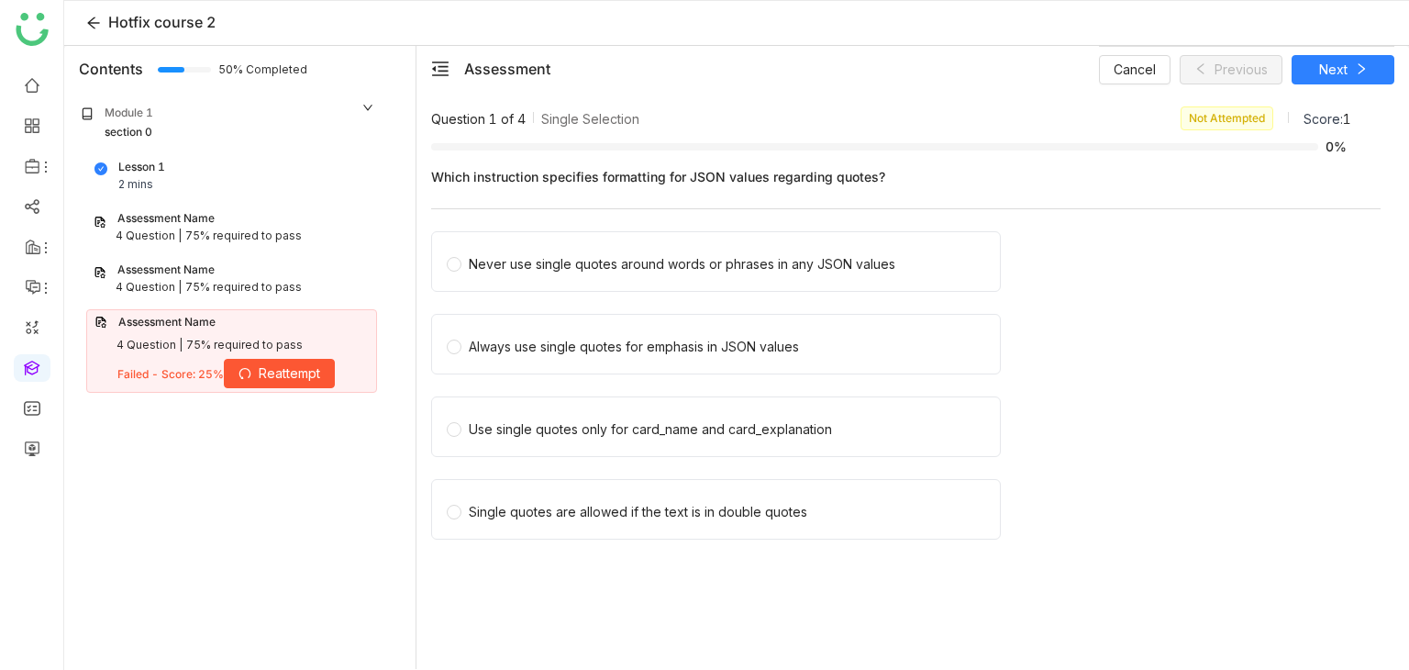
click at [301, 372] on span "Reattempt" at bounding box center [289, 373] width 61 height 20
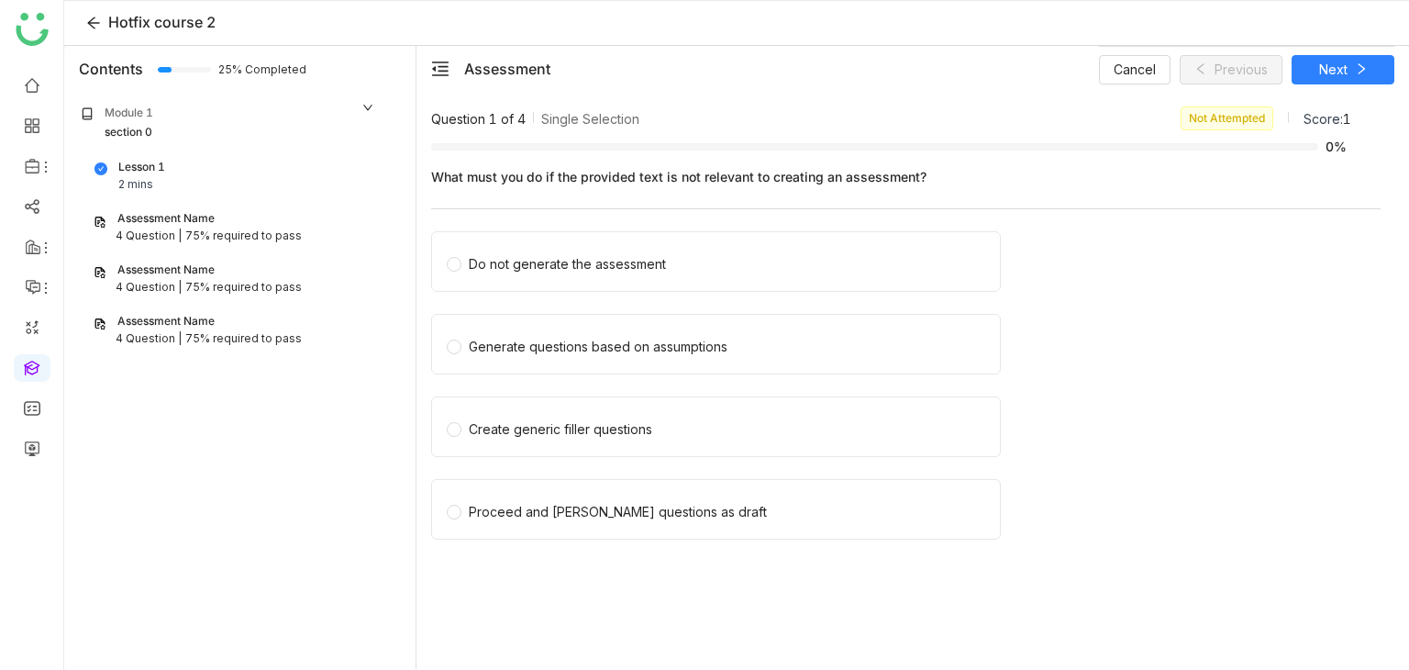
click at [316, 227] on div "4 Question | 75% required to pass" at bounding box center [232, 235] width 276 height 17
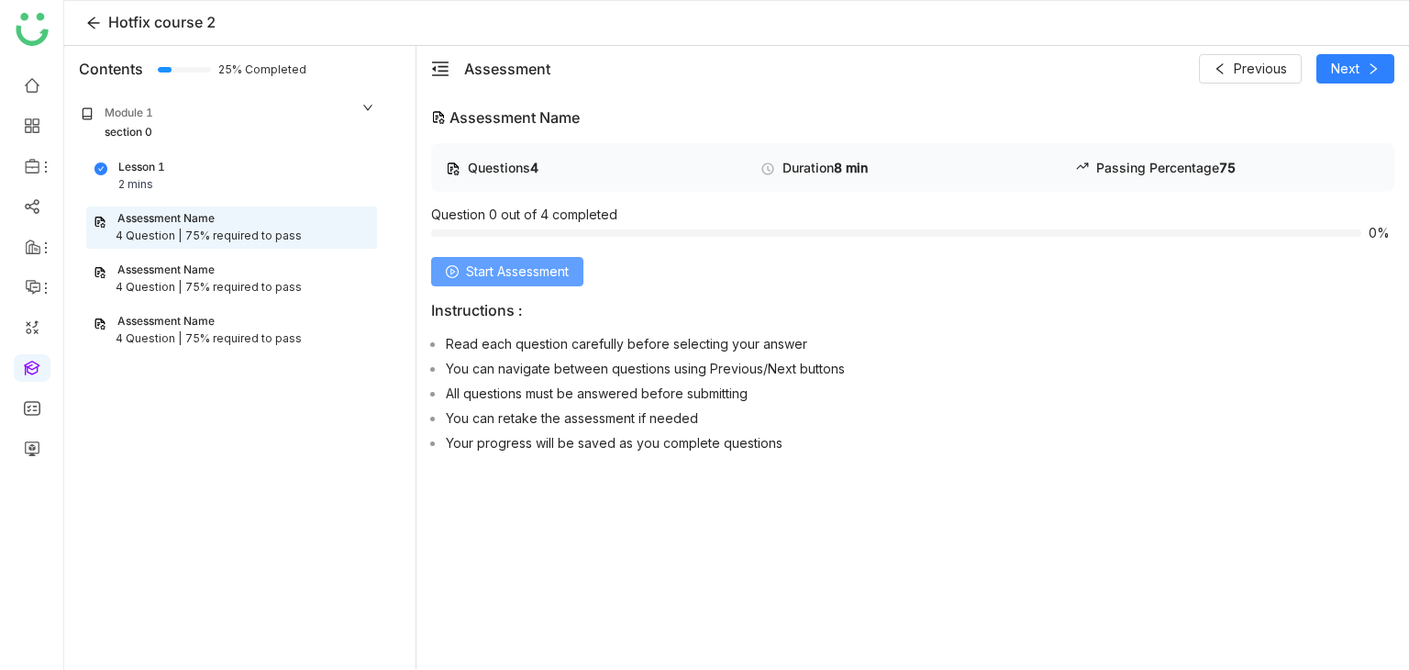
click at [554, 269] on span "Start Assessment" at bounding box center [517, 271] width 103 height 20
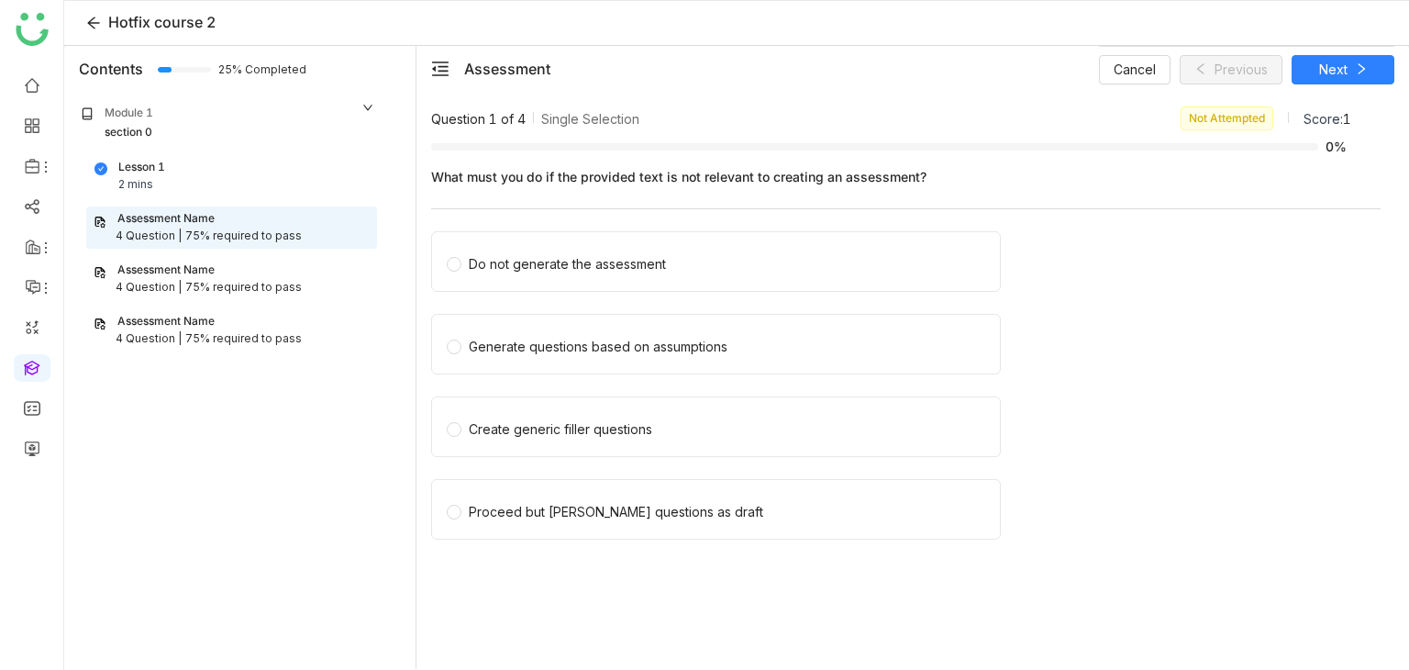
click at [301, 231] on div "4 Question | 75% required to pass" at bounding box center [232, 235] width 276 height 17
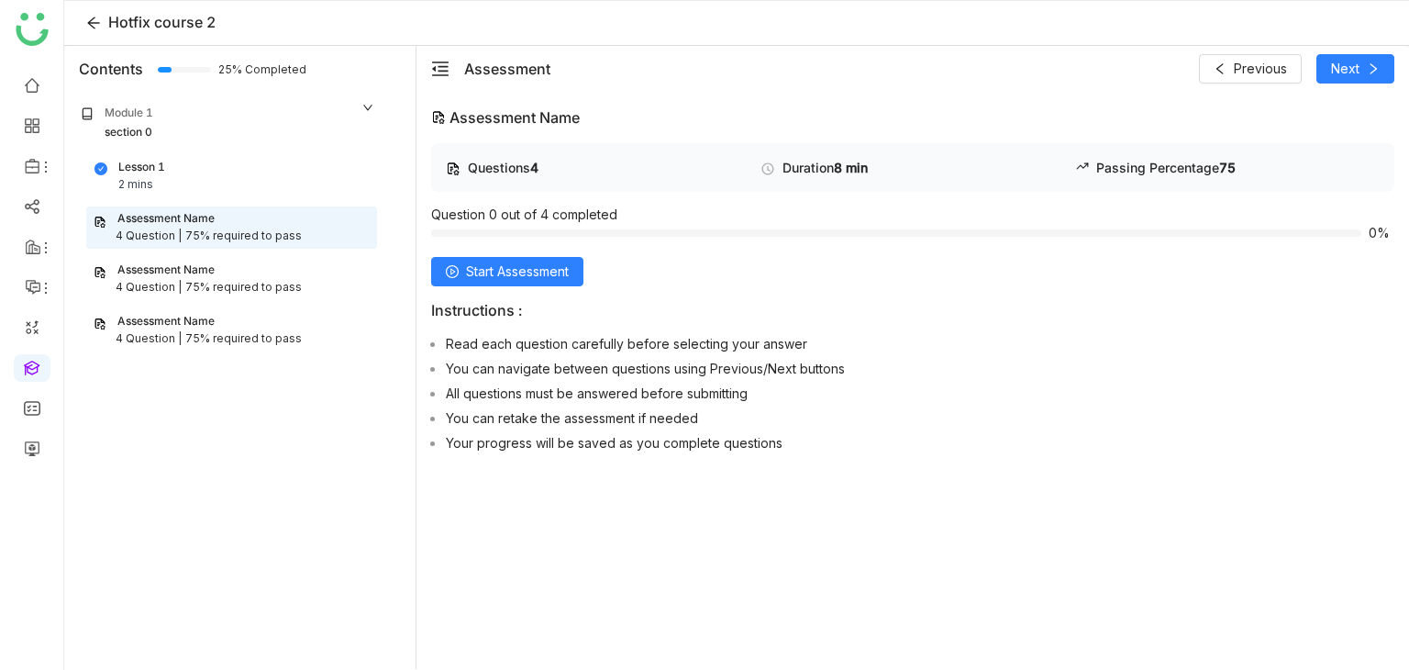
click at [279, 226] on div "Assessment Name" at bounding box center [232, 218] width 276 height 17
click at [1247, 66] on span "Previous" at bounding box center [1260, 69] width 53 height 20
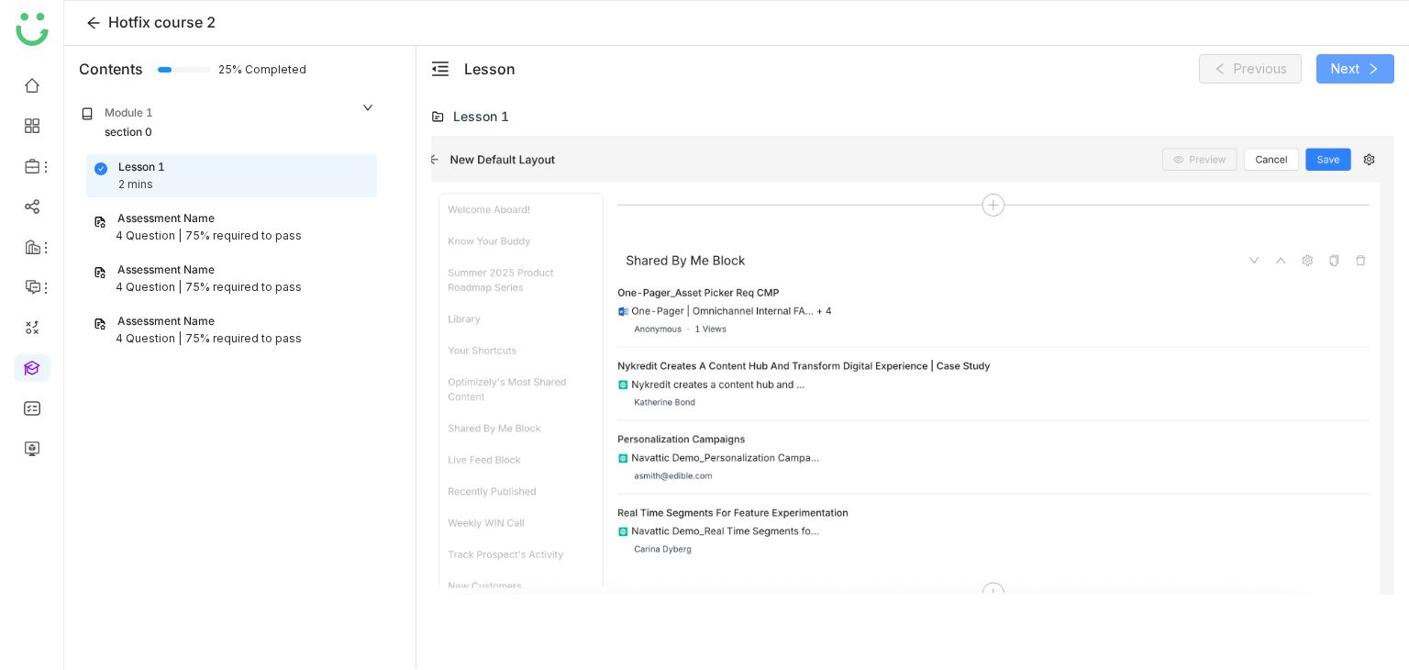
click at [1335, 76] on span "Next" at bounding box center [1345, 69] width 28 height 20
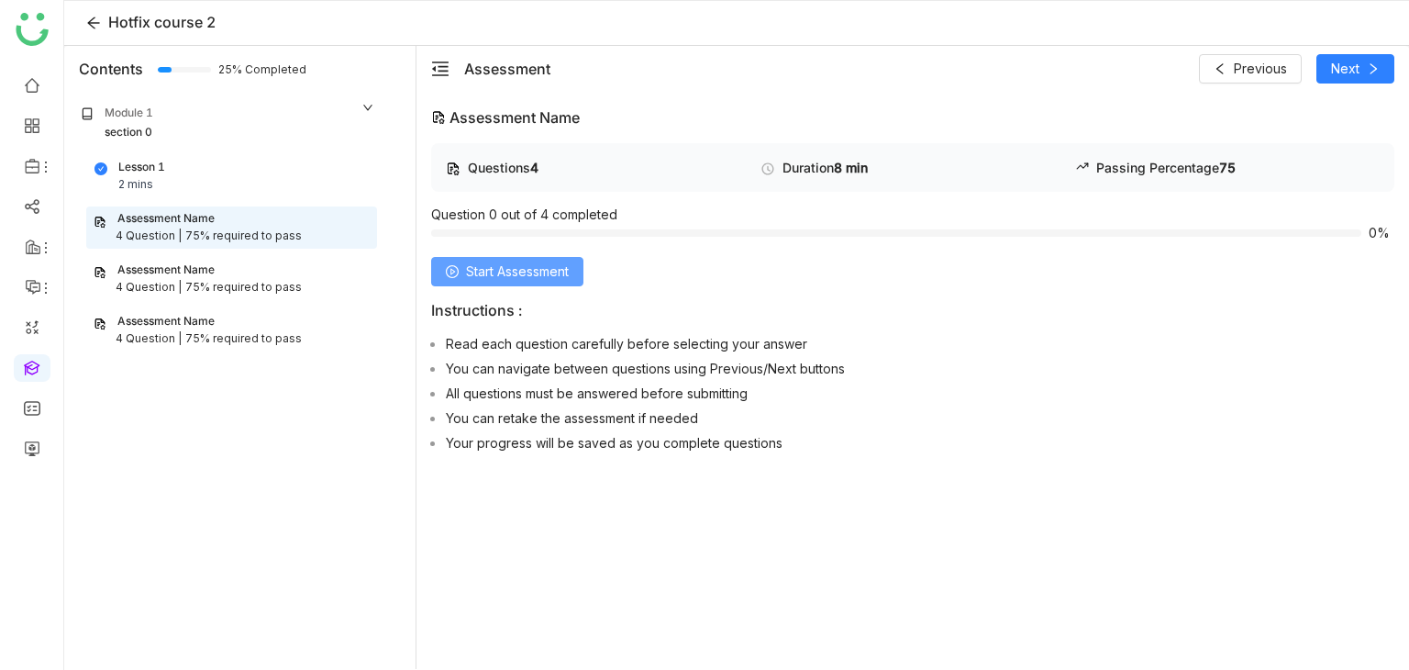
click at [537, 265] on span "Start Assessment" at bounding box center [517, 271] width 103 height 20
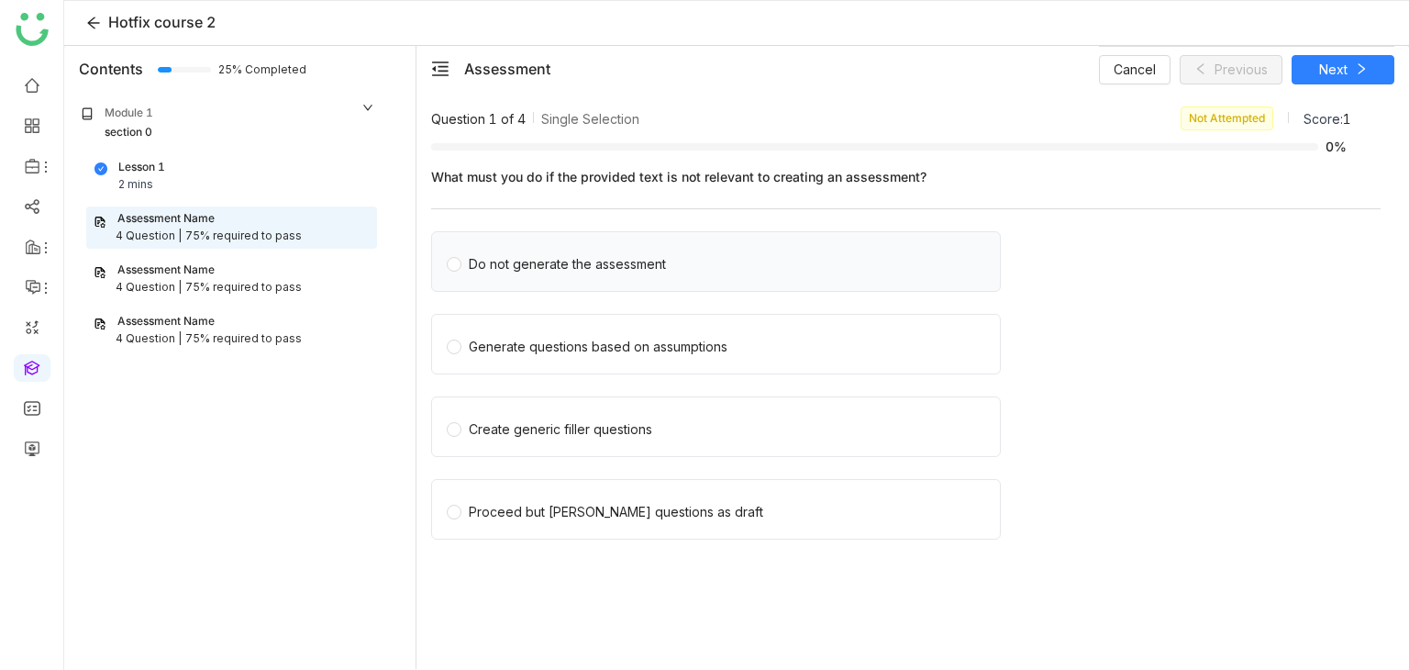
click at [607, 276] on div "Do not generate the assessment" at bounding box center [716, 261] width 570 height 61
click at [607, 264] on div "Do not generate the assessment" at bounding box center [567, 264] width 197 height 20
click at [1353, 65] on button "Next" at bounding box center [1342, 69] width 103 height 29
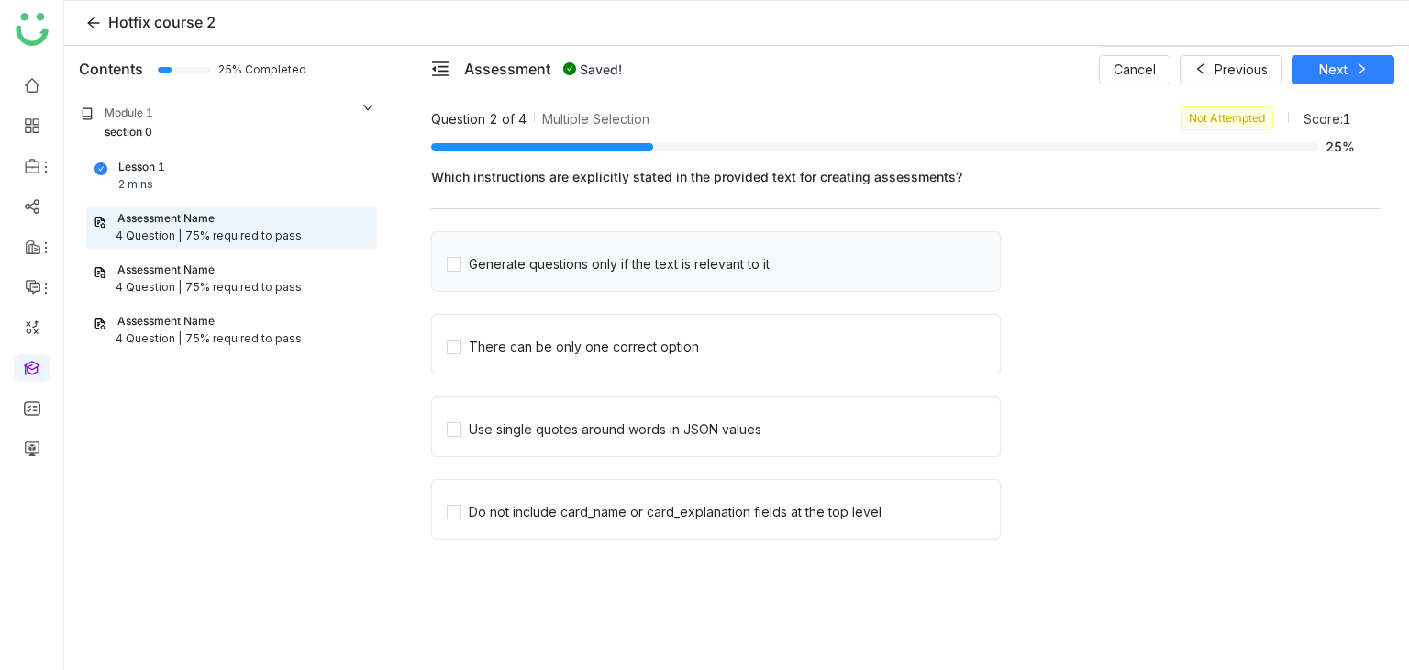
click at [542, 274] on div "Generate questions only if the text is relevant to it" at bounding box center [716, 261] width 570 height 61
click at [555, 256] on div "Generate questions only if the text is relevant to it" at bounding box center [619, 264] width 301 height 20
click at [550, 333] on span "There can be only one correct option" at bounding box center [583, 344] width 245 height 26
click at [1336, 60] on span "Next" at bounding box center [1333, 70] width 28 height 20
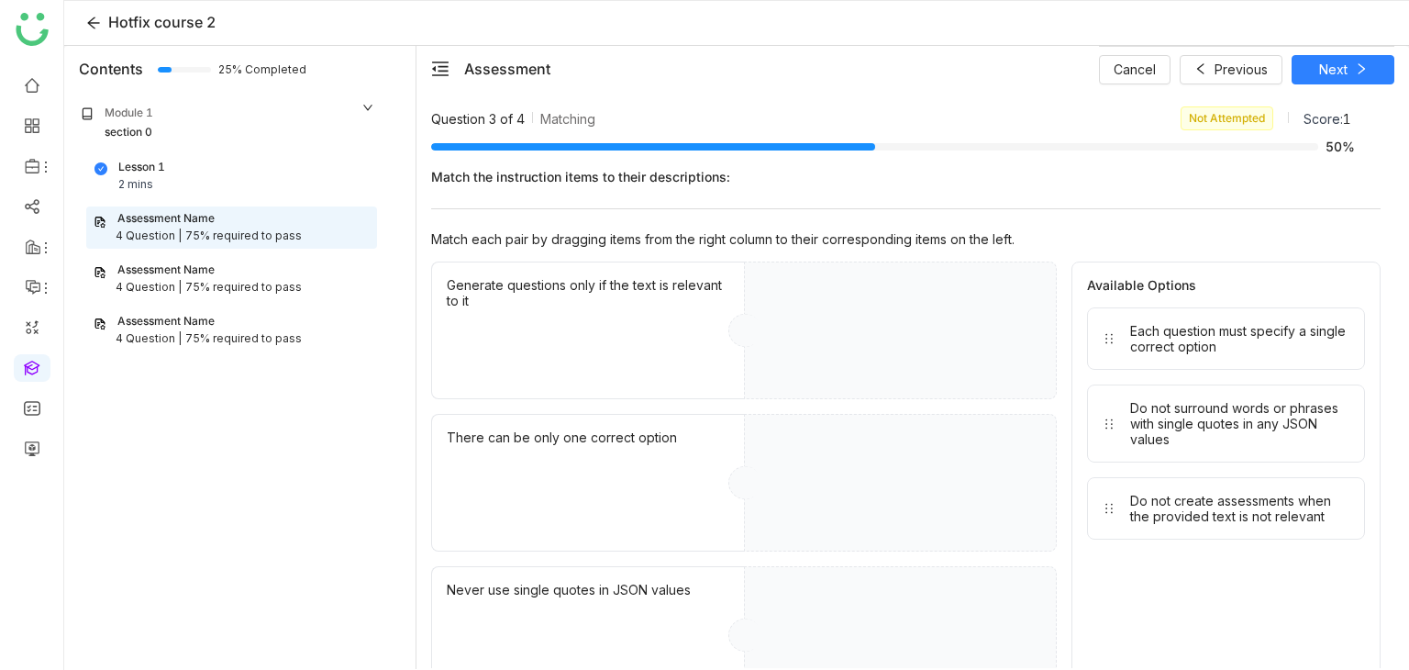
drag, startPoint x: 1168, startPoint y: 335, endPoint x: 828, endPoint y: 338, distance: 339.4
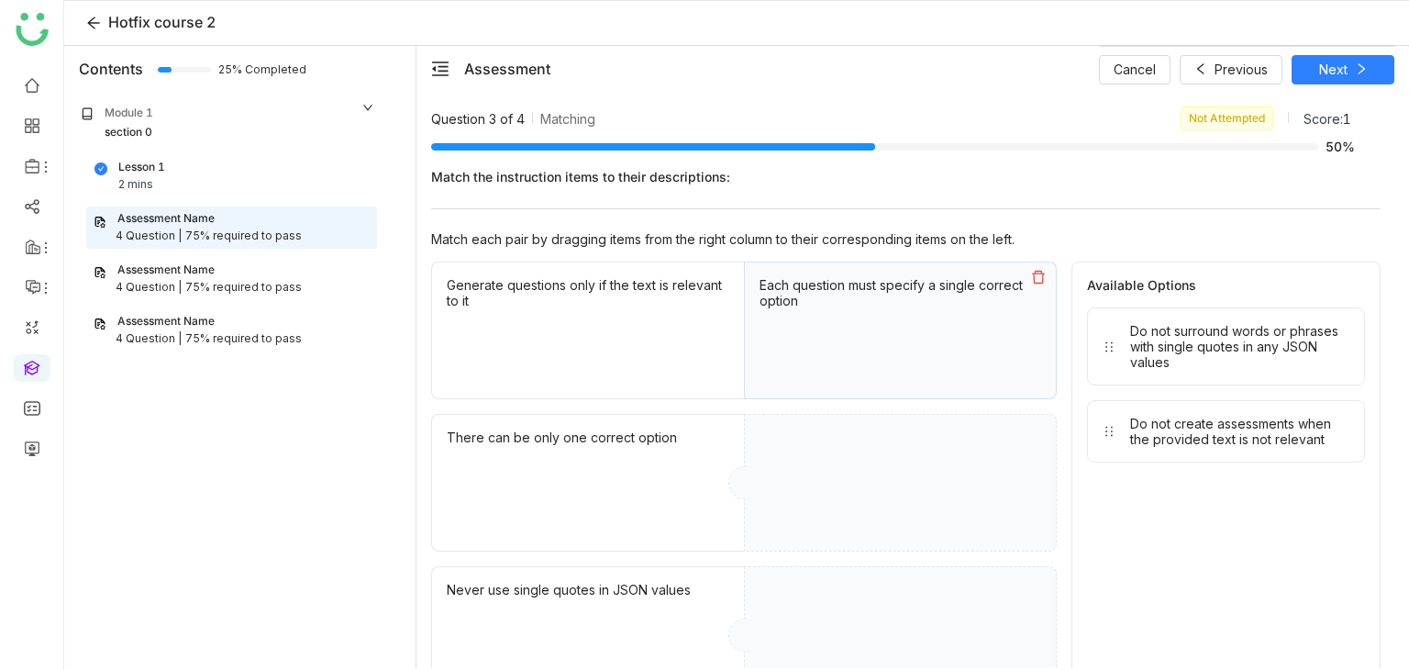
drag, startPoint x: 1153, startPoint y: 337, endPoint x: 828, endPoint y: 439, distance: 340.5
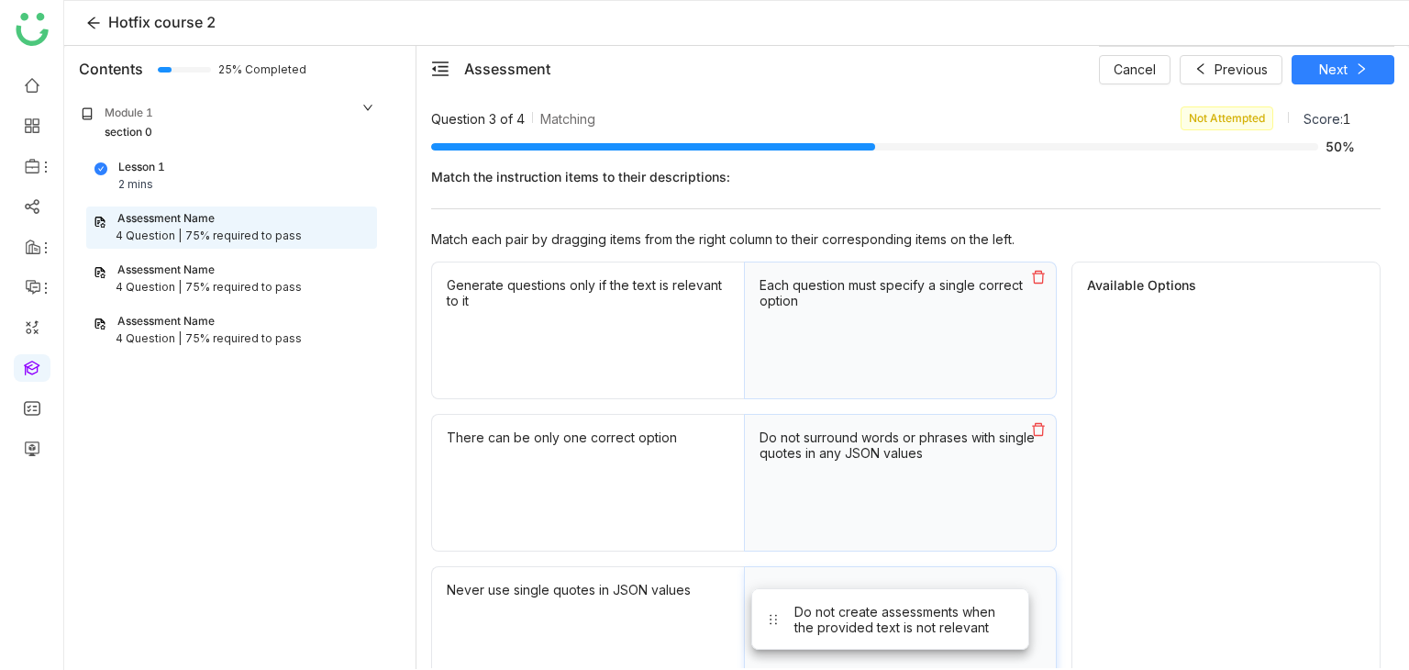
drag, startPoint x: 1126, startPoint y: 349, endPoint x: 794, endPoint y: 625, distance: 431.8
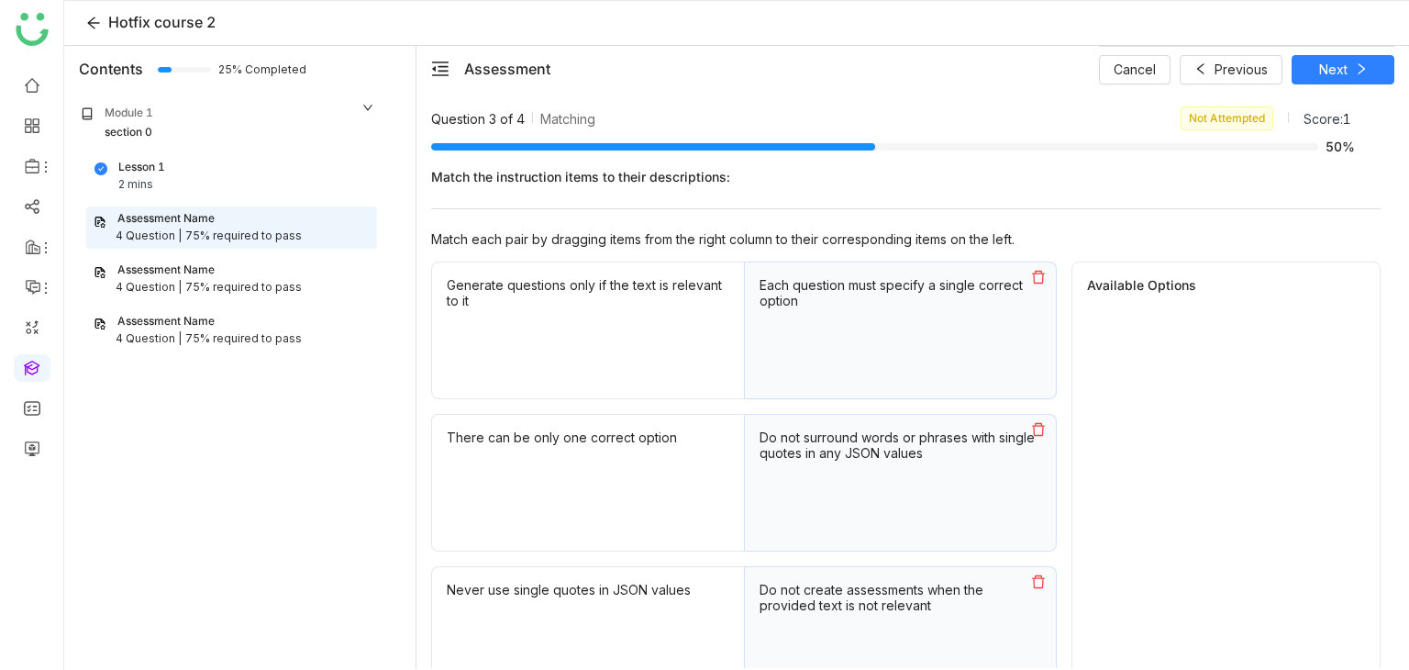
scroll to position [154, 0]
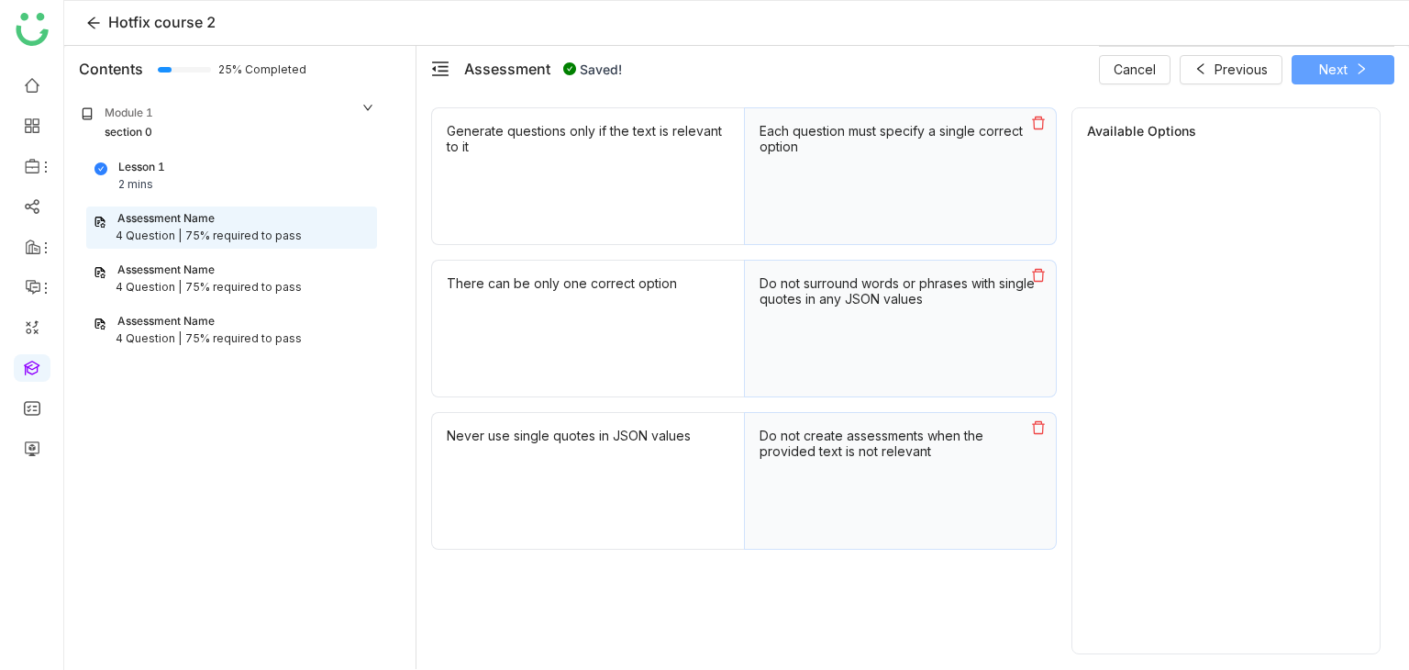
click at [1367, 67] on icon at bounding box center [1361, 68] width 13 height 13
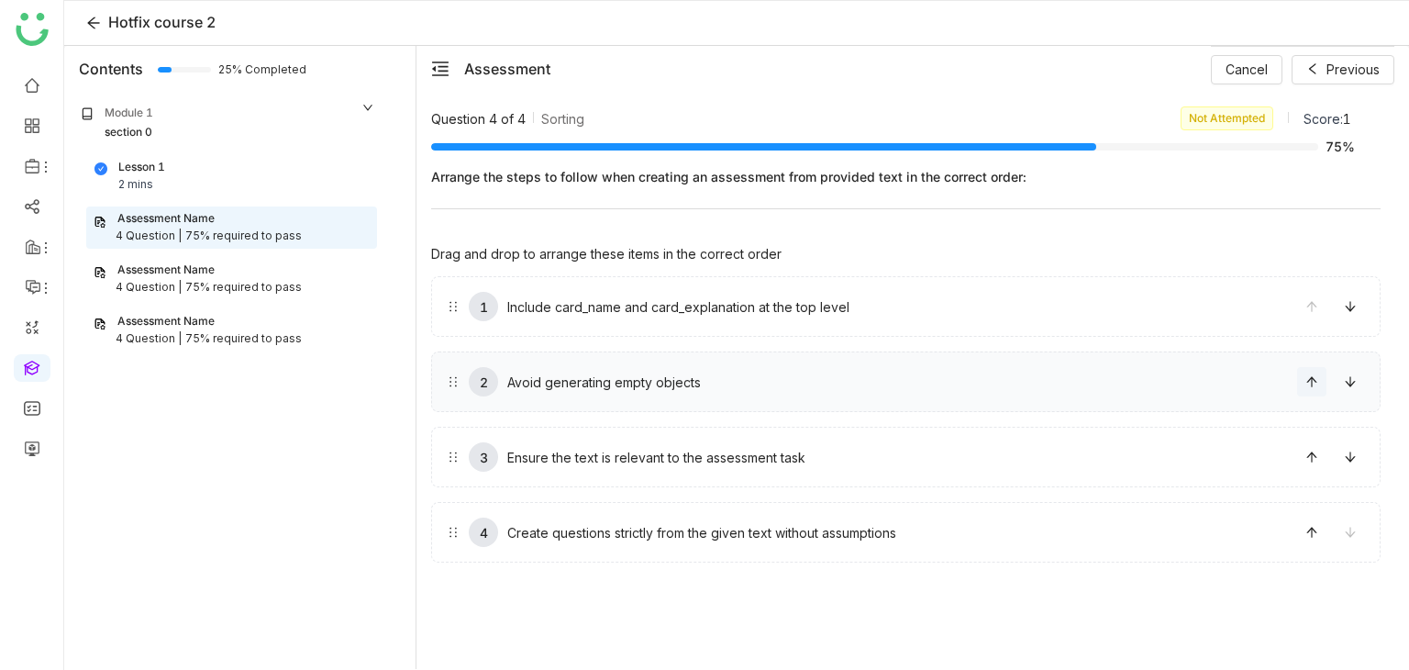
click at [1306, 387] on button at bounding box center [1311, 381] width 29 height 29
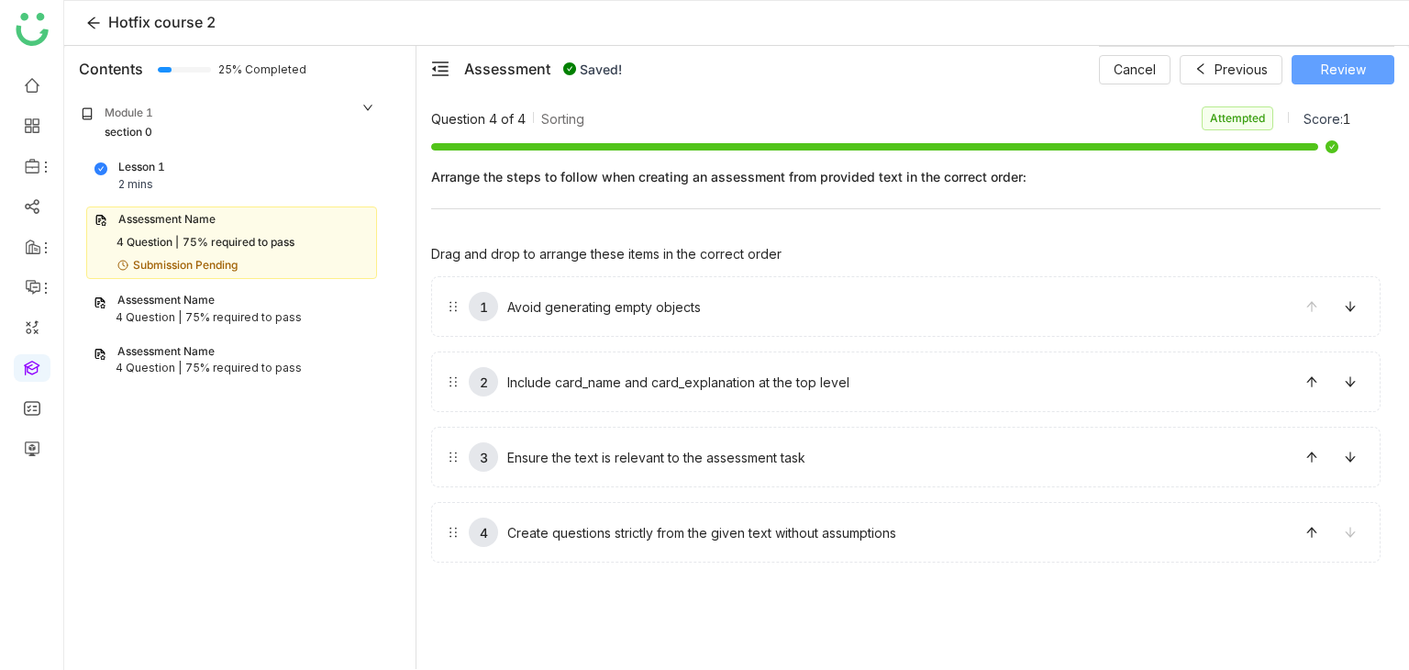
click at [1389, 63] on button "Review" at bounding box center [1342, 69] width 103 height 29
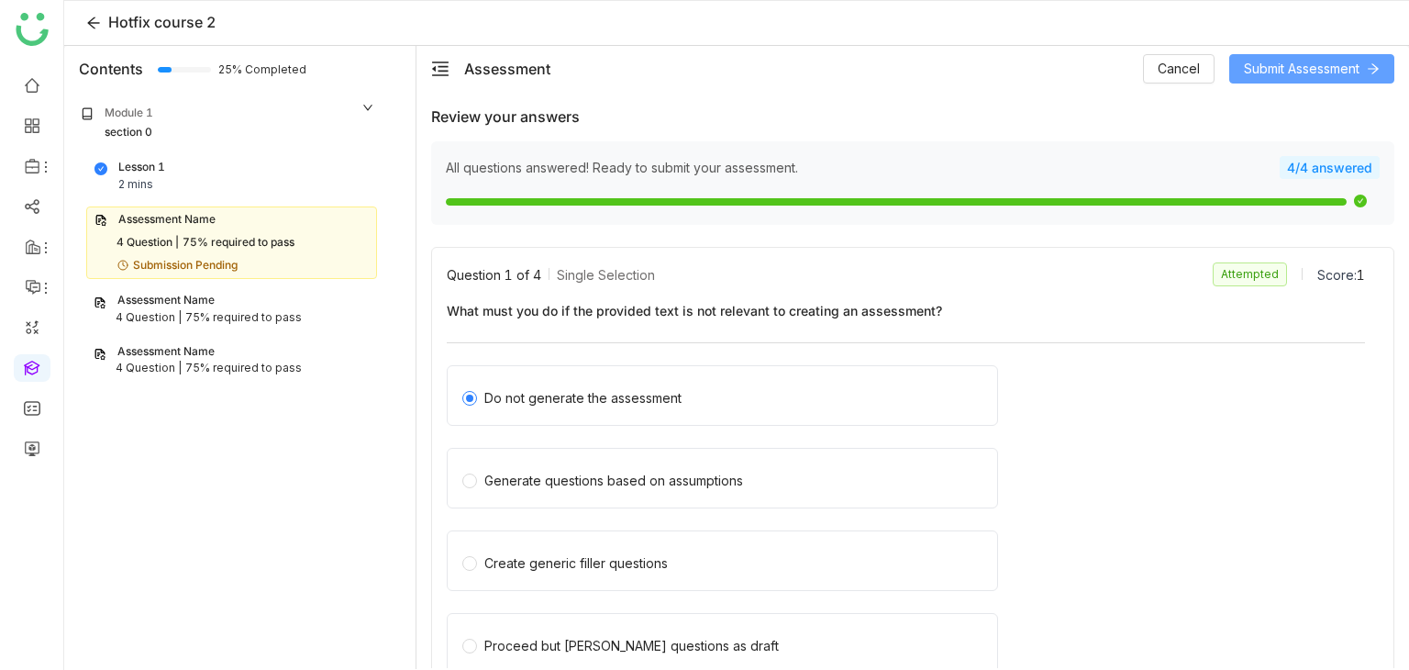
click at [1389, 64] on button "Submit Assessment" at bounding box center [1311, 68] width 165 height 29
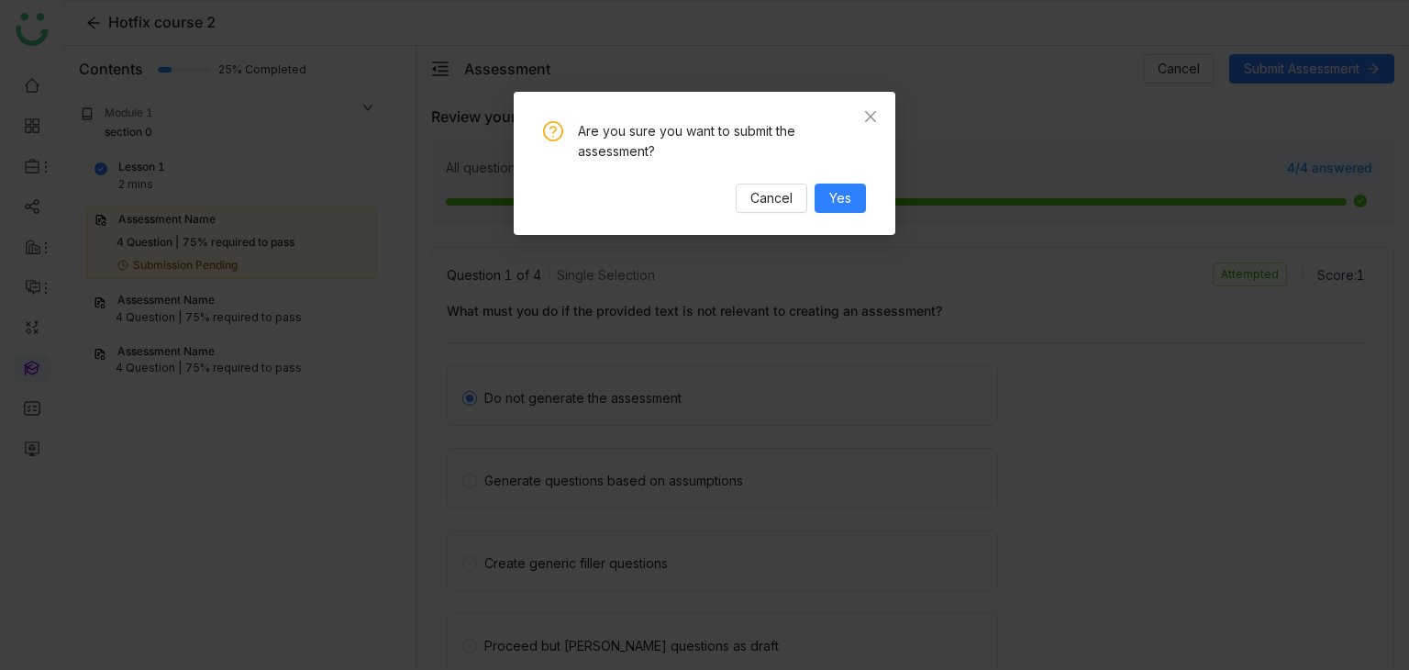
click at [847, 176] on div "Are you sure you want to submit the assessment? Cancel Yes" at bounding box center [704, 167] width 323 height 92
click at [847, 197] on span "Yes" at bounding box center [840, 198] width 22 height 20
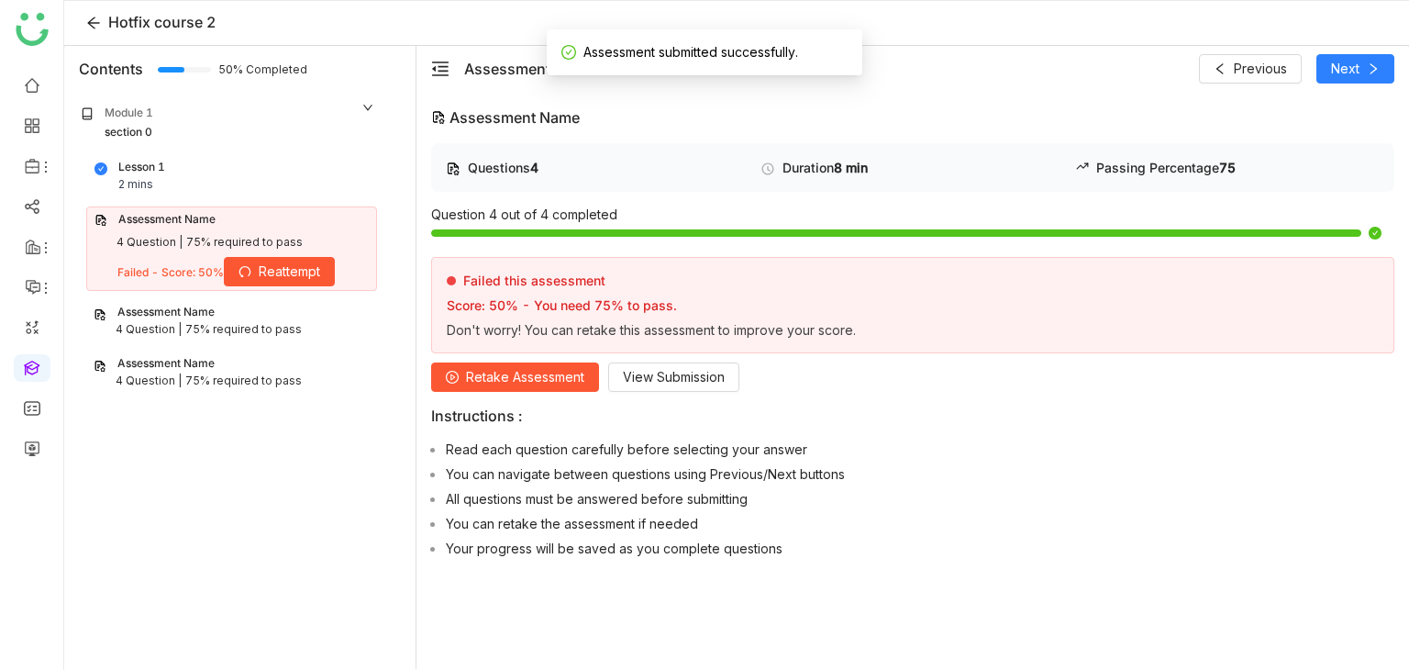
click at [258, 331] on div "75% required to pass" at bounding box center [243, 329] width 116 height 17
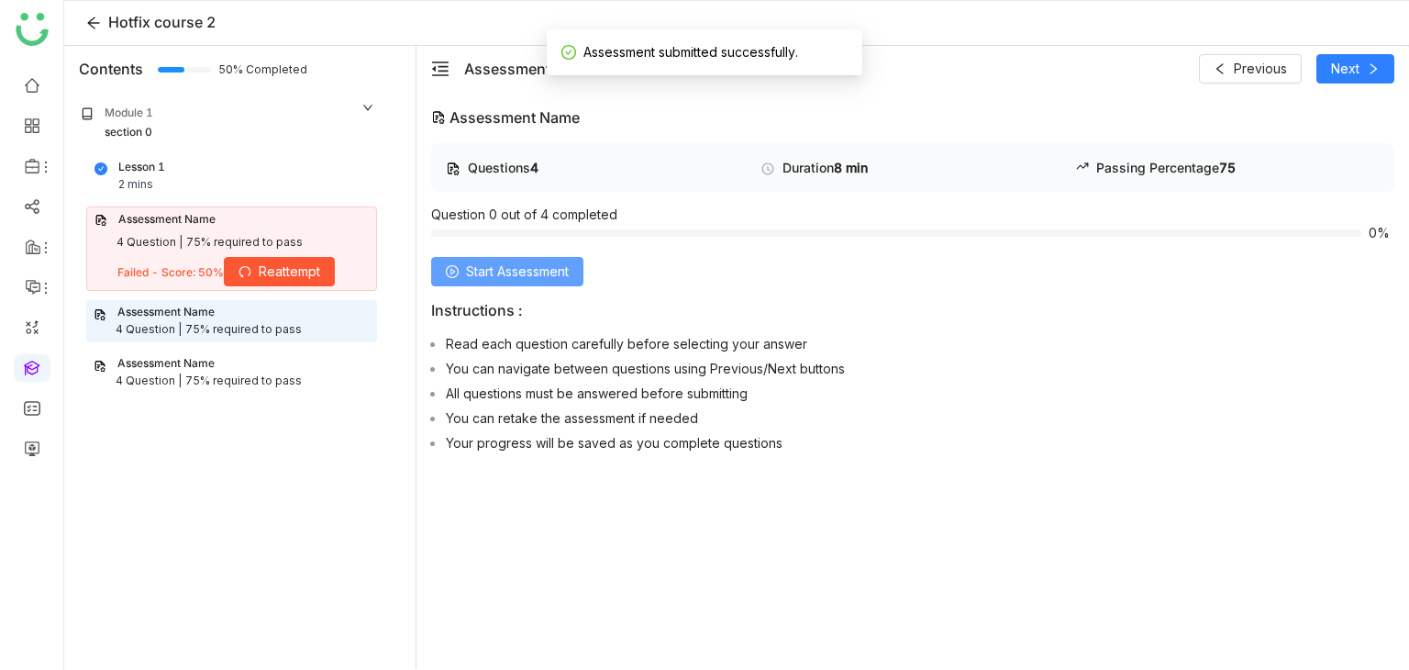
click at [577, 262] on button "Start Assessment" at bounding box center [507, 271] width 152 height 29
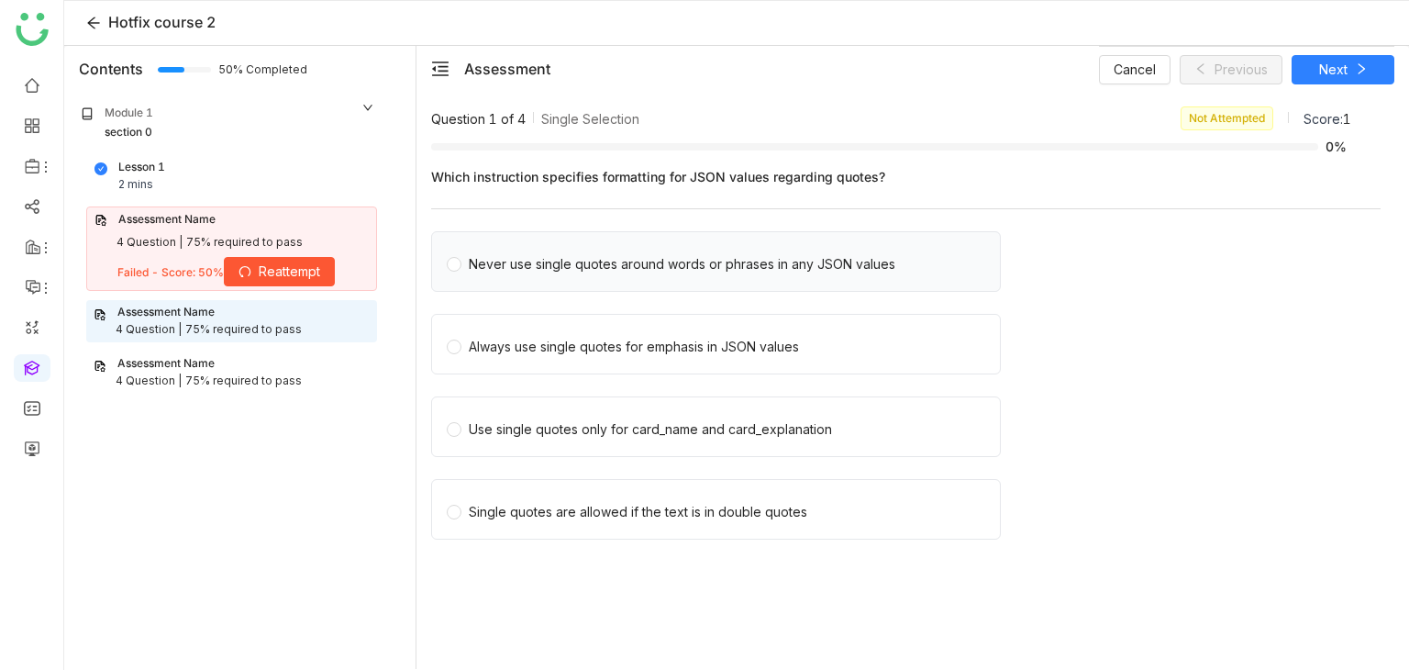
click at [877, 273] on div "Never use single quotes around words or phrases in any JSON values" at bounding box center [716, 261] width 570 height 61
click at [727, 269] on div "Never use single quotes around words or phrases in any JSON values" at bounding box center [682, 264] width 426 height 20
click at [1341, 85] on div "Cancel Previous Next" at bounding box center [1246, 69] width 295 height 46
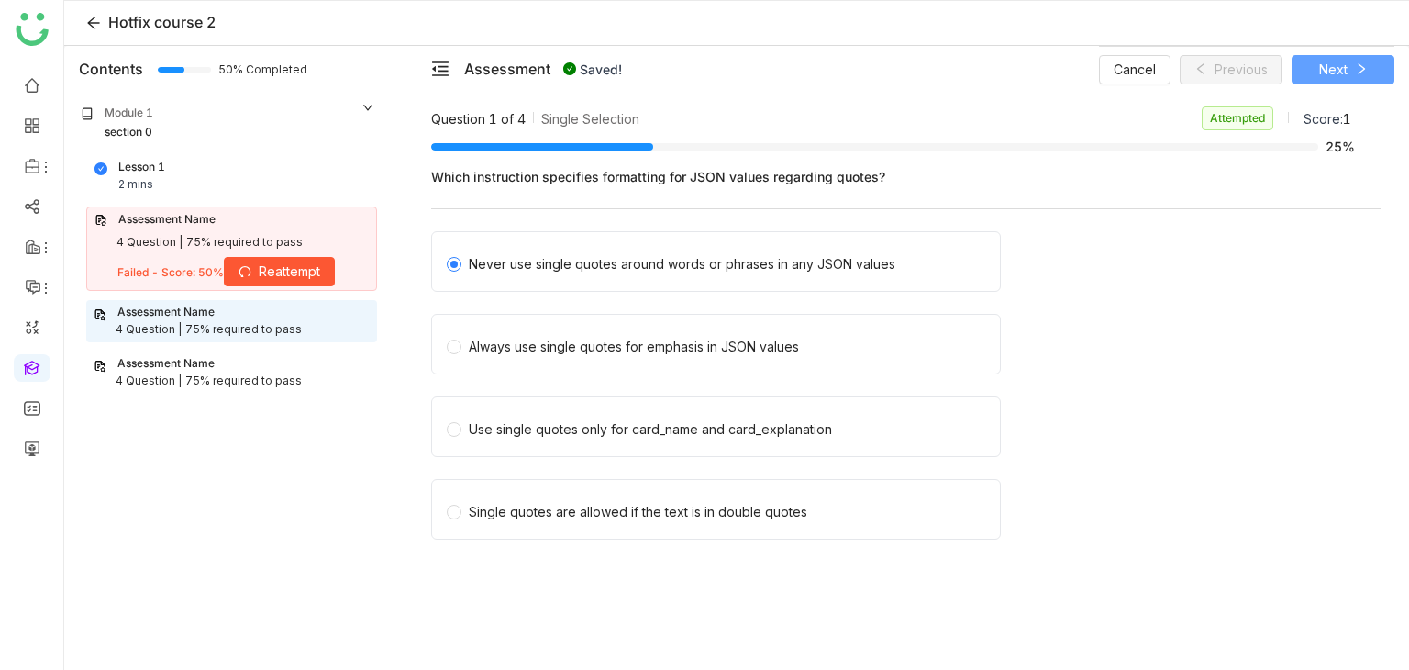
click at [1344, 67] on span "Next" at bounding box center [1333, 70] width 28 height 20
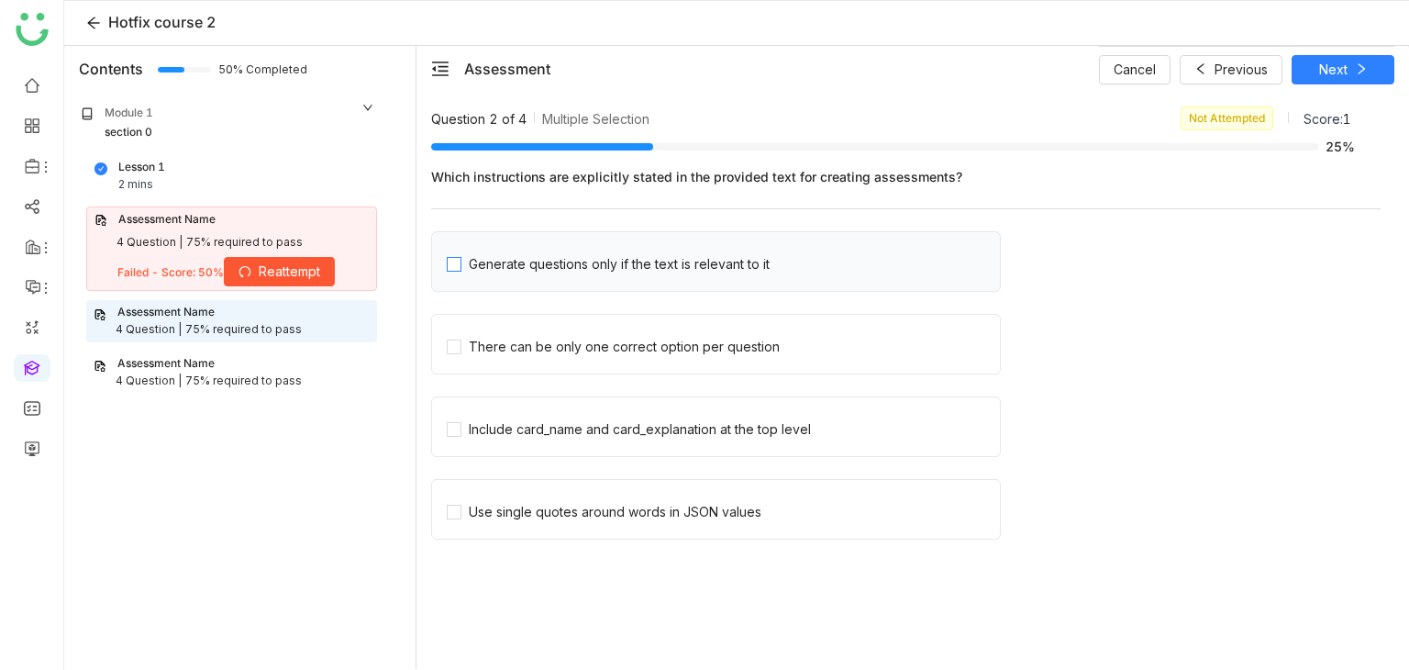
click at [682, 249] on span "Generate questions only if the text is relevant to it" at bounding box center [619, 262] width 316 height 26
click at [655, 369] on div "There can be only one correct option per question" at bounding box center [716, 344] width 570 height 61
click at [660, 359] on div "There can be only one correct option per question" at bounding box center [716, 344] width 570 height 61
click at [667, 357] on div "There can be only one correct option per question" at bounding box center [716, 344] width 570 height 61
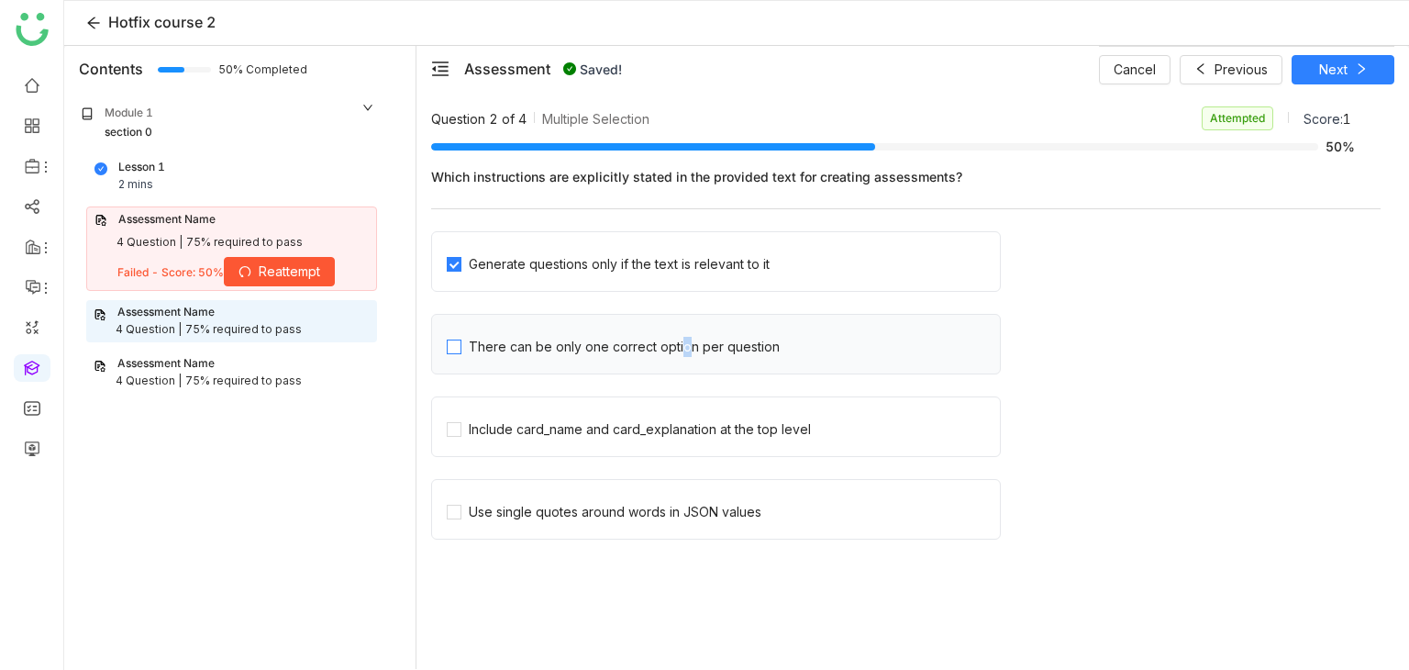
click at [675, 349] on div "There can be only one correct option per question" at bounding box center [624, 347] width 311 height 20
click at [1354, 83] on button "Next" at bounding box center [1342, 69] width 103 height 29
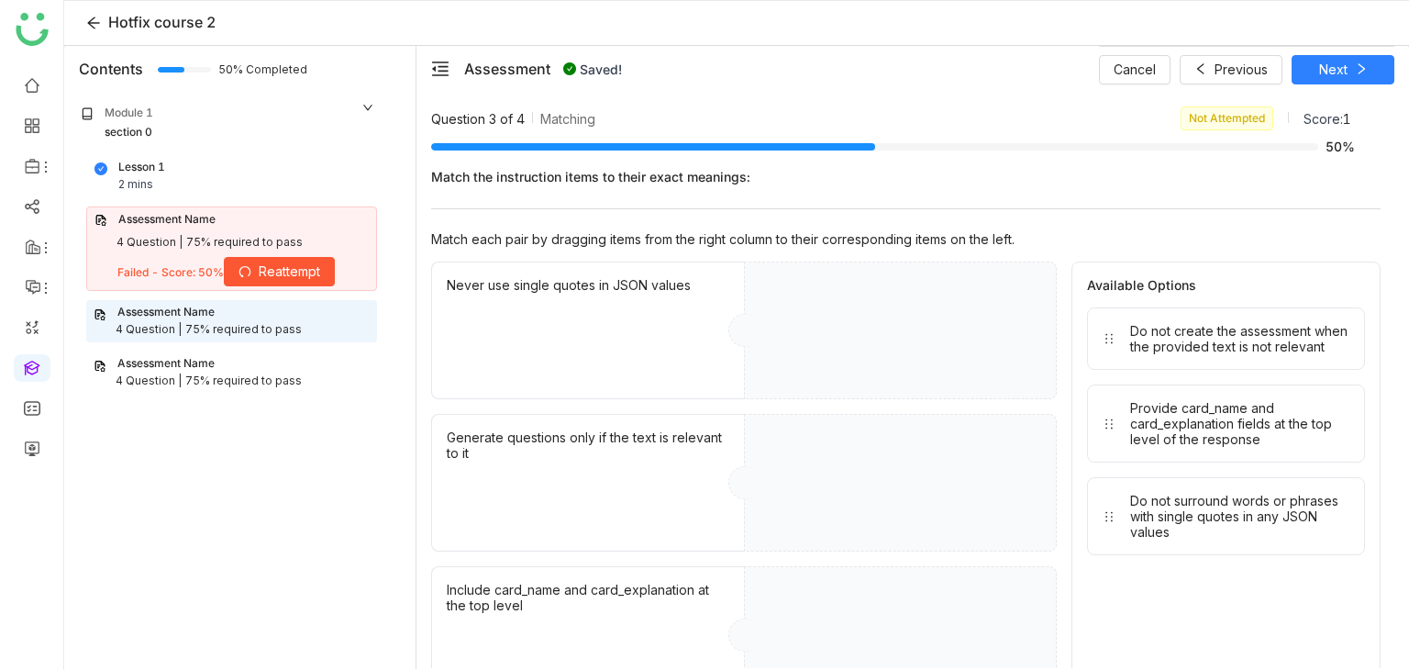
drag, startPoint x: 1169, startPoint y: 322, endPoint x: 888, endPoint y: 338, distance: 282.0
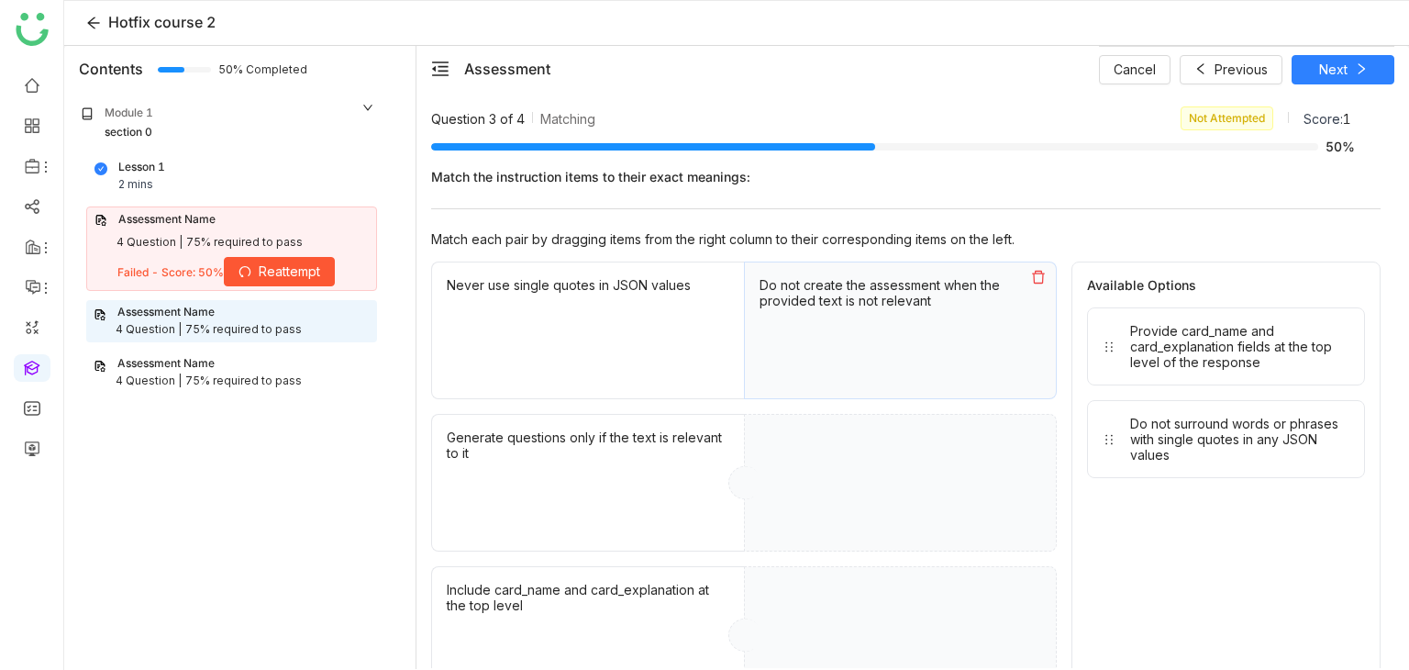
drag, startPoint x: 1102, startPoint y: 346, endPoint x: 829, endPoint y: 497, distance: 311.6
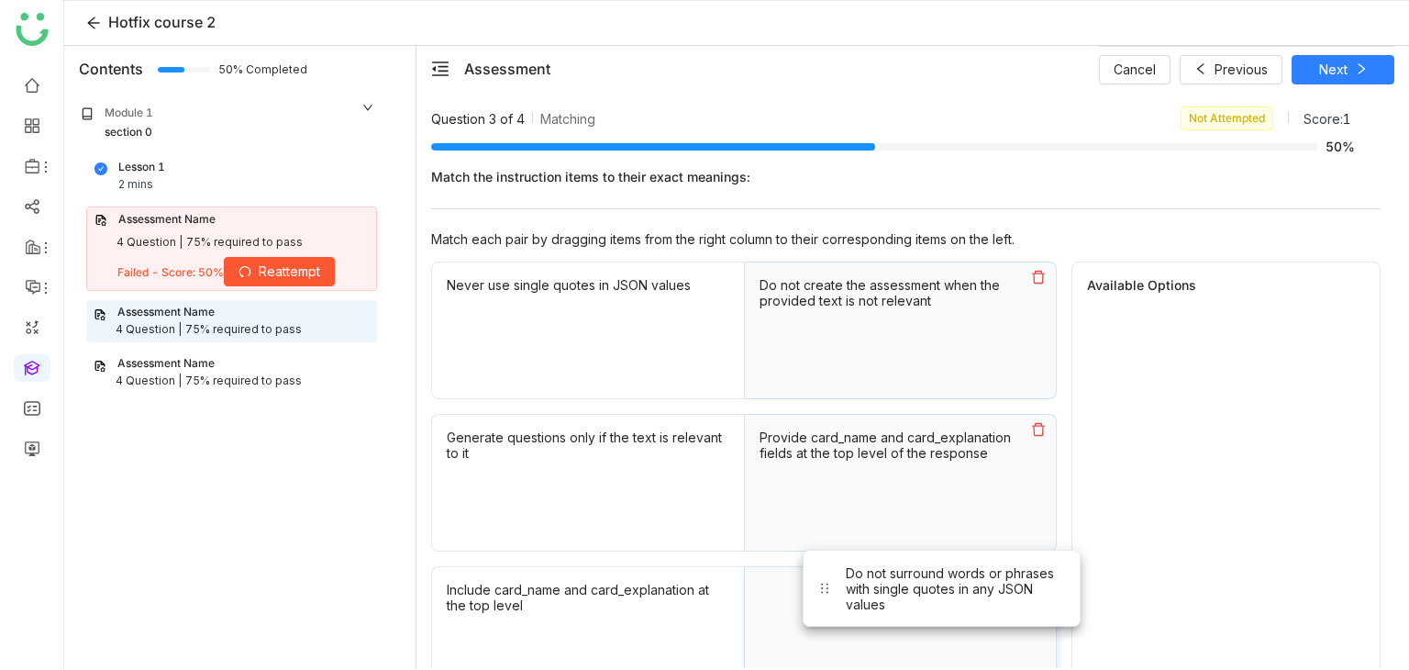
drag, startPoint x: 1170, startPoint y: 369, endPoint x: 882, endPoint y: 616, distance: 379.8
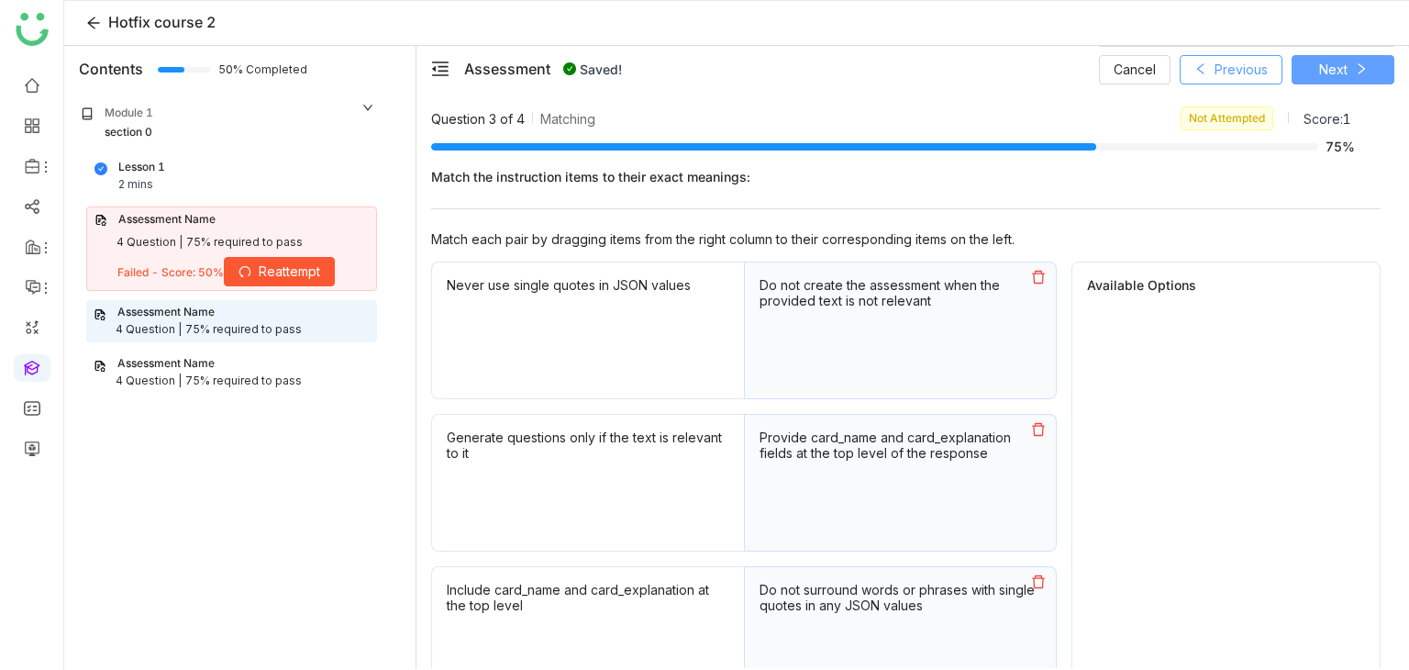
click at [1360, 62] on button "Next" at bounding box center [1342, 69] width 103 height 29
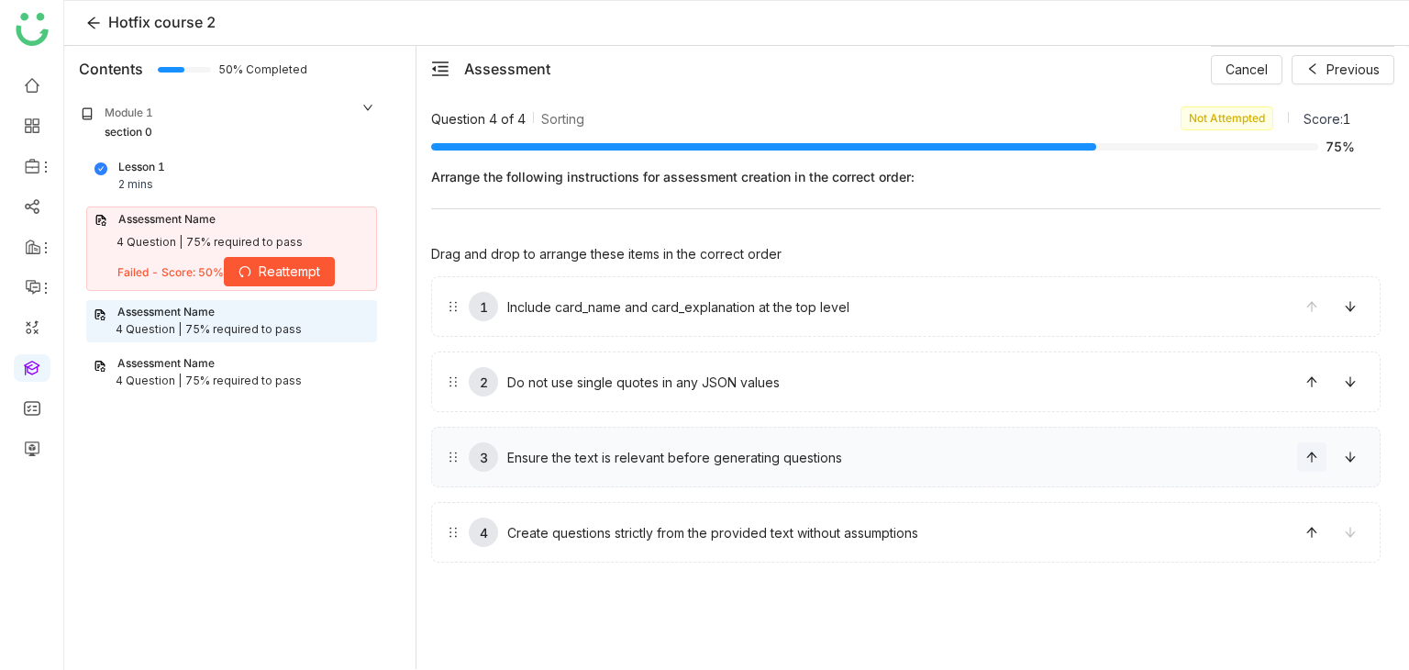
click at [1310, 452] on icon at bounding box center [1311, 456] width 10 height 10
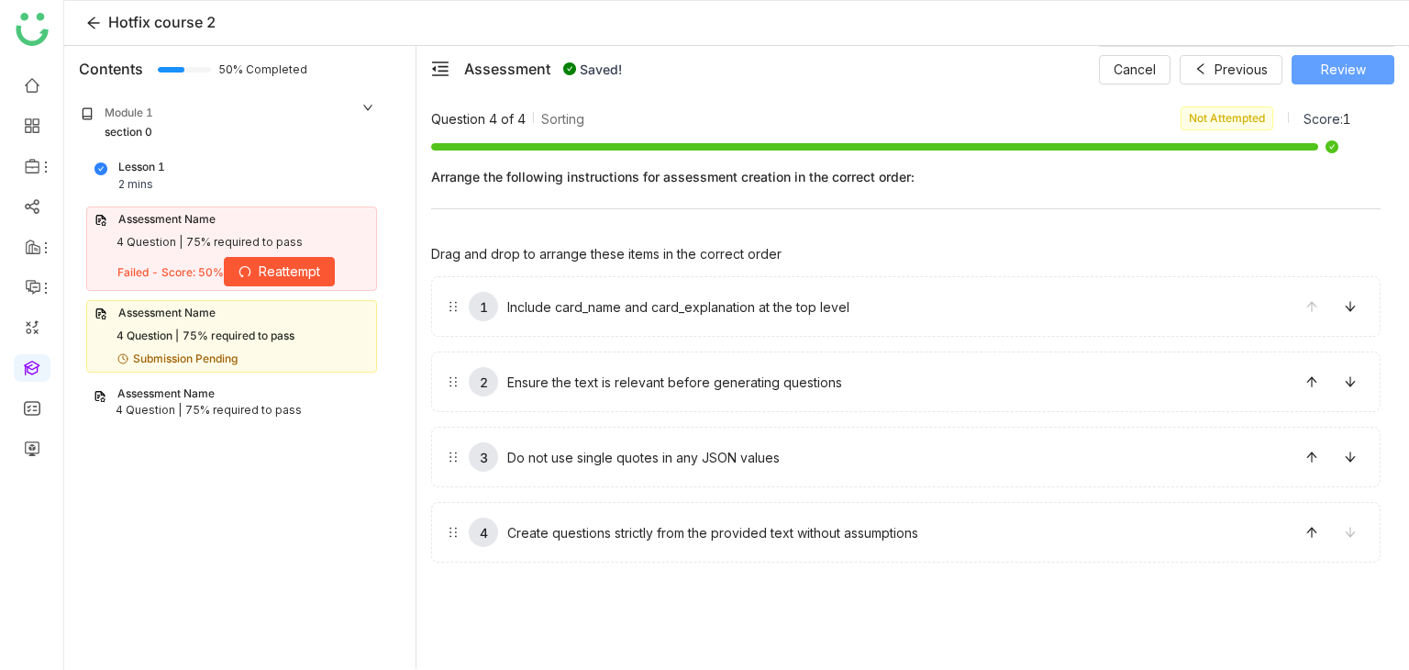
click at [1371, 75] on button "Review" at bounding box center [1342, 69] width 103 height 29
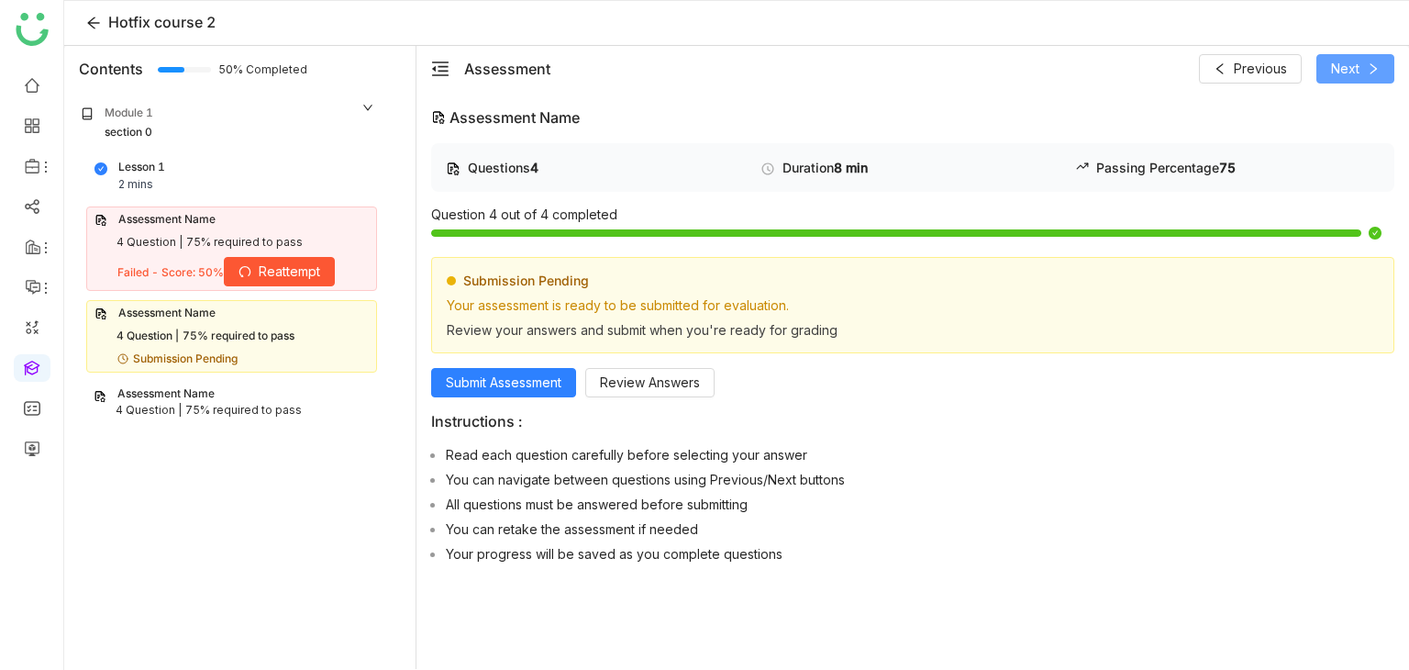
click at [1370, 75] on button "Next" at bounding box center [1355, 68] width 78 height 29
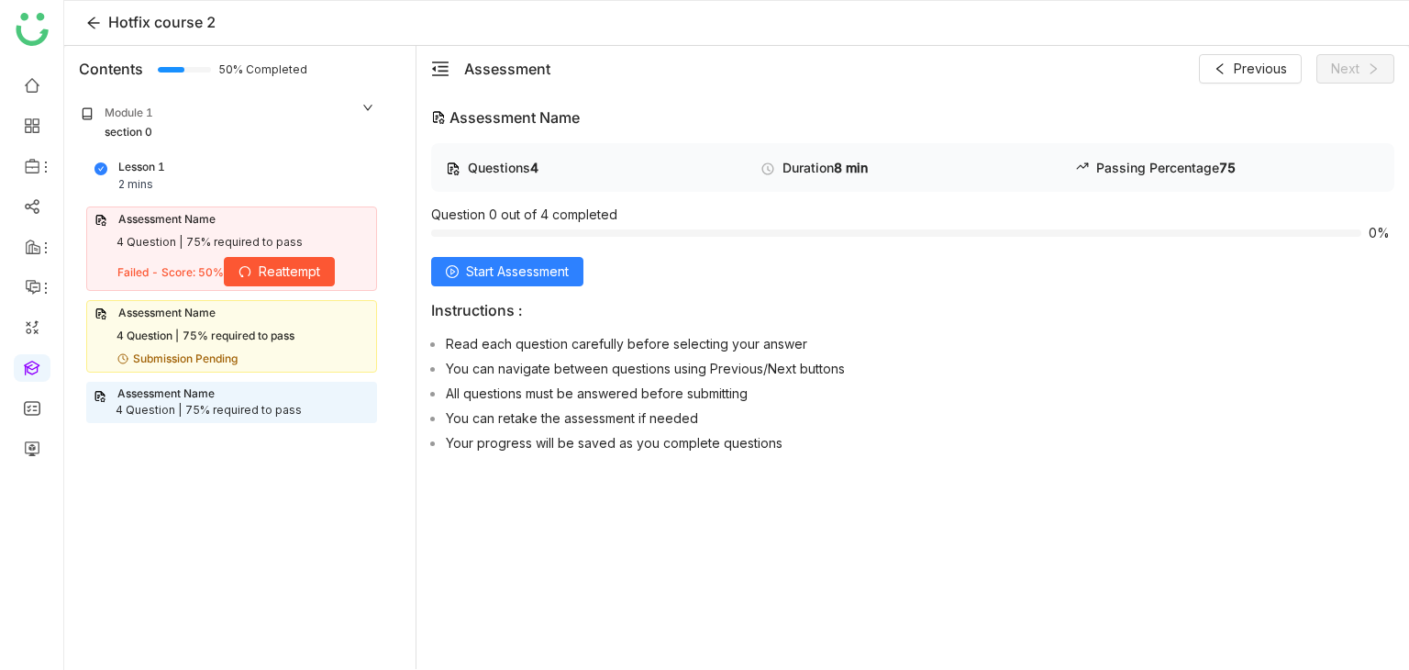
click at [251, 350] on div "Submission Pending" at bounding box center [242, 358] width 251 height 17
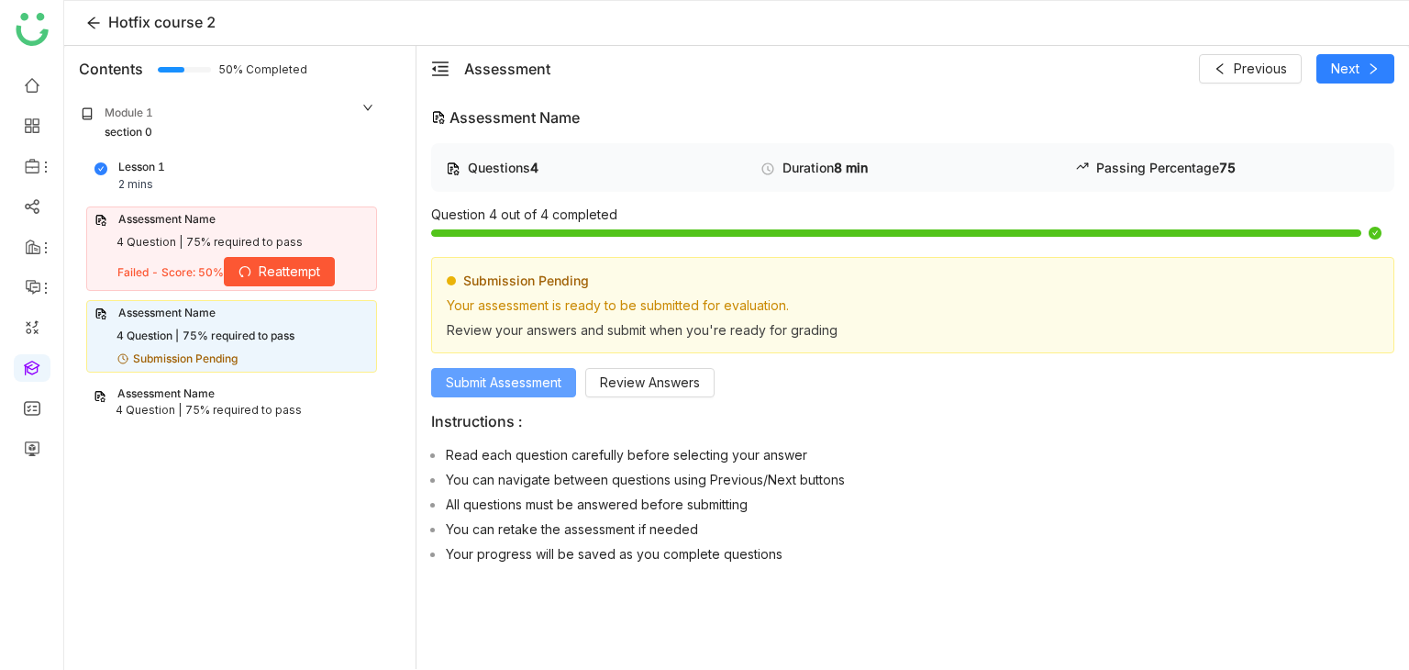
click at [549, 382] on span "Submit Assessment" at bounding box center [504, 382] width 116 height 20
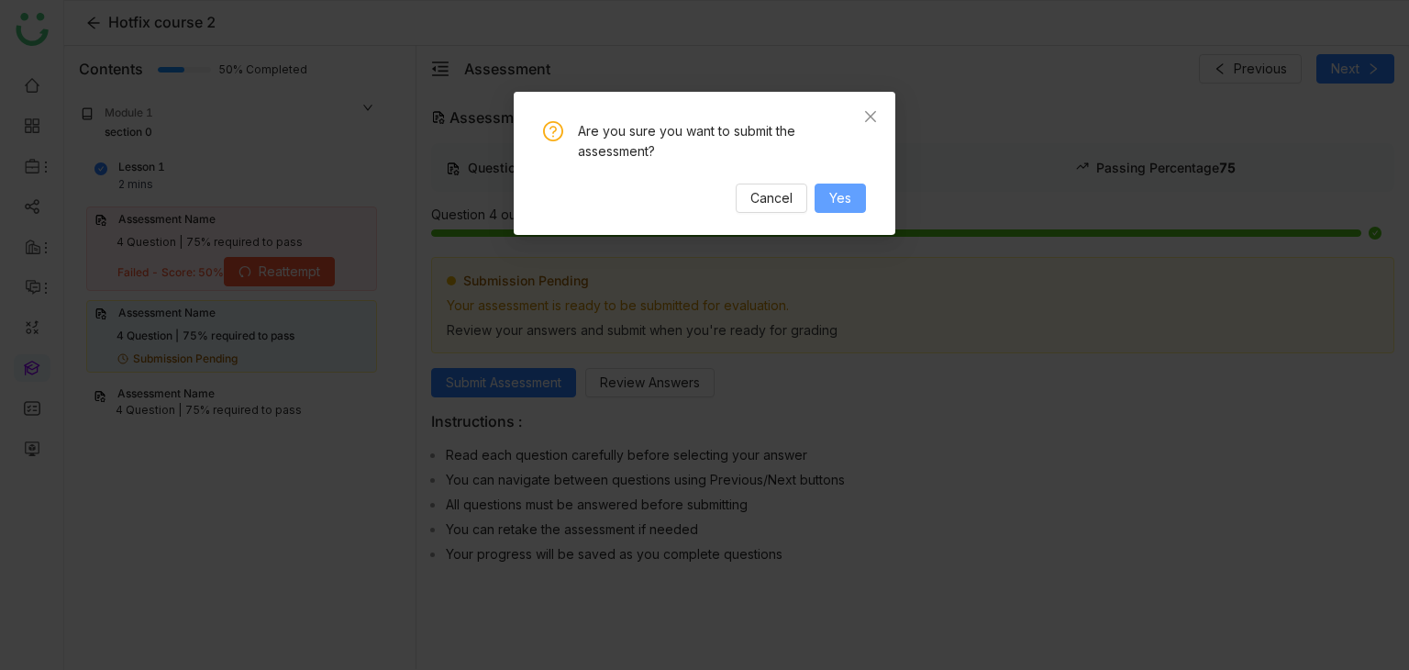
click at [851, 201] on button "Yes" at bounding box center [839, 197] width 51 height 29
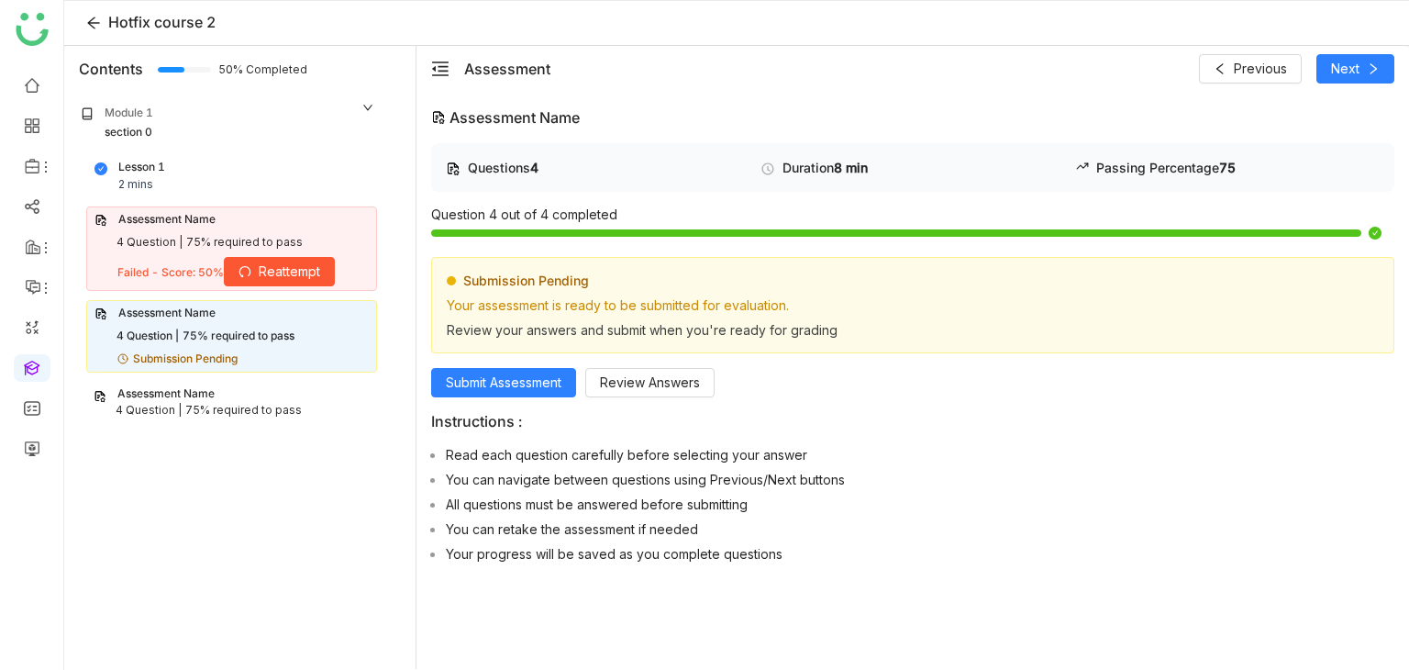
click at [202, 382] on div "Assessment Name 4 Question | 75% required to pass" at bounding box center [231, 403] width 291 height 42
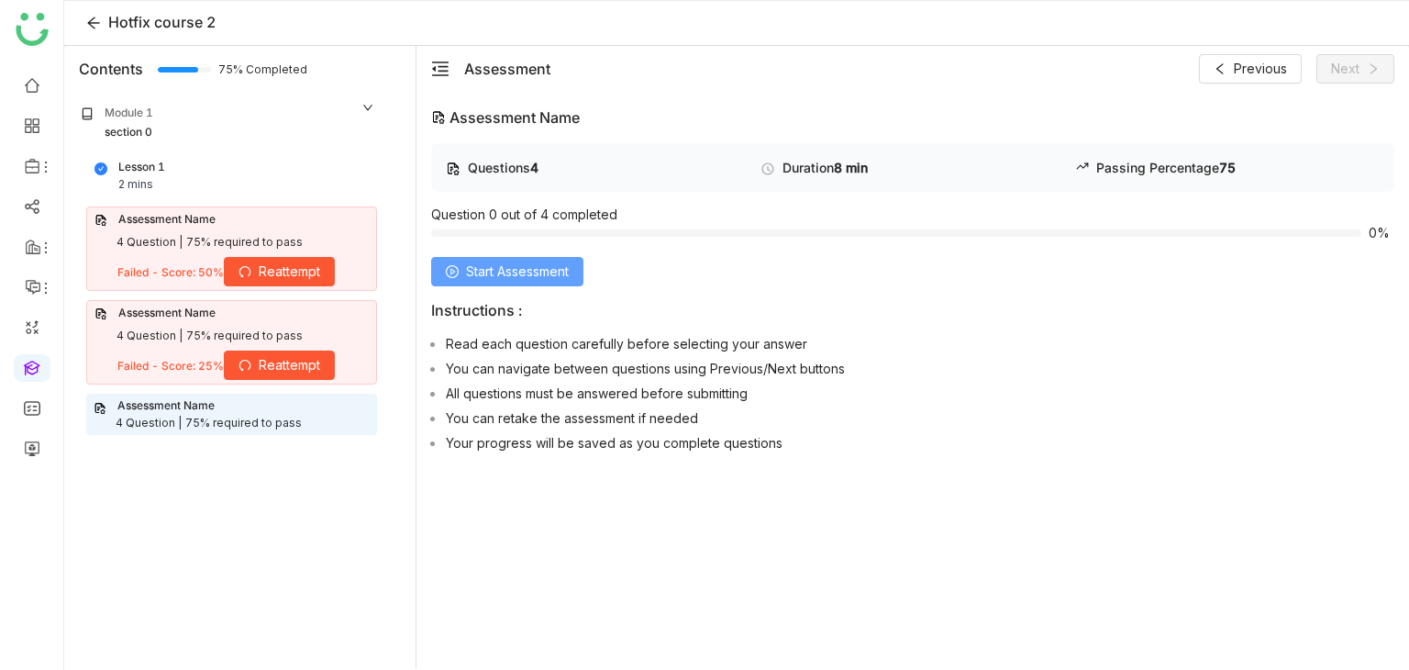
click at [531, 284] on div "Questions 4 Duration 8 min Passing Percentage 75 Question 0 out of 4 completed …" at bounding box center [912, 301] width 963 height 316
click at [537, 270] on span "Start Assessment" at bounding box center [517, 271] width 103 height 20
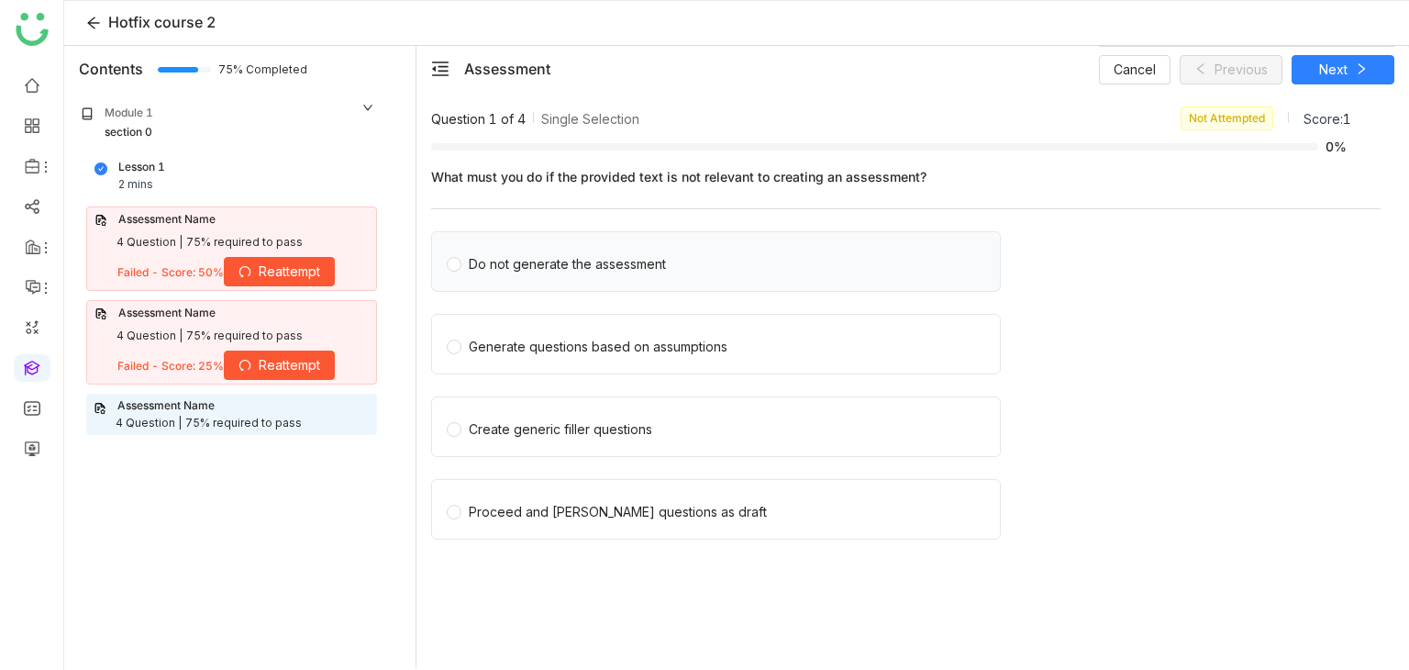
click at [833, 280] on div "Do not generate the assessment" at bounding box center [716, 261] width 570 height 61
click at [694, 281] on div "Do not generate the assessment" at bounding box center [716, 261] width 570 height 61
click at [587, 254] on div "Do not generate the assessment" at bounding box center [567, 264] width 197 height 20
click at [1358, 63] on icon at bounding box center [1361, 68] width 13 height 13
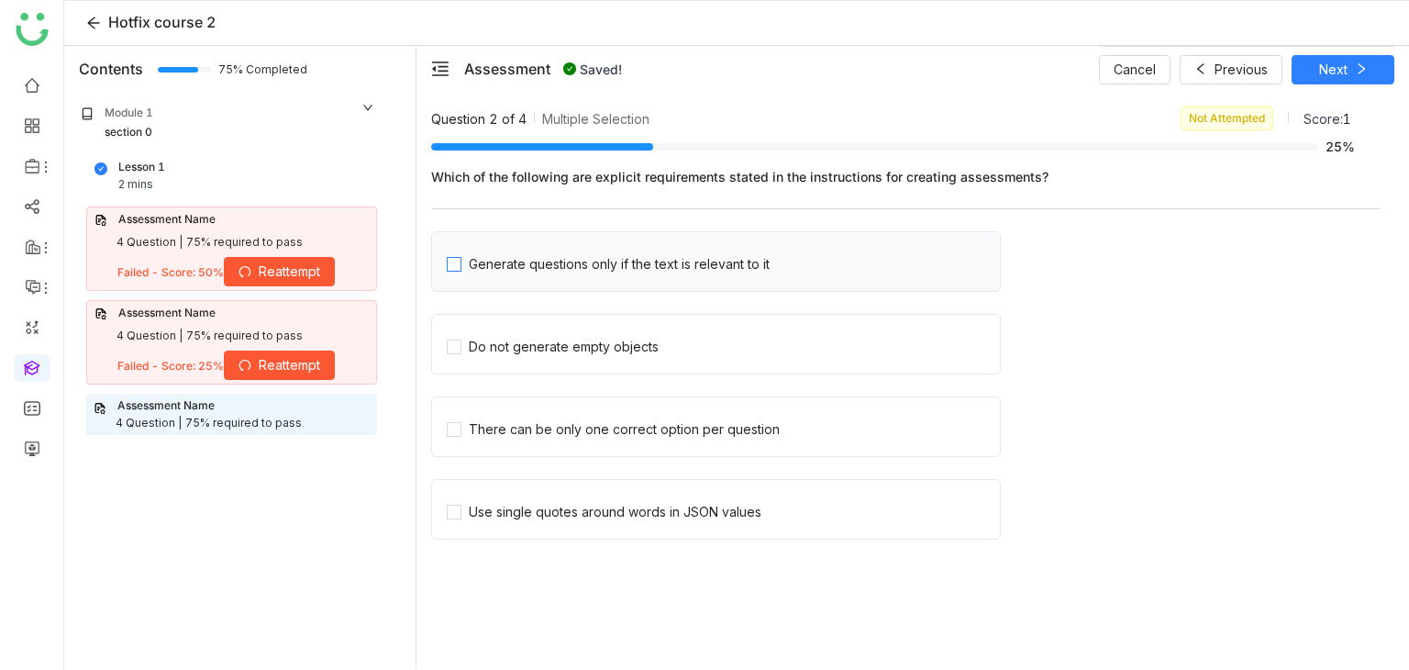
click at [587, 263] on div "Generate questions only if the text is relevant to it" at bounding box center [619, 264] width 301 height 20
click at [579, 327] on div "Do not generate empty objects" at bounding box center [716, 344] width 570 height 61
click at [579, 342] on div "Do not generate empty objects" at bounding box center [564, 347] width 190 height 20
click at [1394, 68] on div "Assessment Saving... Cancel Saving... Saving..." at bounding box center [912, 69] width 992 height 46
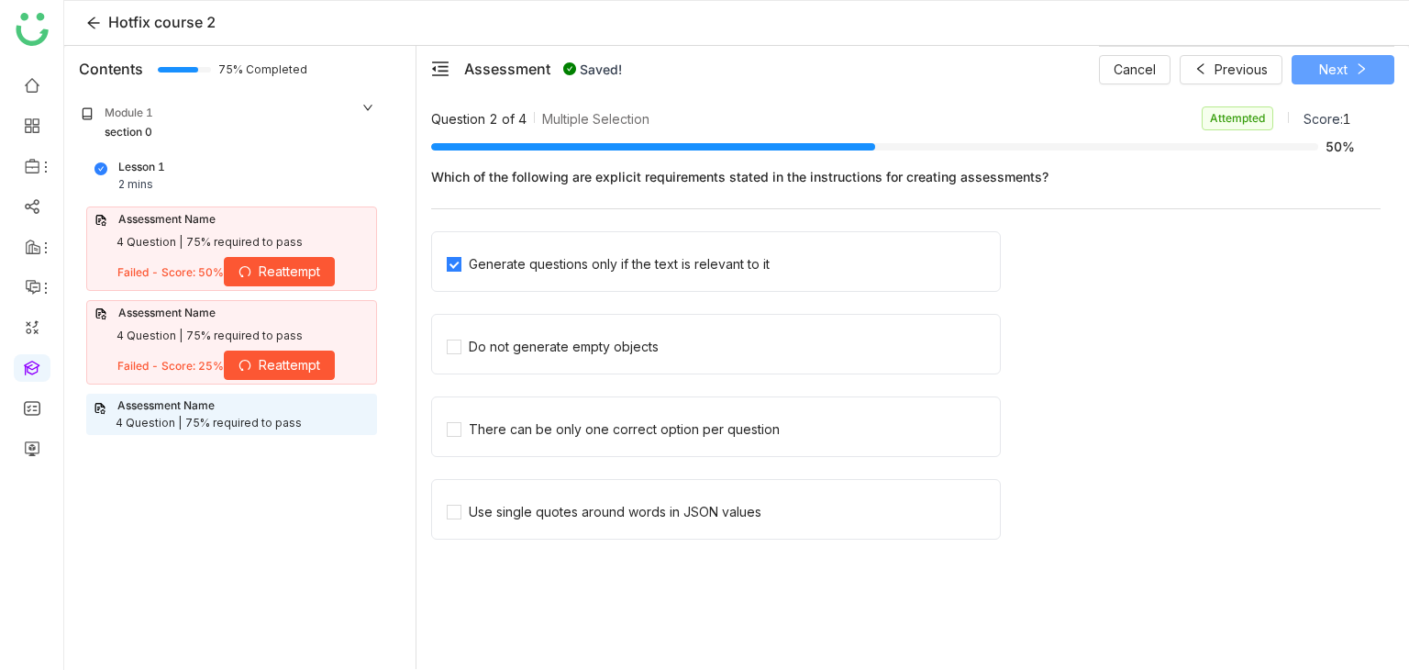
click at [1376, 72] on button "Next" at bounding box center [1342, 69] width 103 height 29
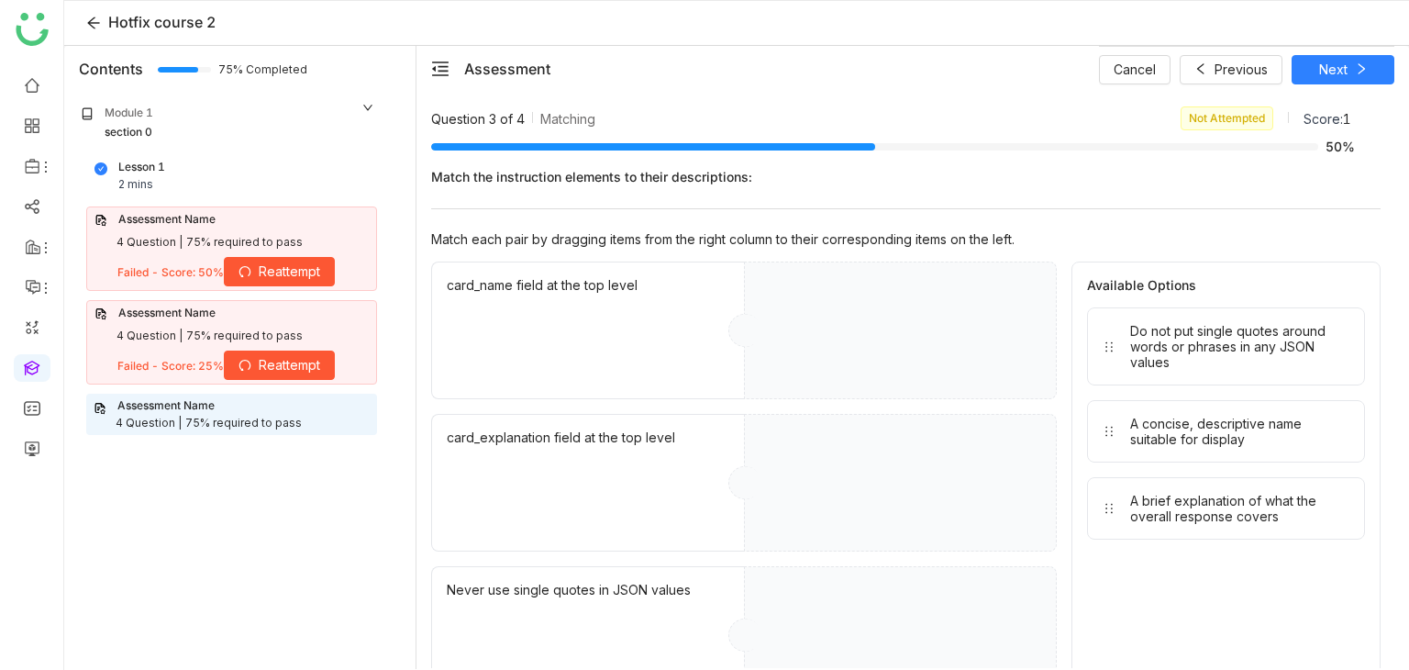
drag, startPoint x: 1153, startPoint y: 324, endPoint x: 894, endPoint y: 324, distance: 258.6
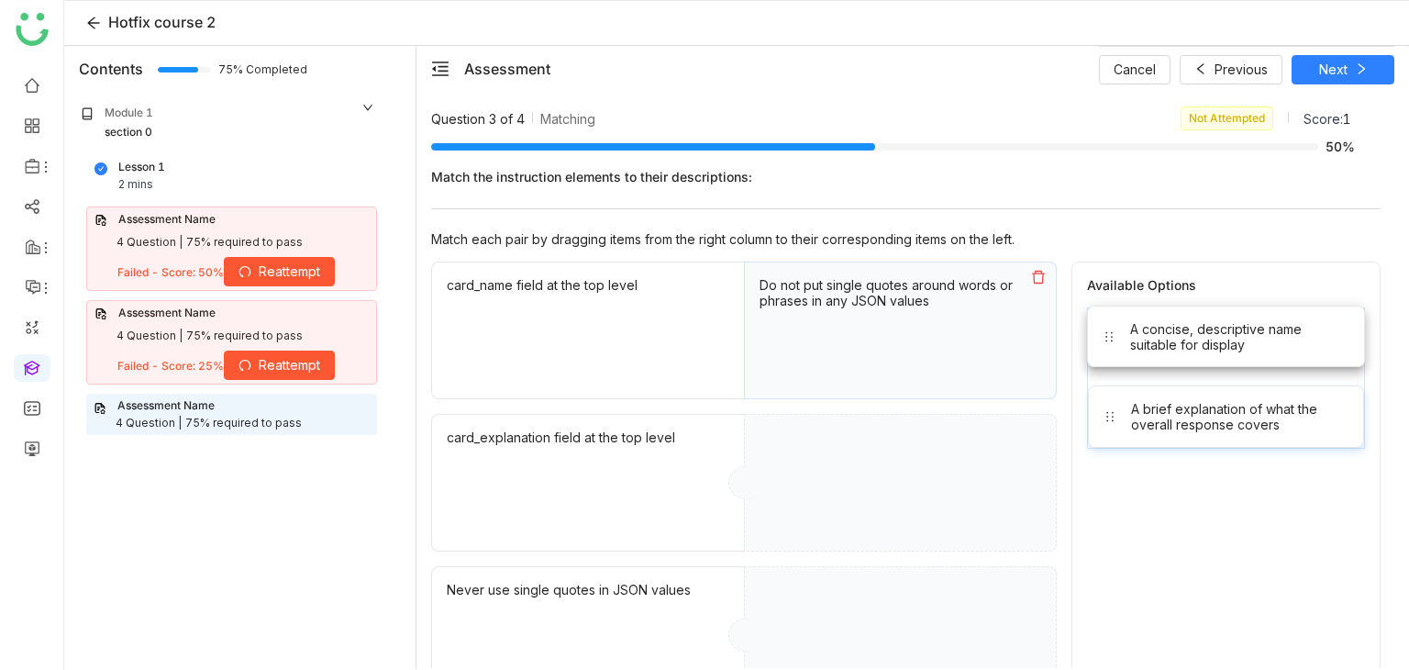
drag, startPoint x: 1123, startPoint y: 324, endPoint x: 820, endPoint y: 462, distance: 332.8
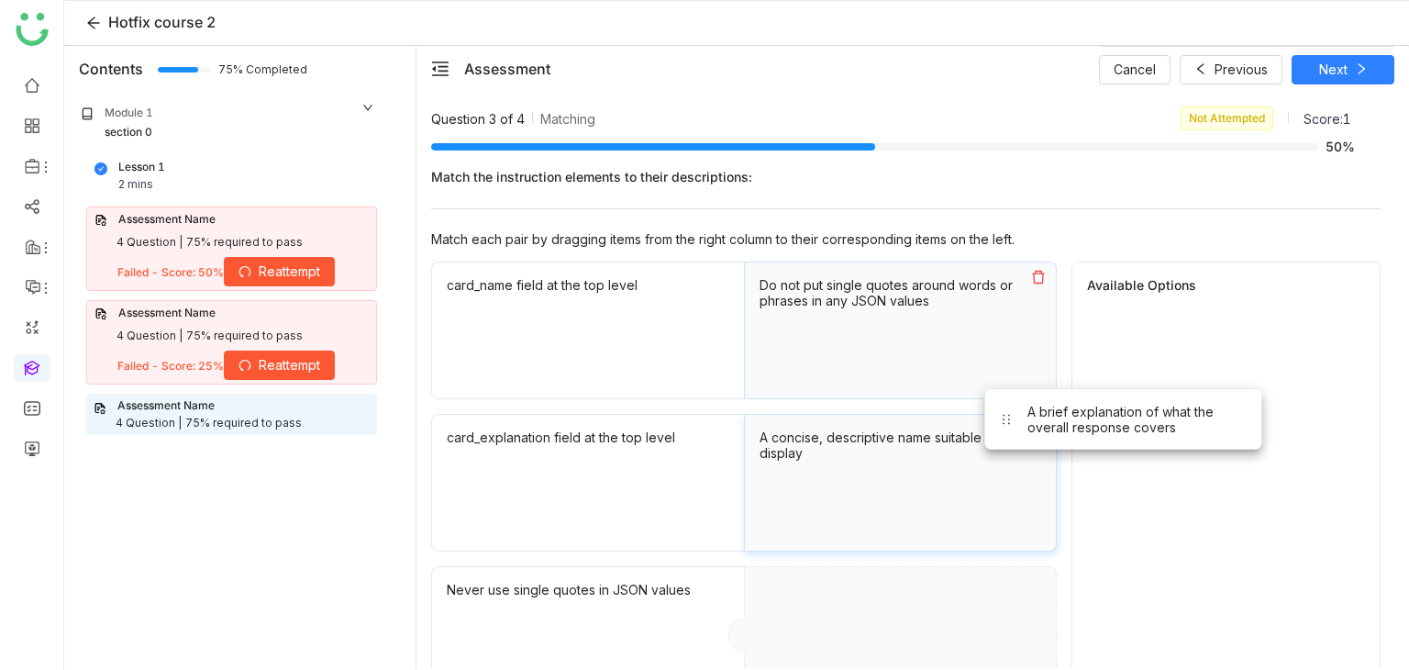
drag, startPoint x: 1146, startPoint y: 348, endPoint x: 824, endPoint y: 617, distance: 420.6
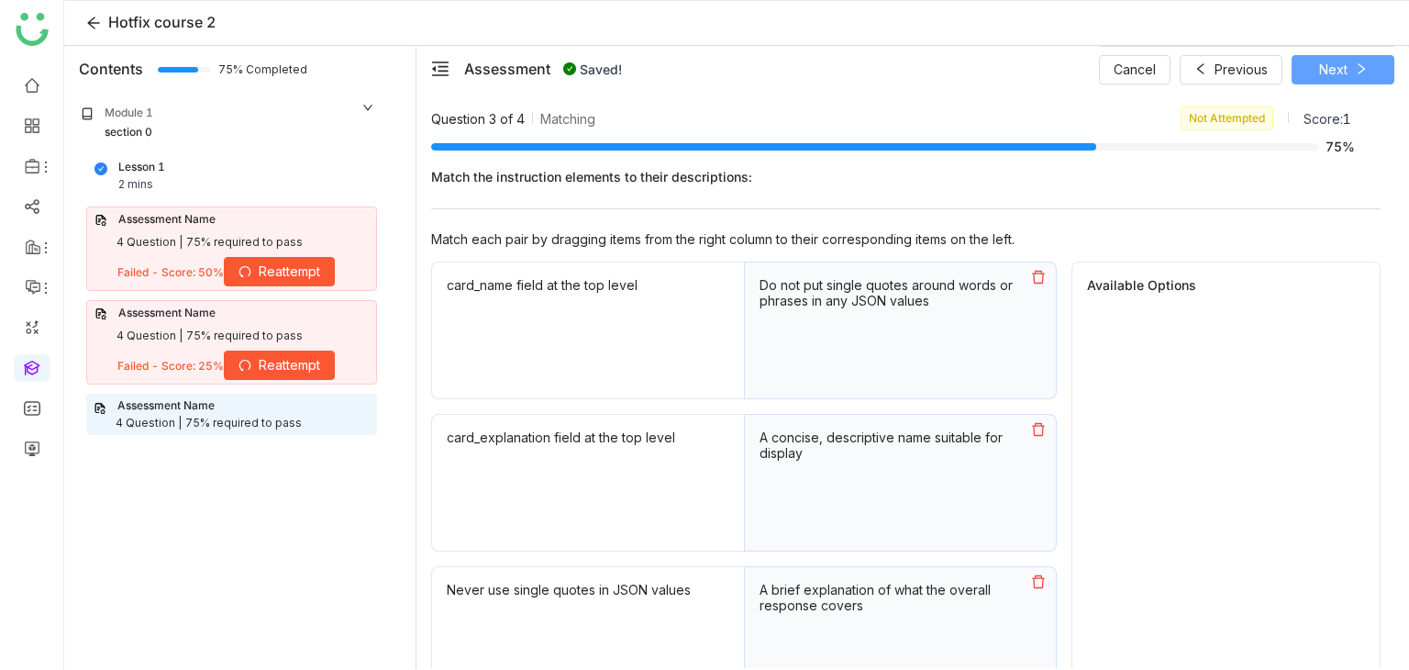
click at [1376, 63] on button "Next" at bounding box center [1342, 69] width 103 height 29
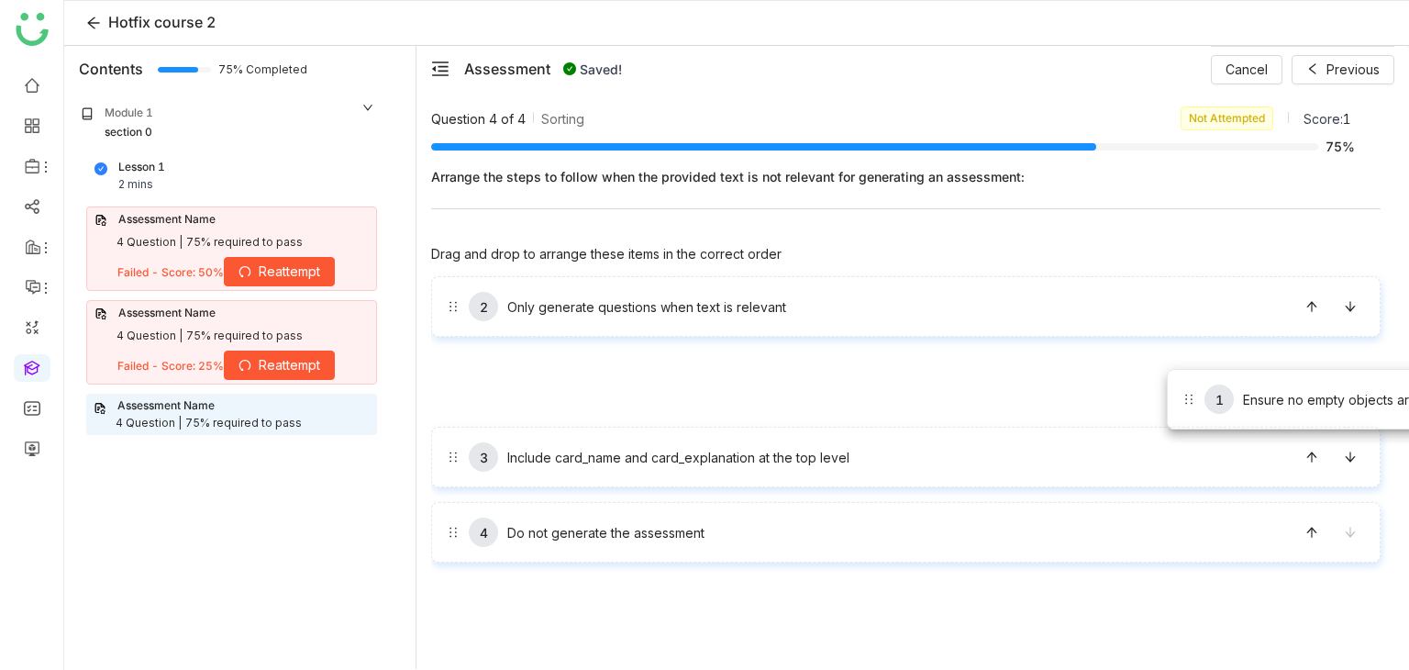
drag, startPoint x: 714, startPoint y: 306, endPoint x: 1345, endPoint y: 448, distance: 646.6
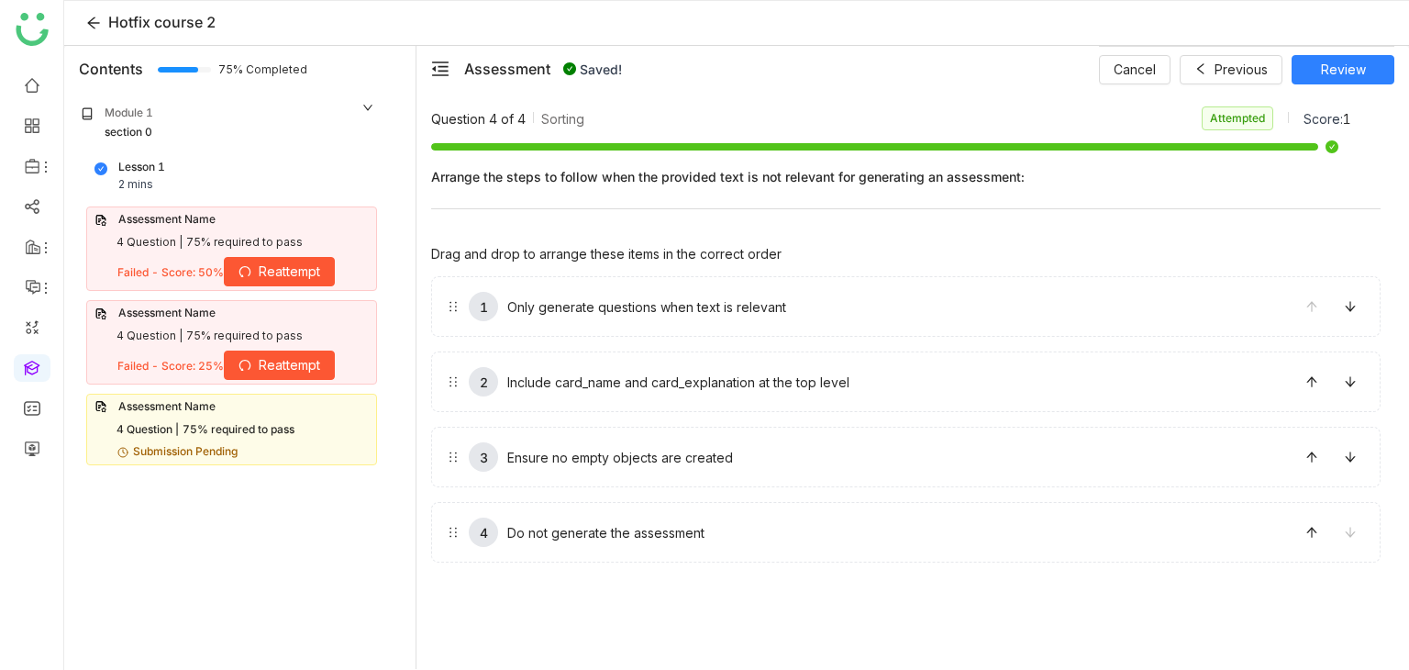
click at [1377, 86] on div "Cancel Previous Review" at bounding box center [1246, 69] width 295 height 46
click at [1377, 71] on button "Review" at bounding box center [1342, 69] width 103 height 29
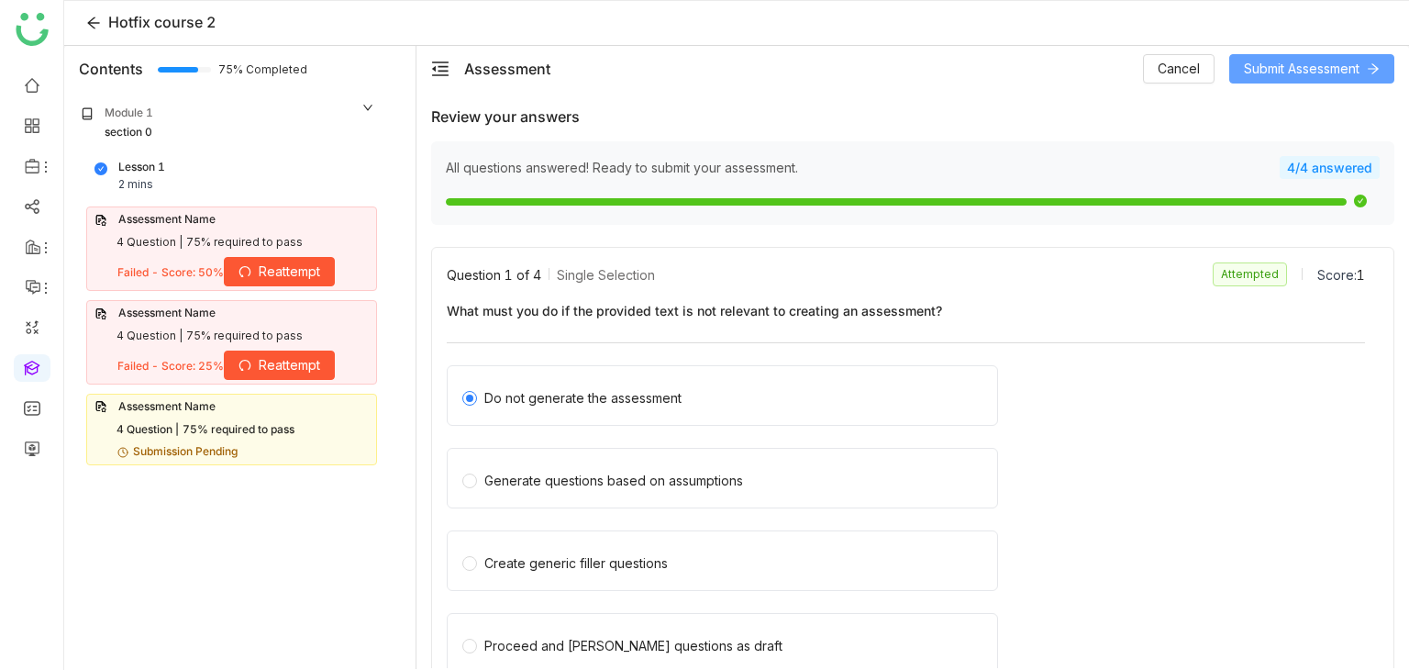
click at [1377, 71] on icon at bounding box center [1373, 68] width 13 height 13
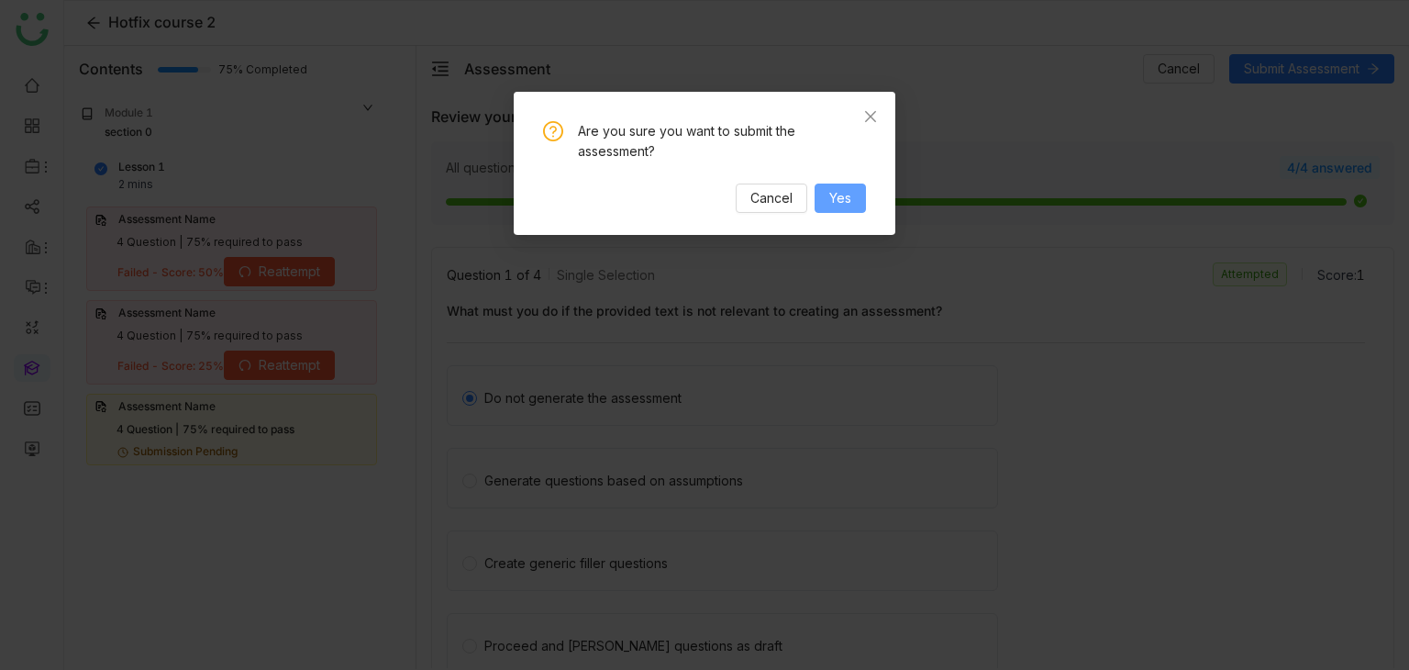
click at [842, 206] on span "Yes" at bounding box center [840, 198] width 22 height 20
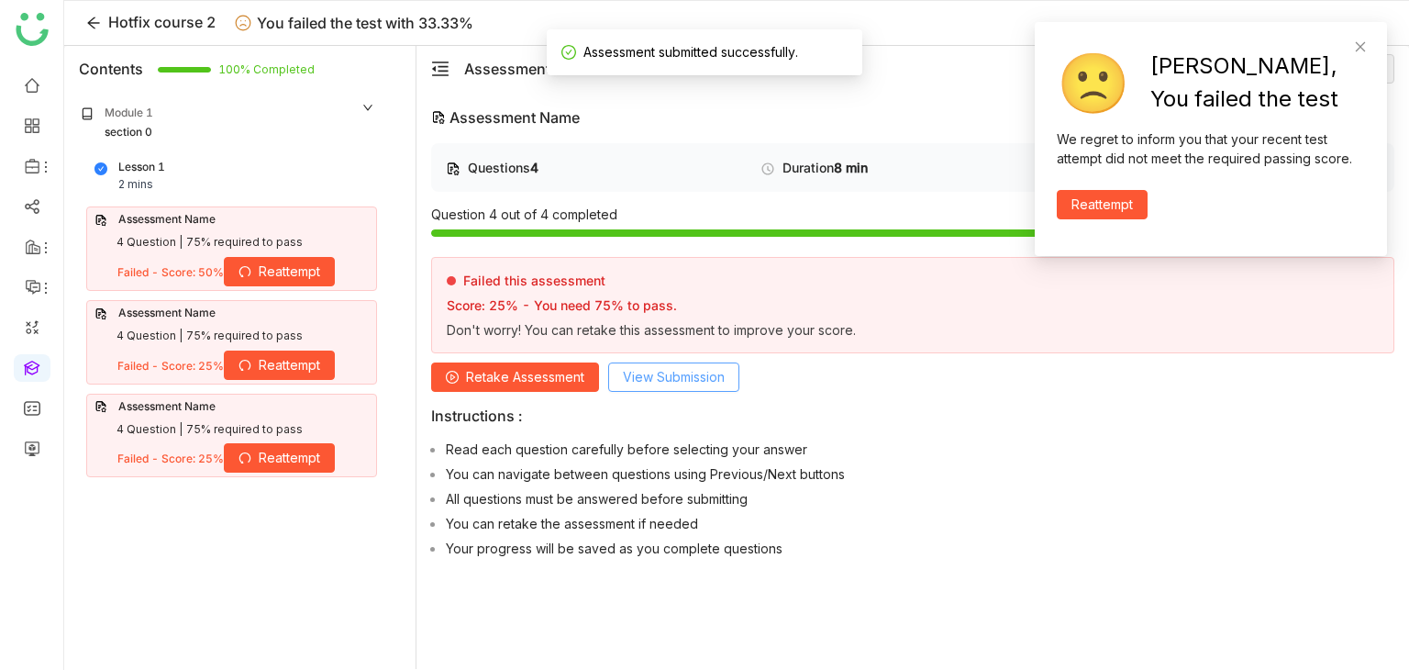
click at [682, 374] on span "View Submission" at bounding box center [674, 377] width 102 height 20
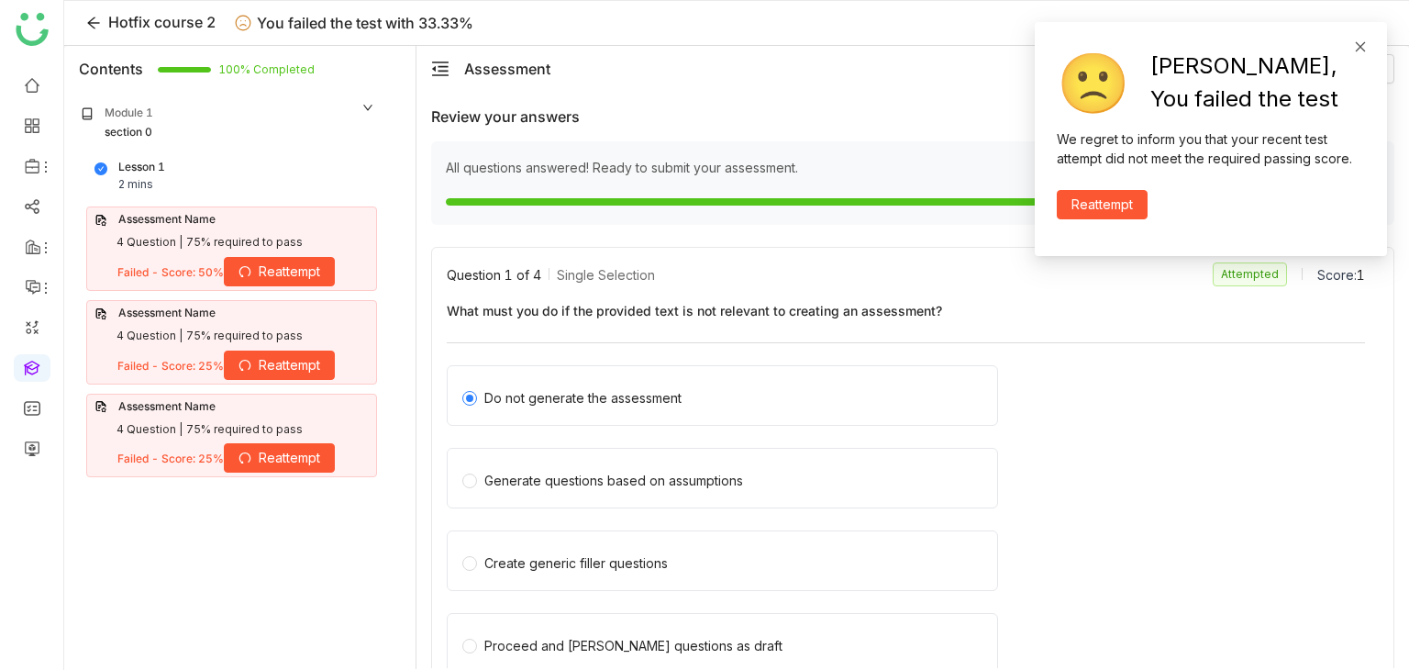
click at [1363, 41] on icon at bounding box center [1360, 46] width 13 height 13
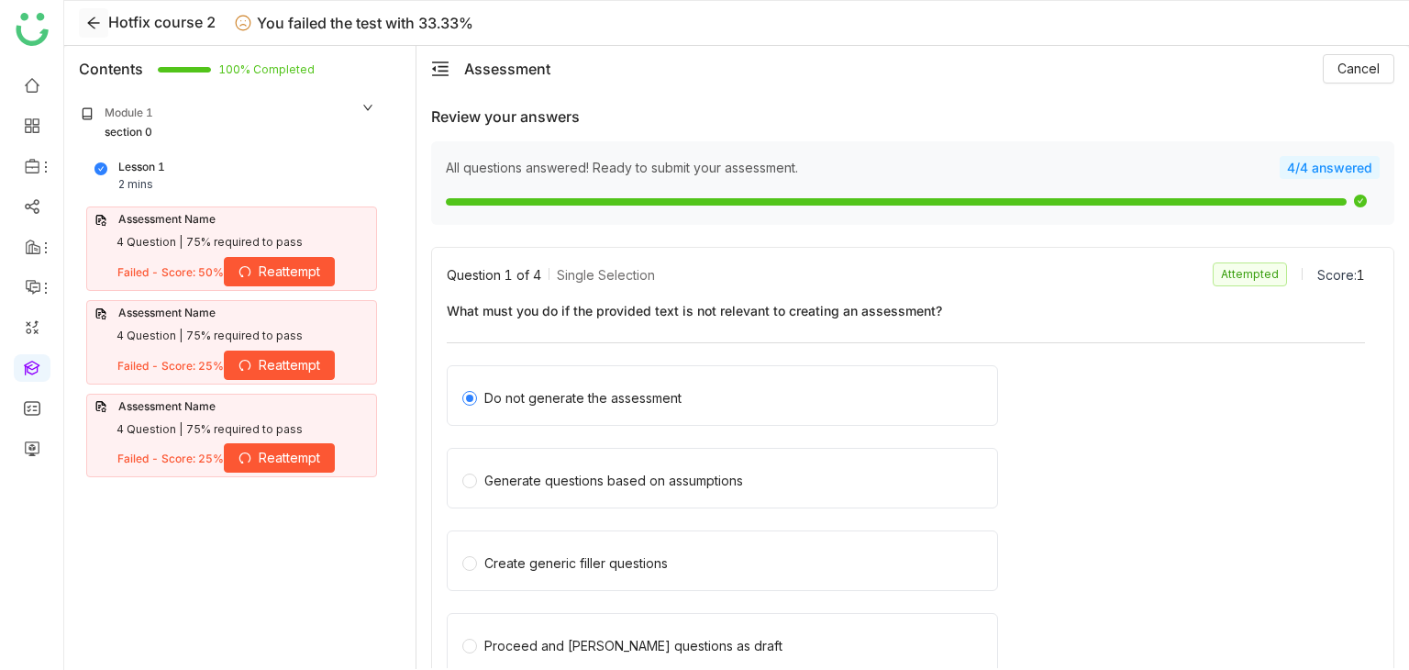
click at [89, 19] on icon at bounding box center [93, 23] width 15 height 15
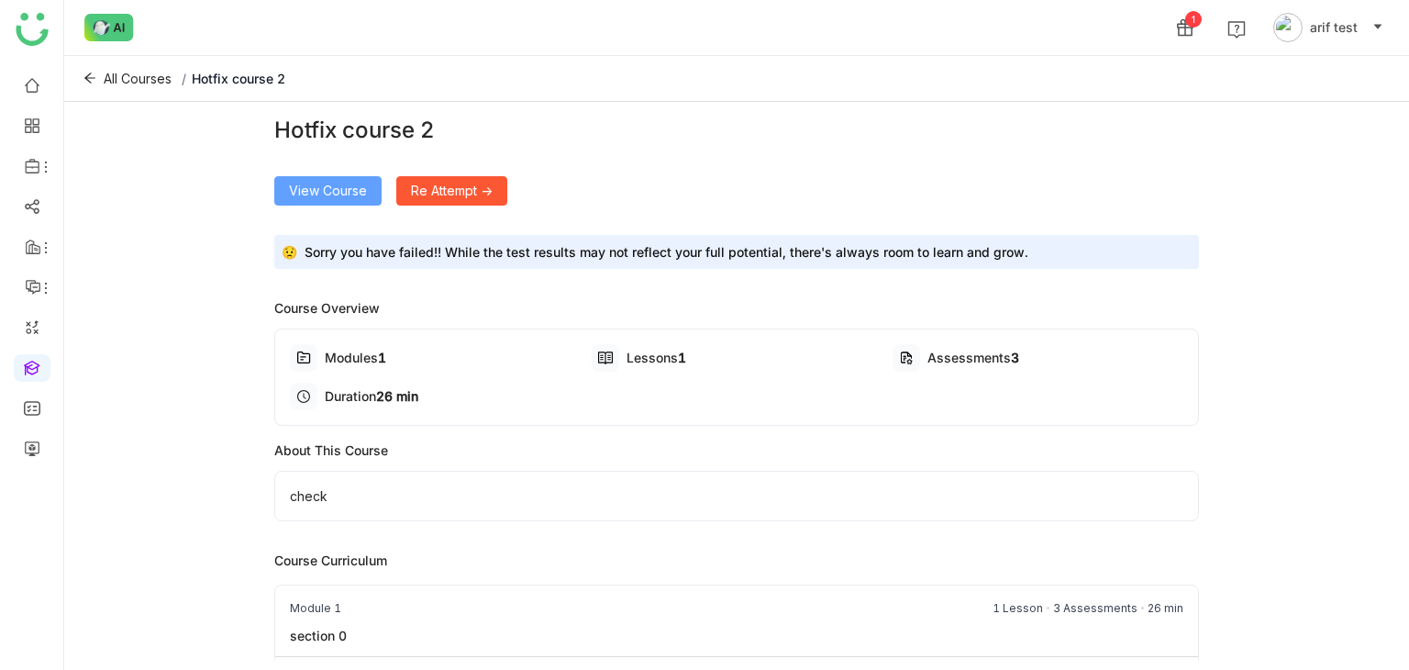
click at [347, 201] on button "View Course" at bounding box center [327, 190] width 107 height 29
